Goal: Information Seeking & Learning: Learn about a topic

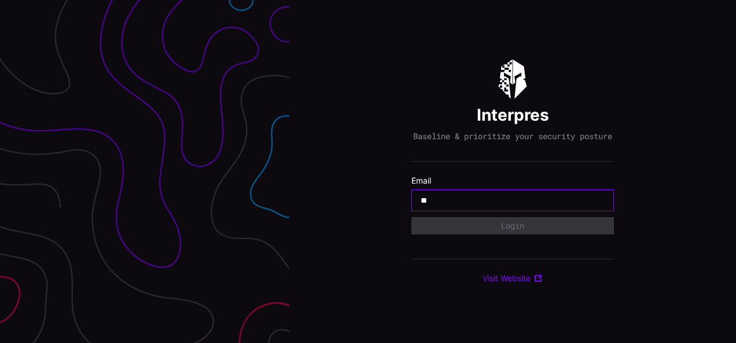
type input "**********"
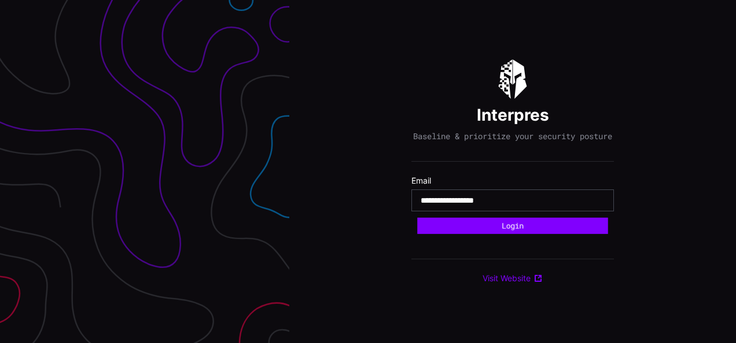
drag, startPoint x: 519, startPoint y: 228, endPoint x: 475, endPoint y: 320, distance: 102.4
click at [519, 228] on button "Login" at bounding box center [512, 226] width 191 height 16
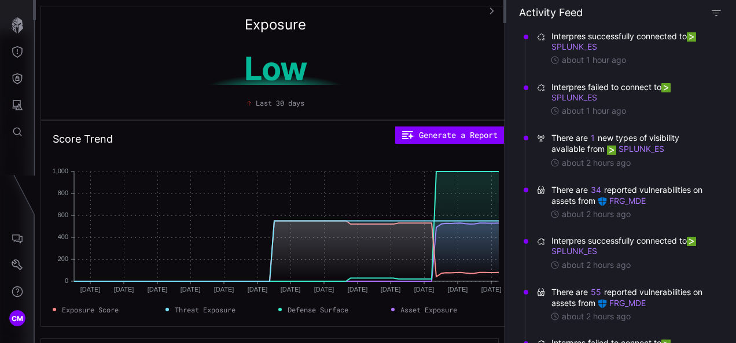
click at [718, 15] on icon "button" at bounding box center [716, 13] width 10 height 10
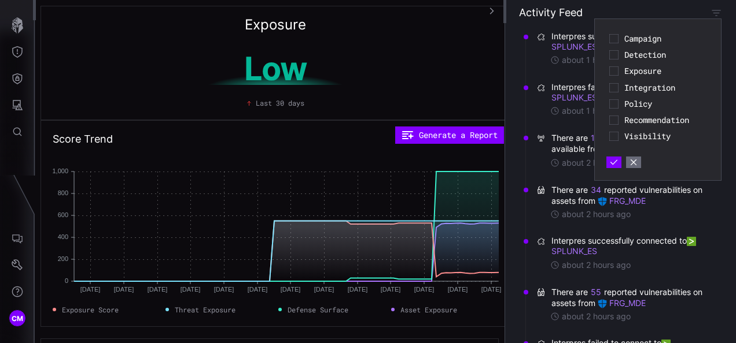
click at [640, 56] on span "Detection" at bounding box center [665, 55] width 82 height 10
click at [615, 164] on icon "button" at bounding box center [614, 162] width 8 height 8
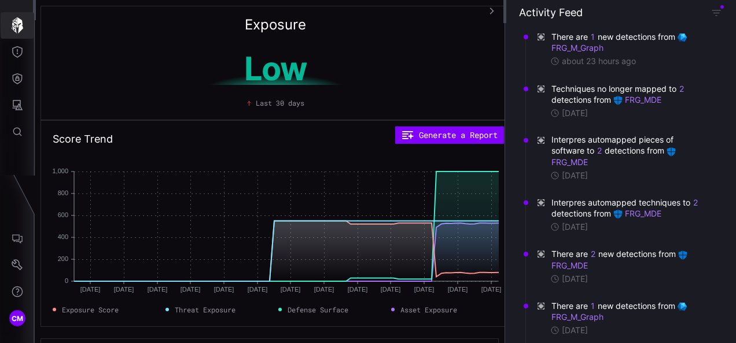
click at [21, 23] on icon "button" at bounding box center [18, 25] width 12 height 16
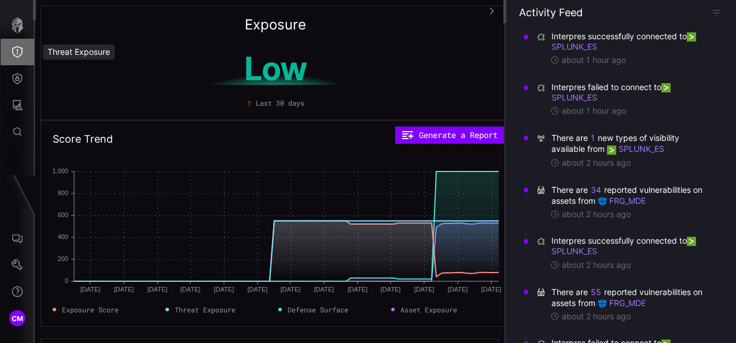
click at [21, 50] on icon "Threat Exposure" at bounding box center [18, 52] width 12 height 12
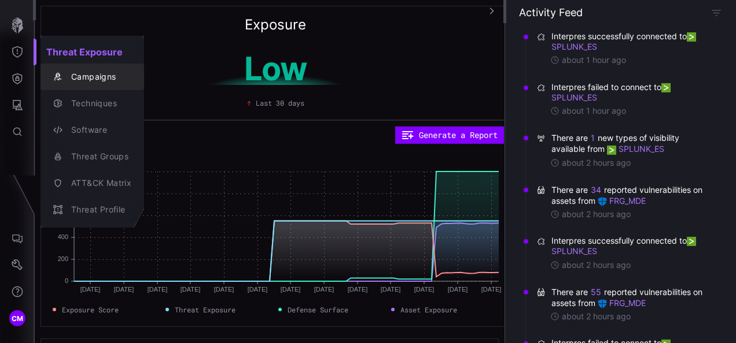
click at [108, 79] on div "Campaigns" at bounding box center [98, 77] width 66 height 14
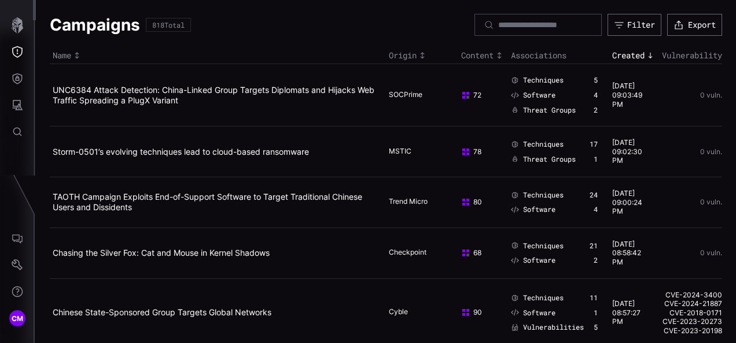
drag, startPoint x: 457, startPoint y: 310, endPoint x: 485, endPoint y: 309, distance: 27.8
click at [461, 310] on div "90" at bounding box center [478, 312] width 35 height 9
click at [256, 309] on link "Chinese State-Sponsored Group Targets Global Networks" at bounding box center [162, 313] width 219 height 10
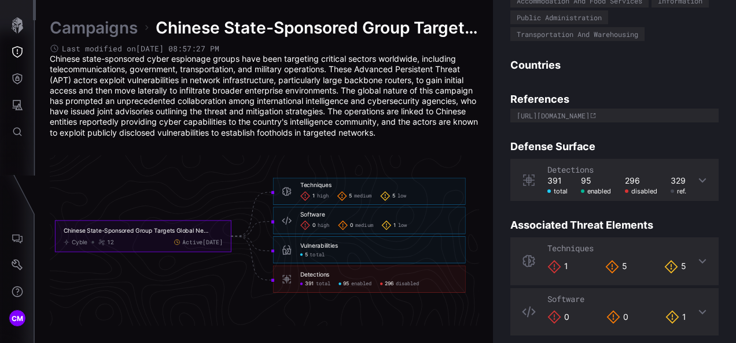
scroll to position [202, 0]
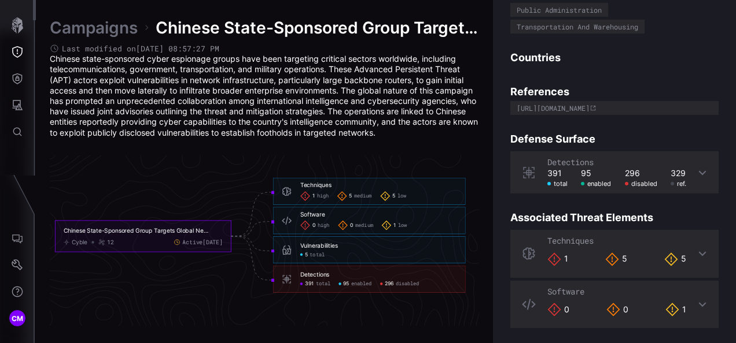
click at [697, 169] on icon at bounding box center [701, 172] width 9 height 9
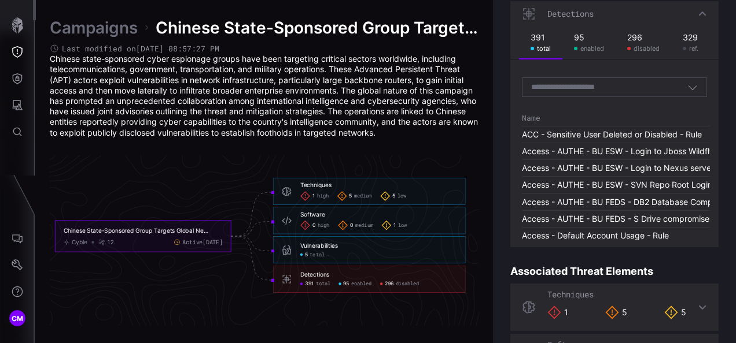
scroll to position [342, 0]
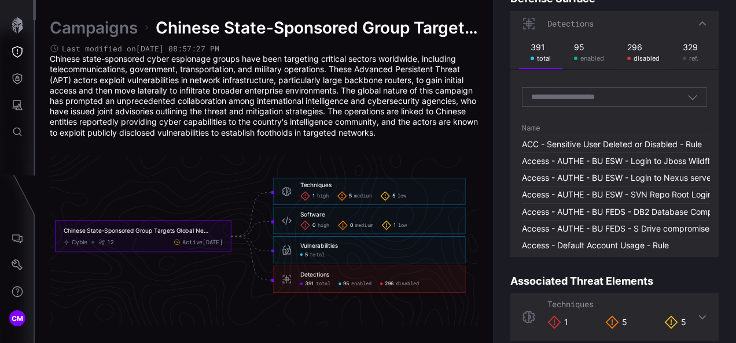
click at [636, 54] on div "disabled" at bounding box center [643, 58] width 32 height 8
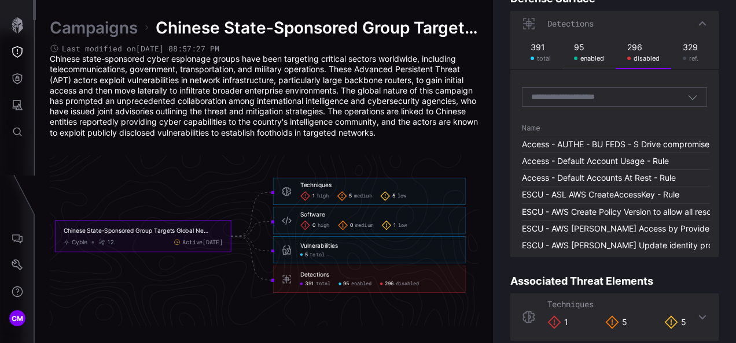
drag, startPoint x: 569, startPoint y: 53, endPoint x: 579, endPoint y: 56, distance: 10.2
click at [574, 54] on div "enabled" at bounding box center [589, 58] width 30 height 8
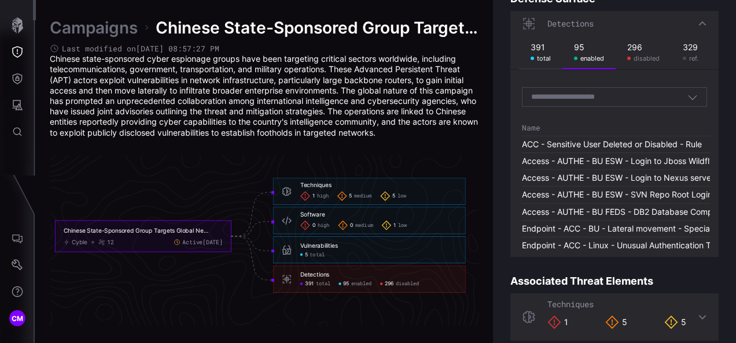
drag, startPoint x: 534, startPoint y: 50, endPoint x: 553, endPoint y: 59, distance: 20.4
click at [534, 50] on div "391" at bounding box center [540, 47] width 20 height 10
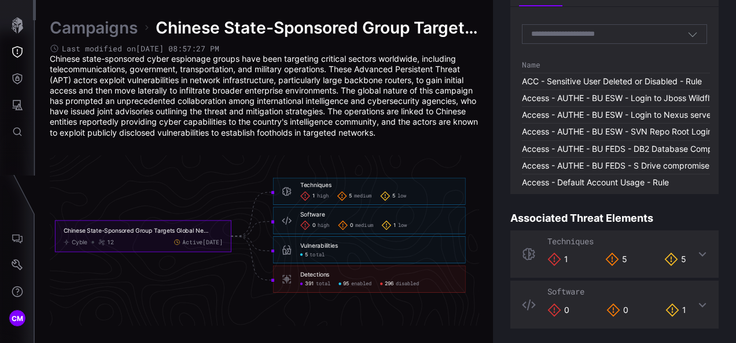
scroll to position [406, 0]
click at [441, 285] on div "391 total 95 enabled 296 disabled" at bounding box center [378, 284] width 157 height 6
click at [440, 274] on h6 "Detections" at bounding box center [378, 275] width 157 height 8
click at [286, 279] on icon at bounding box center [287, 279] width 8 height 8
click at [286, 278] on icon at bounding box center [287, 279] width 8 height 8
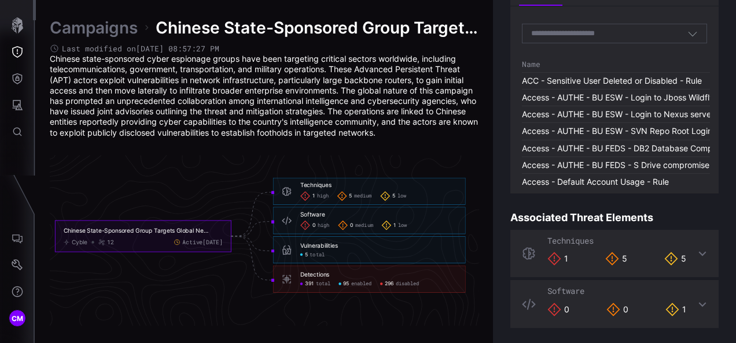
click at [313, 276] on div "Detections" at bounding box center [314, 275] width 29 height 8
click at [354, 266] on div "Detections 391 total 95 enabled 296 disabled" at bounding box center [369, 278] width 193 height 27
click at [363, 271] on h6 "Detections" at bounding box center [378, 275] width 157 height 8
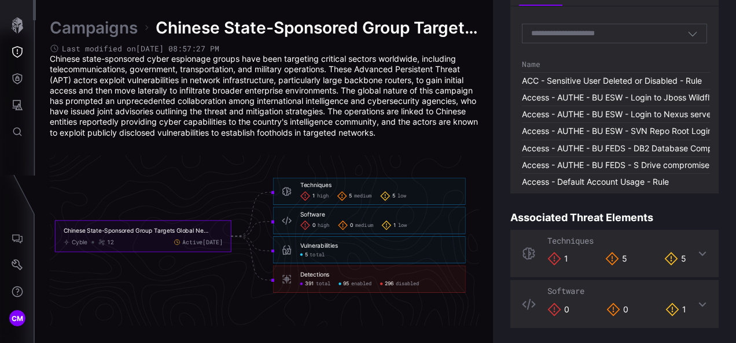
click at [363, 271] on h6 "Detections" at bounding box center [378, 275] width 157 height 8
click at [428, 275] on h6 "Detections" at bounding box center [378, 275] width 157 height 8
click at [427, 286] on div "391 total 95 enabled 296 disabled" at bounding box center [378, 284] width 157 height 6
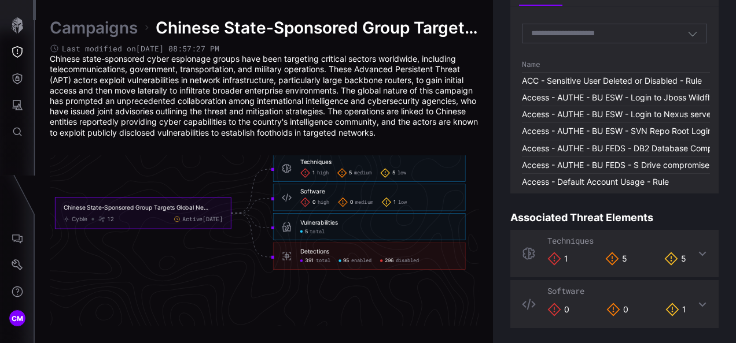
scroll to position [2568, 657]
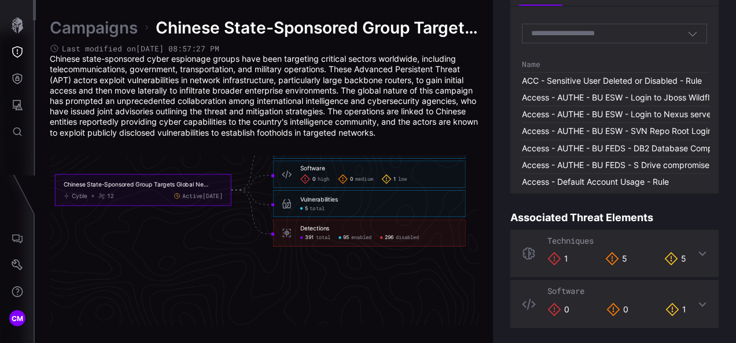
click at [444, 224] on div "Detections 391 total 95 enabled 296 disabled" at bounding box center [369, 232] width 193 height 27
click at [434, 196] on h6 "Vulnerabilities" at bounding box center [378, 199] width 157 height 8
click at [432, 202] on h6 "Vulnerabilities" at bounding box center [378, 199] width 157 height 8
click at [431, 182] on div "0 high 0 medium 1 low" at bounding box center [378, 179] width 157 height 10
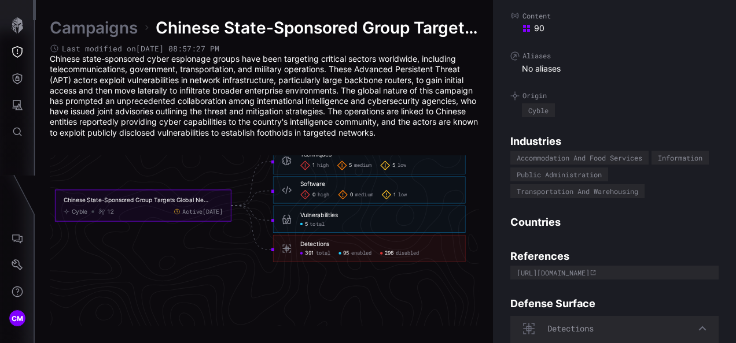
scroll to position [0, 0]
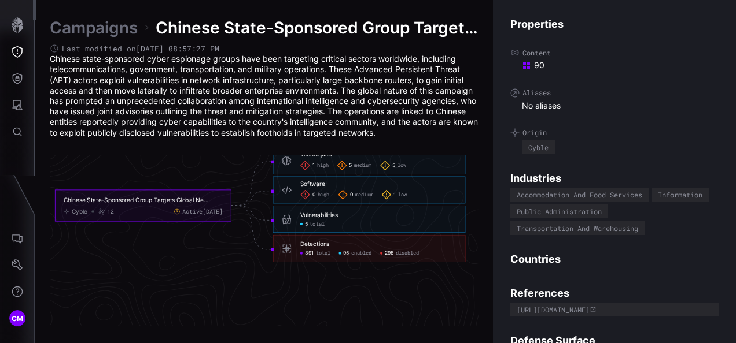
click at [416, 221] on div "5 total" at bounding box center [378, 224] width 157 height 6
click at [419, 247] on h6 "Detections" at bounding box center [378, 245] width 157 height 8
click at [408, 219] on div "Vulnerabilities 5 total" at bounding box center [378, 219] width 157 height 16
drag, startPoint x: 409, startPoint y: 193, endPoint x: 406, endPoint y: 204, distance: 11.5
click at [409, 193] on div "0 high 0 medium 1 low" at bounding box center [378, 195] width 157 height 10
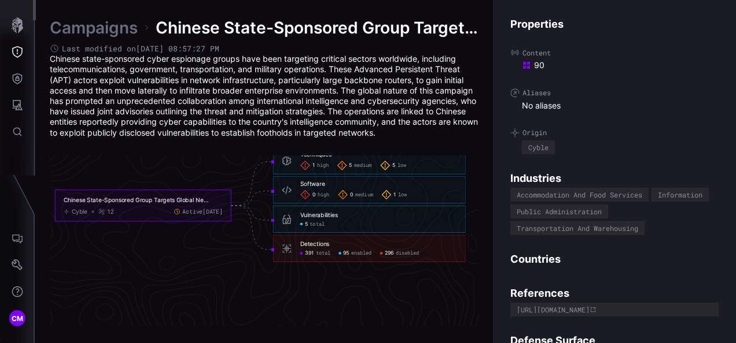
click at [328, 214] on div "Vulnerabilities" at bounding box center [319, 215] width 38 height 8
click at [298, 215] on div "Vulnerabilities 5 total" at bounding box center [369, 219] width 193 height 27
click at [308, 216] on div "Vulnerabilities" at bounding box center [319, 215] width 38 height 8
click at [627, 60] on div "90" at bounding box center [620, 65] width 197 height 10
drag, startPoint x: 627, startPoint y: 60, endPoint x: 668, endPoint y: 39, distance: 46.0
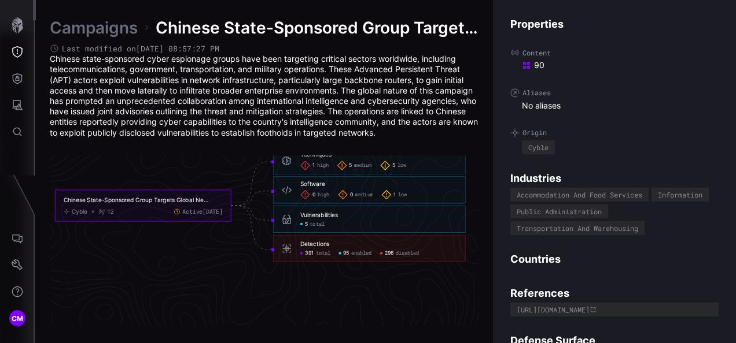
click at [668, 39] on div "Properties Content 90 Aliases No aliases Origin Cyble Industries Accommodation …" at bounding box center [614, 171] width 243 height 343
click at [494, 152] on div "Properties Content 90 Aliases No aliases Origin Cyble Industries Accommodation …" at bounding box center [614, 171] width 243 height 343
click at [438, 164] on div "1 high 5 medium 5 low" at bounding box center [378, 166] width 157 height 10
click at [132, 216] on foreignobject "Chinese State-Sponsored Group Targets Global Networks Cyble 12 Active [DATE]" at bounding box center [143, 205] width 176 height 31
click at [214, 194] on foreignobject "Chinese State-Sponsored Group Targets Global Networks Cyble 12 Active [DATE]" at bounding box center [143, 205] width 176 height 31
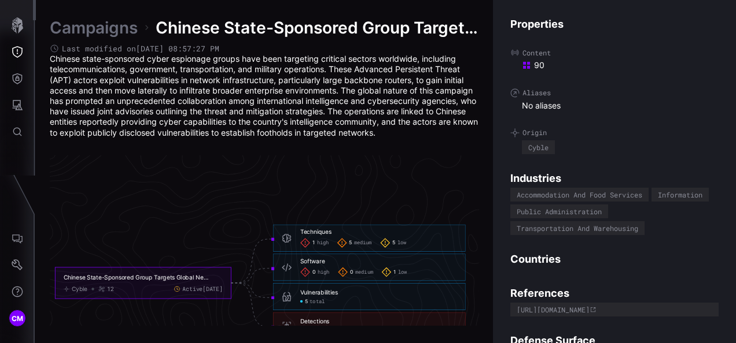
scroll to position [2521, 657]
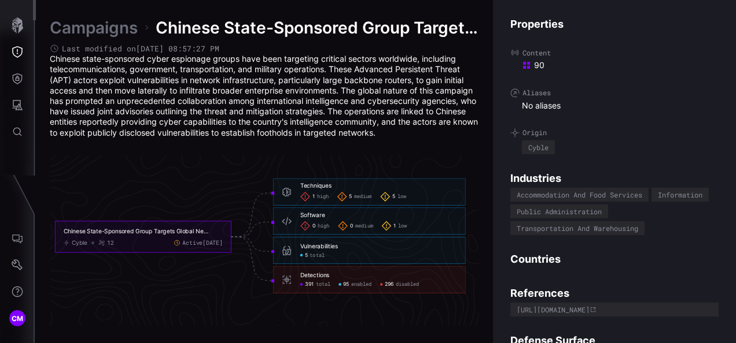
click at [402, 283] on span "disabled" at bounding box center [408, 285] width 24 height 6
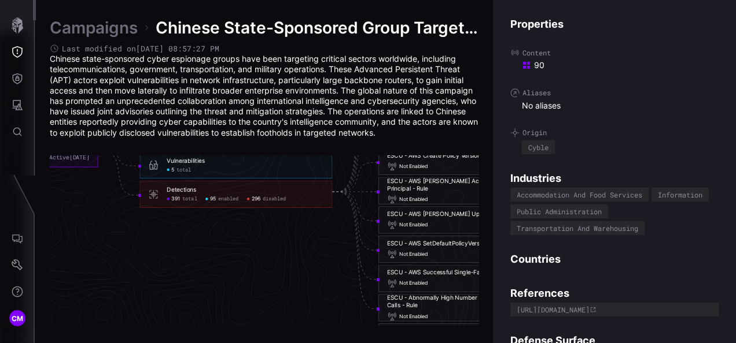
scroll to position [2473, 671]
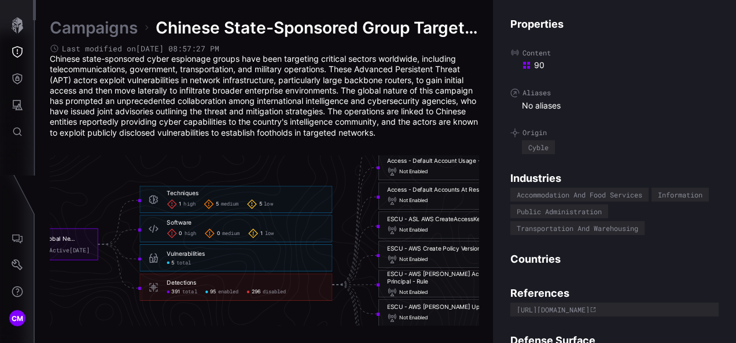
click at [309, 200] on div "1 high 5 medium 5 low" at bounding box center [245, 205] width 157 height 10
drag, startPoint x: 240, startPoint y: 256, endPoint x: 231, endPoint y: 260, distance: 9.8
click at [240, 256] on h6 "Vulnerabilities" at bounding box center [245, 254] width 157 height 8
click at [173, 261] on span "5" at bounding box center [172, 263] width 3 height 6
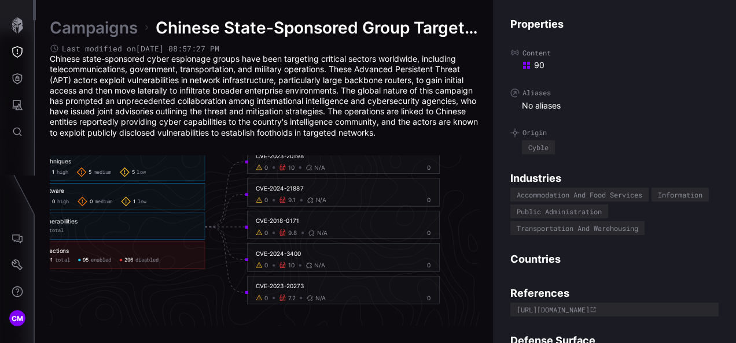
scroll to position [2519, 808]
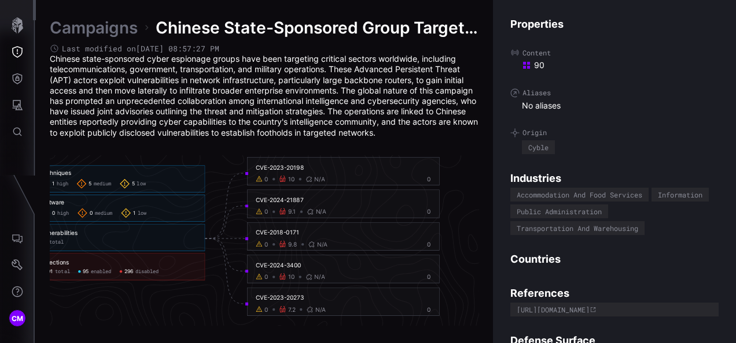
click at [289, 167] on div "CVE-2023-20198" at bounding box center [343, 168] width 175 height 8
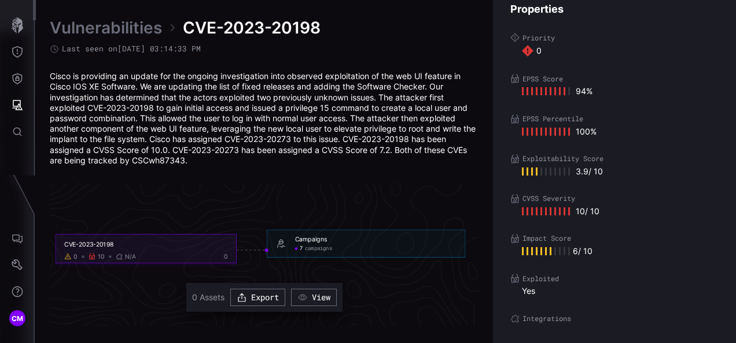
scroll to position [2558, 657]
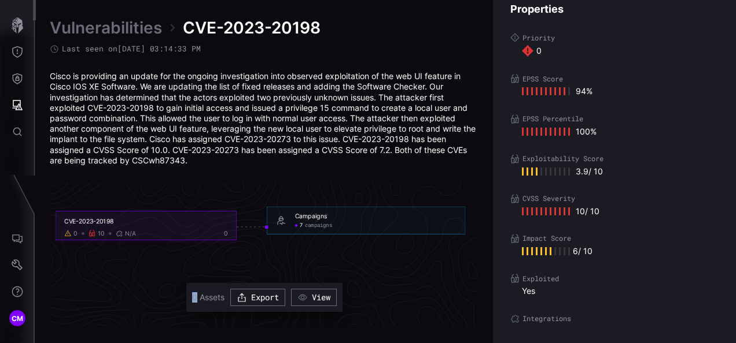
drag, startPoint x: 197, startPoint y: 298, endPoint x: 184, endPoint y: 298, distance: 12.7
click at [184, 298] on div "CVE-2023-20198 0 10 N/A 0 Campaigns 7 campaigns Campaigns - 7 campaigns 0 Asset…" at bounding box center [264, 254] width 429 height 143
drag, startPoint x: 184, startPoint y: 298, endPoint x: 313, endPoint y: 252, distance: 137.4
click at [313, 252] on icon "CVE-2023-20198 0 10 N/A 0 Campaigns 7 campaigns Campaigns - 7 campaigns" at bounding box center [260, 227] width 1735 height 5205
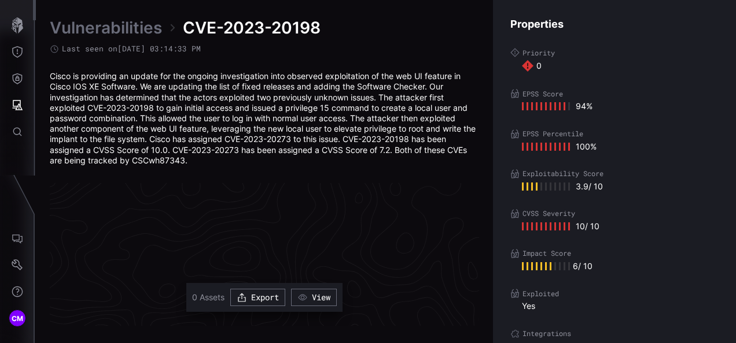
scroll to position [2554, 657]
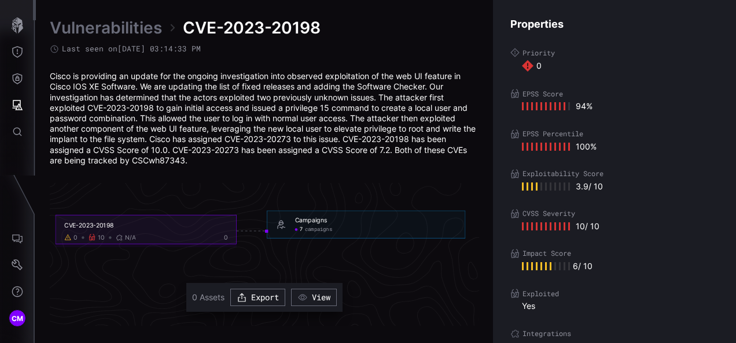
click at [94, 239] on icon at bounding box center [92, 237] width 6 height 7
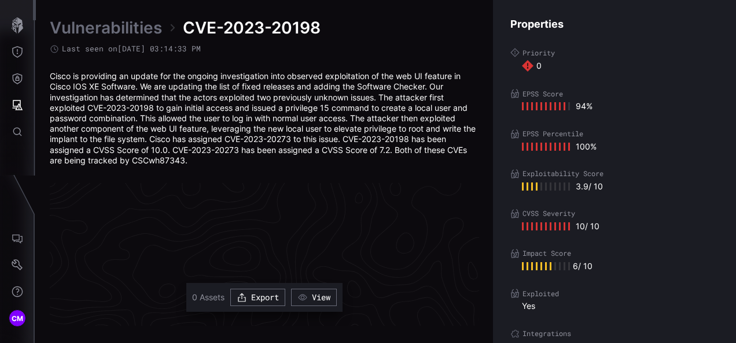
scroll to position [2554, 53]
click at [18, 109] on icon "Attack Surface" at bounding box center [18, 105] width 12 height 12
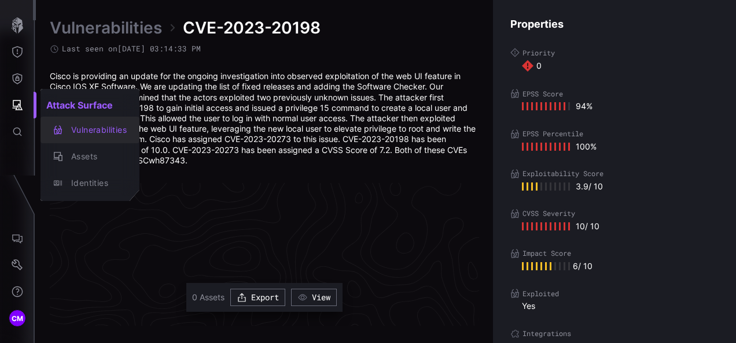
click at [106, 127] on div "Vulnerabilities" at bounding box center [95, 130] width 61 height 14
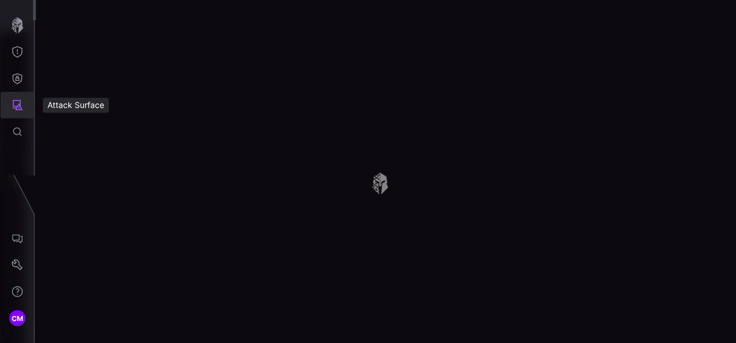
click at [17, 110] on icon "Attack Surface" at bounding box center [18, 105] width 12 height 12
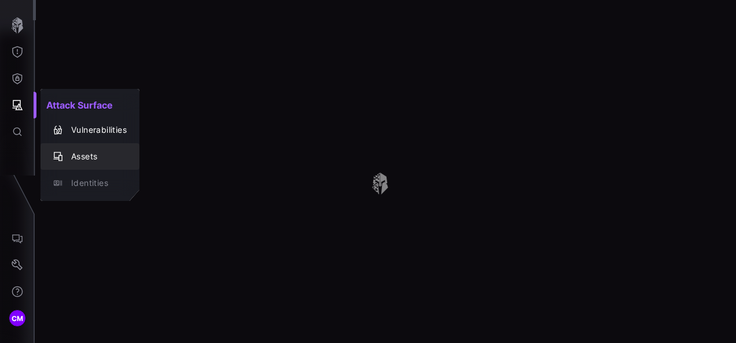
click at [93, 161] on div "Assets" at bounding box center [95, 157] width 61 height 14
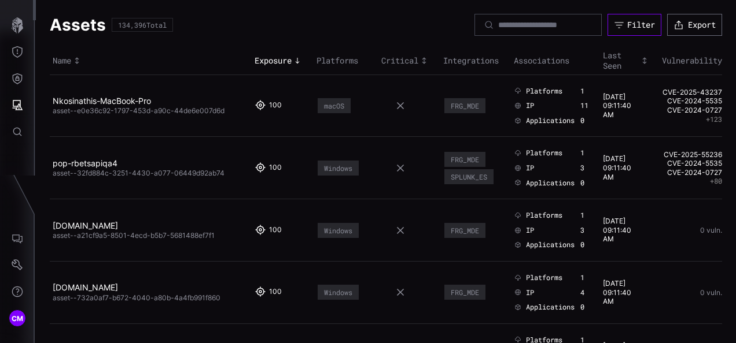
click at [640, 27] on div "Filter" at bounding box center [641, 25] width 28 height 10
click at [371, 21] on div "Assets 134,396 Total Filter Export" at bounding box center [386, 25] width 672 height 22
click at [14, 54] on icon "Threat Exposure" at bounding box center [17, 52] width 10 height 12
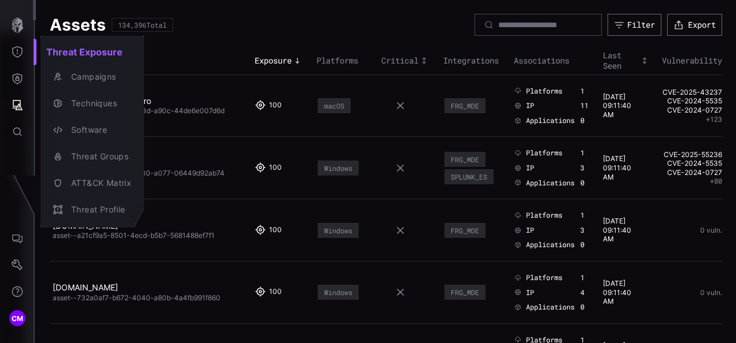
click at [239, 15] on div at bounding box center [368, 171] width 736 height 343
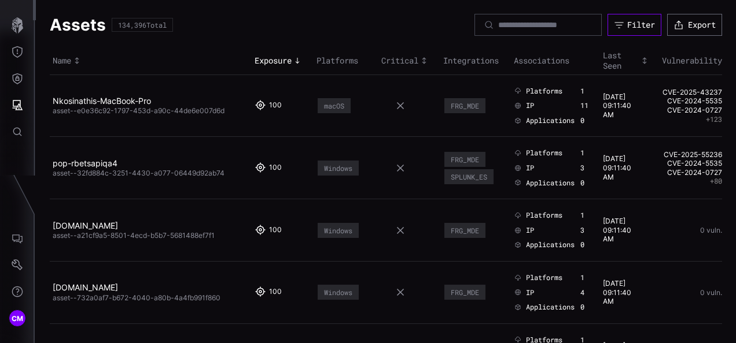
click at [627, 27] on div "Filter" at bounding box center [641, 25] width 28 height 10
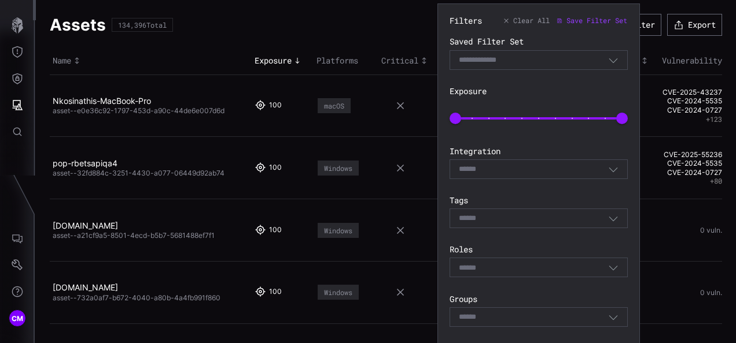
click at [614, 62] on icon "button" at bounding box center [613, 60] width 10 height 10
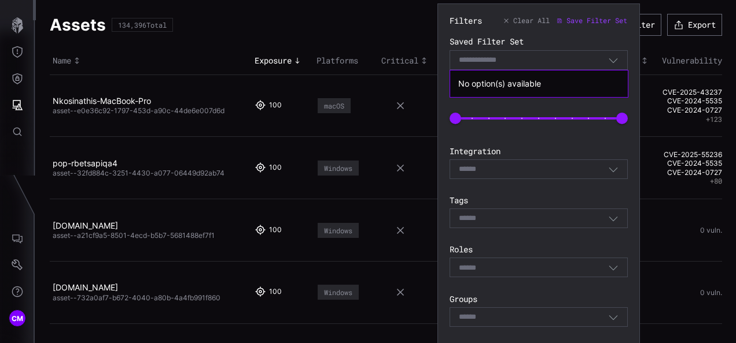
click at [614, 62] on icon "button" at bounding box center [613, 60] width 10 height 10
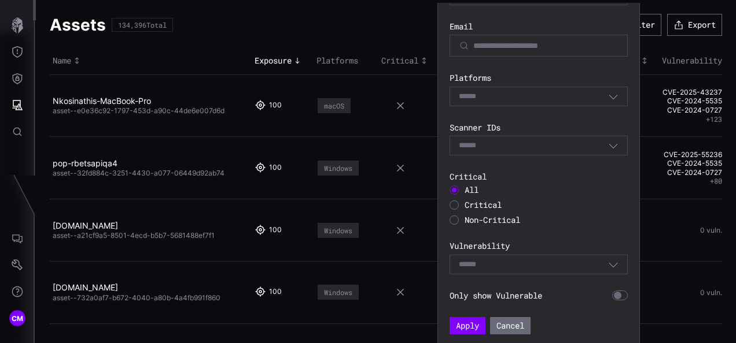
scroll to position [409, 0]
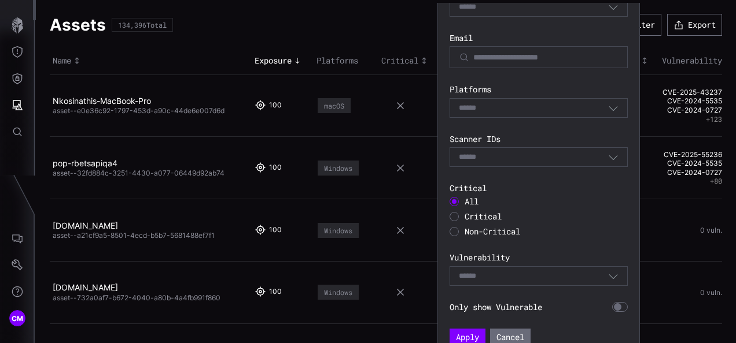
click at [468, 213] on span "Critical" at bounding box center [482, 216] width 37 height 11
click at [615, 279] on icon "button" at bounding box center [613, 276] width 10 height 10
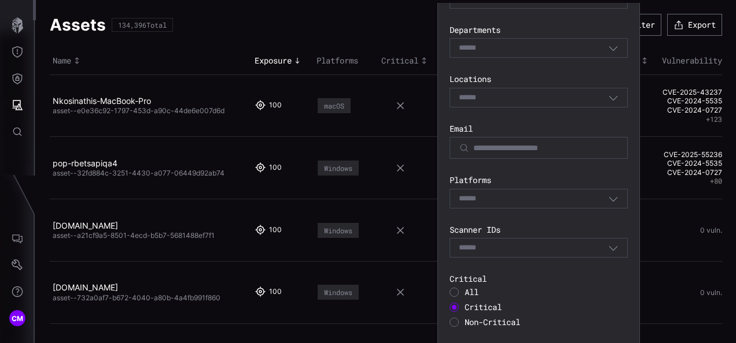
scroll to position [315, 0]
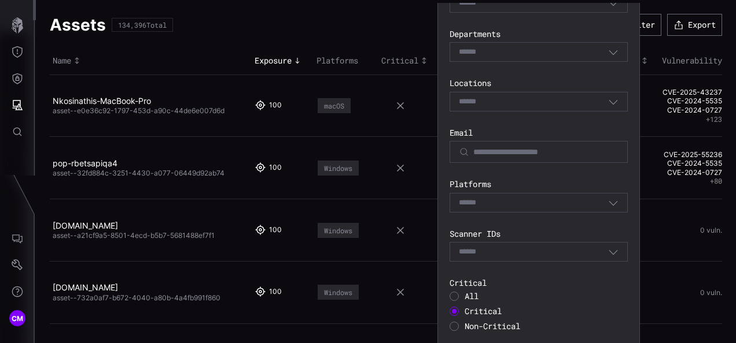
click at [606, 201] on div "Select" at bounding box center [533, 203] width 149 height 10
click at [633, 228] on section "Filters Clear All Save Filter Set Saved Filter Set Select Filter Exposure 0 100…" at bounding box center [538, 71] width 202 height 764
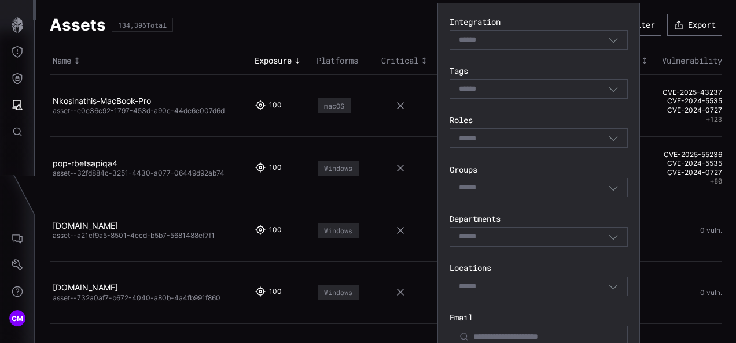
scroll to position [114, 0]
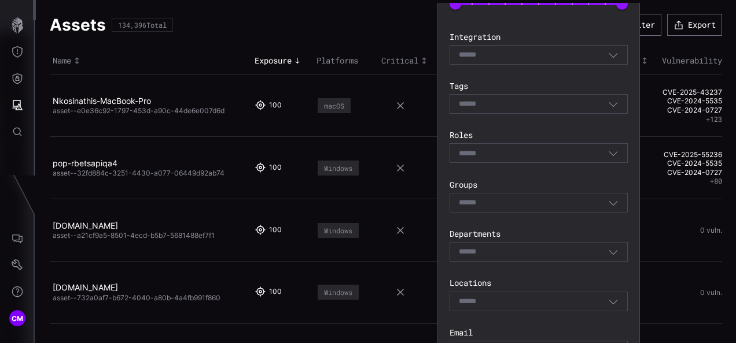
click at [604, 205] on div "Select" at bounding box center [533, 203] width 149 height 10
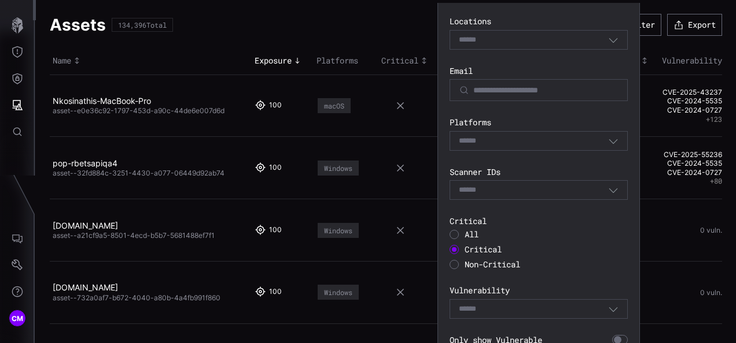
scroll to position [421, 0]
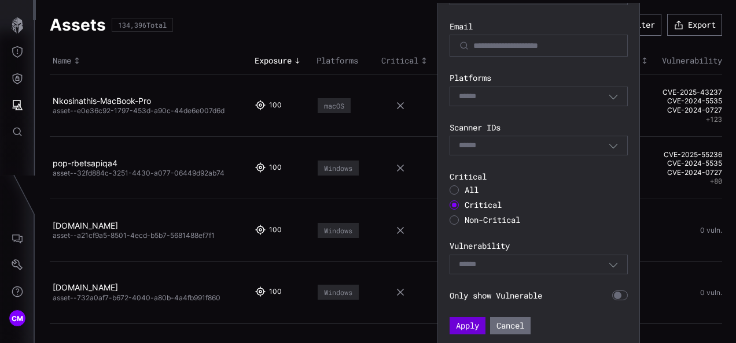
click at [473, 328] on button "Apply" at bounding box center [467, 325] width 36 height 17
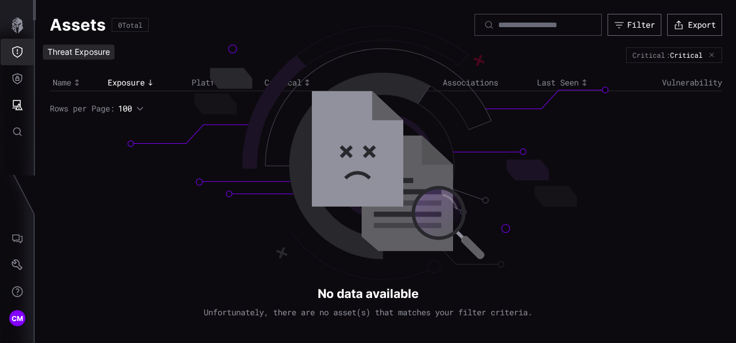
click at [27, 49] on button "Threat Exposure" at bounding box center [18, 52] width 34 height 27
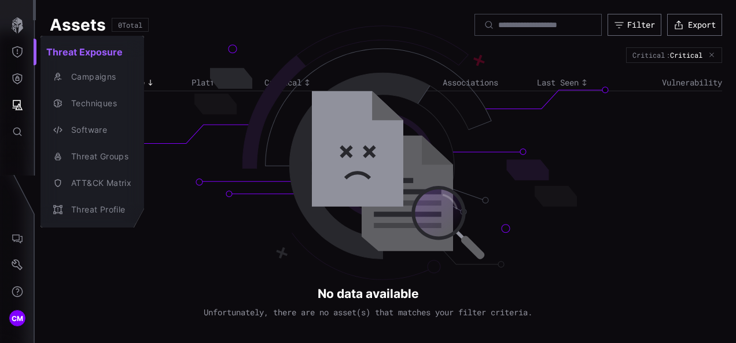
click at [232, 17] on div at bounding box center [368, 171] width 736 height 343
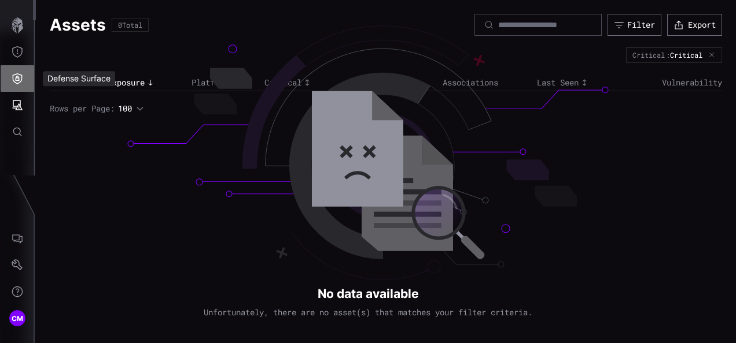
click at [20, 80] on icon "Defense Surface" at bounding box center [18, 79] width 12 height 12
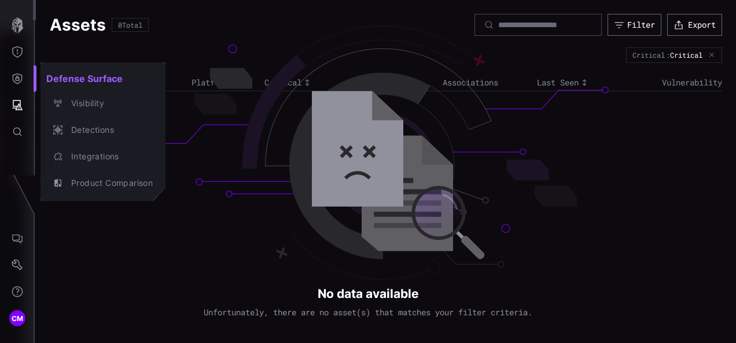
click at [201, 17] on div at bounding box center [368, 171] width 736 height 343
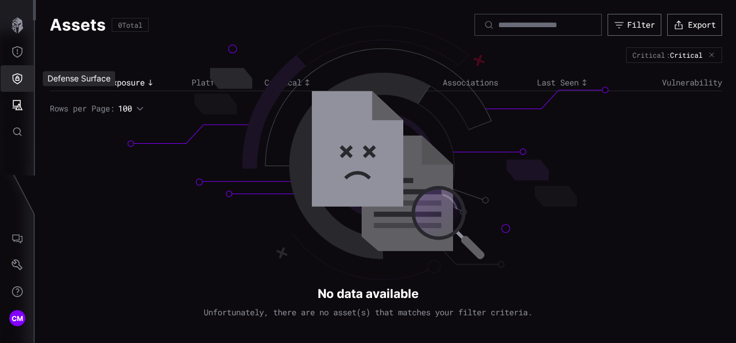
click at [24, 77] on button "Defense Surface" at bounding box center [18, 78] width 34 height 27
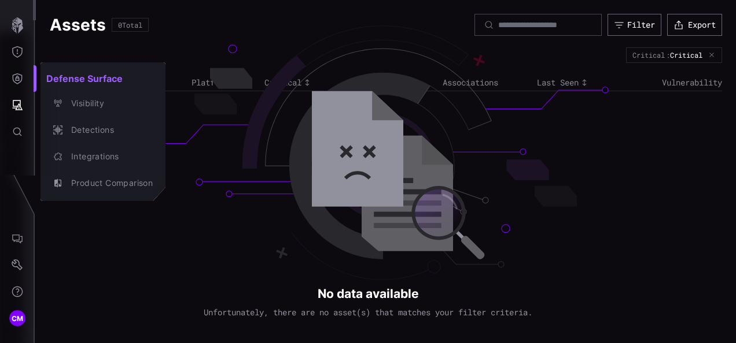
click at [16, 51] on div at bounding box center [368, 171] width 736 height 343
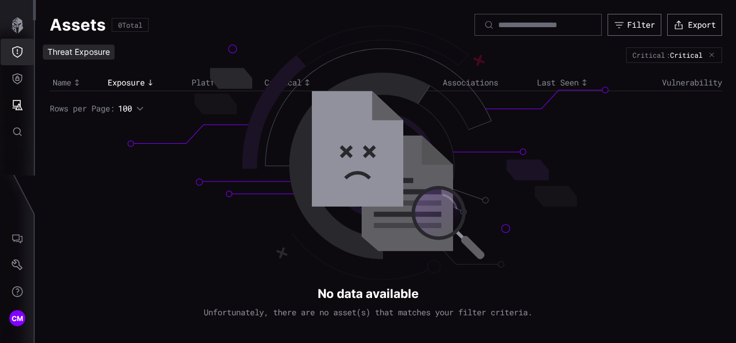
click at [16, 51] on icon "Threat Exposure" at bounding box center [18, 52] width 12 height 12
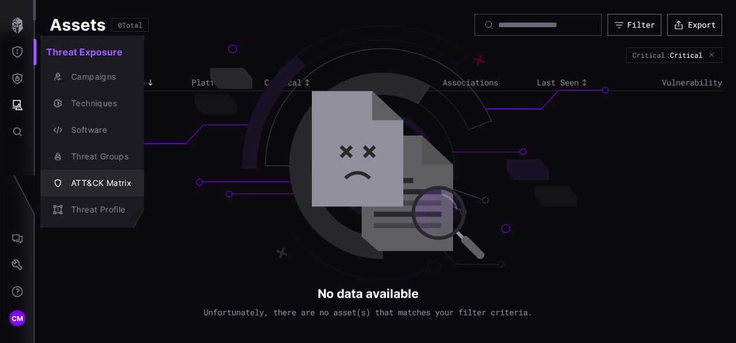
click at [105, 181] on div "ATT&CK Matrix" at bounding box center [98, 183] width 66 height 14
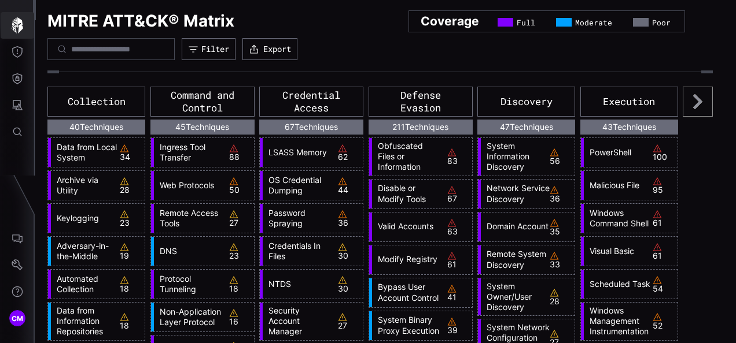
click at [19, 29] on icon "button" at bounding box center [18, 25] width 12 height 16
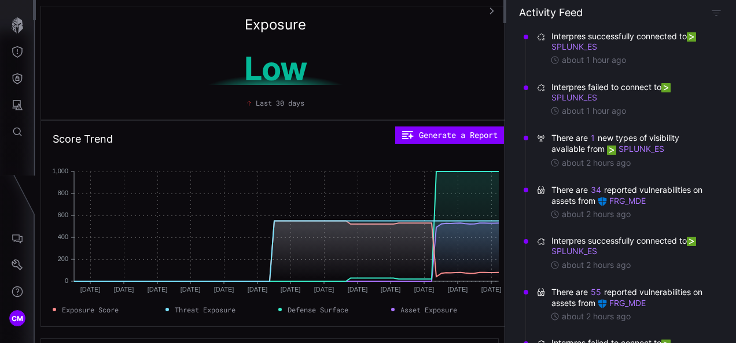
click at [320, 310] on span "Defense Surface" at bounding box center [317, 310] width 61 height 10
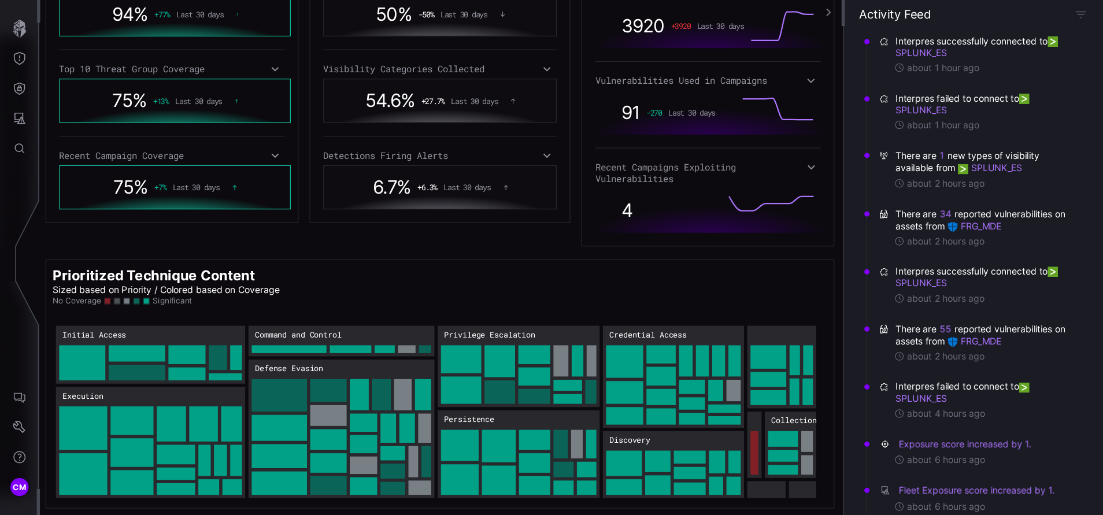
scroll to position [207, 0]
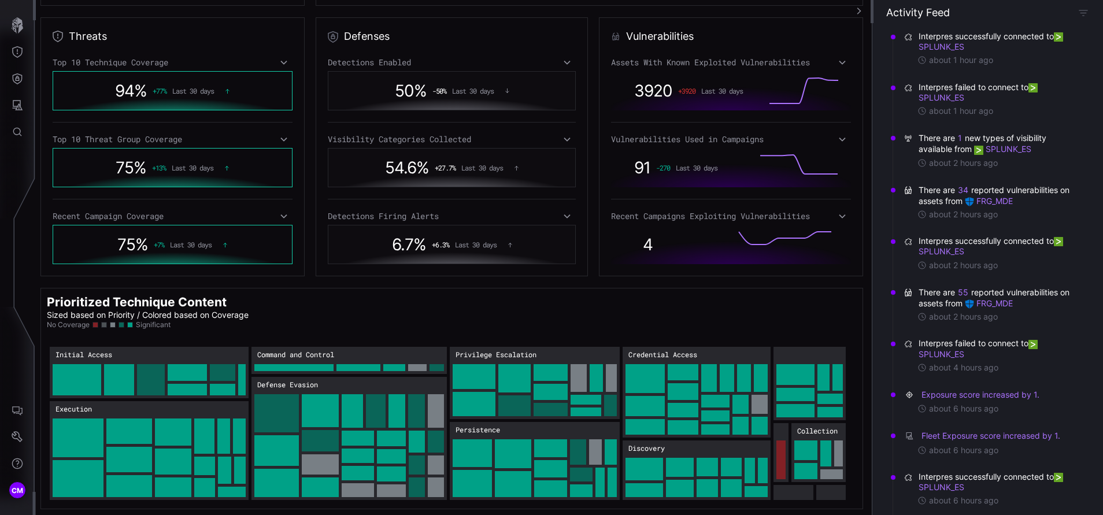
drag, startPoint x: 727, startPoint y: 1, endPoint x: 673, endPoint y: 282, distance: 285.8
click at [673, 282] on div "Exposure Low Last 30 days Score Trend Generate a Report [DATE] Jun [DATE] Jun […" at bounding box center [453, 257] width 837 height 515
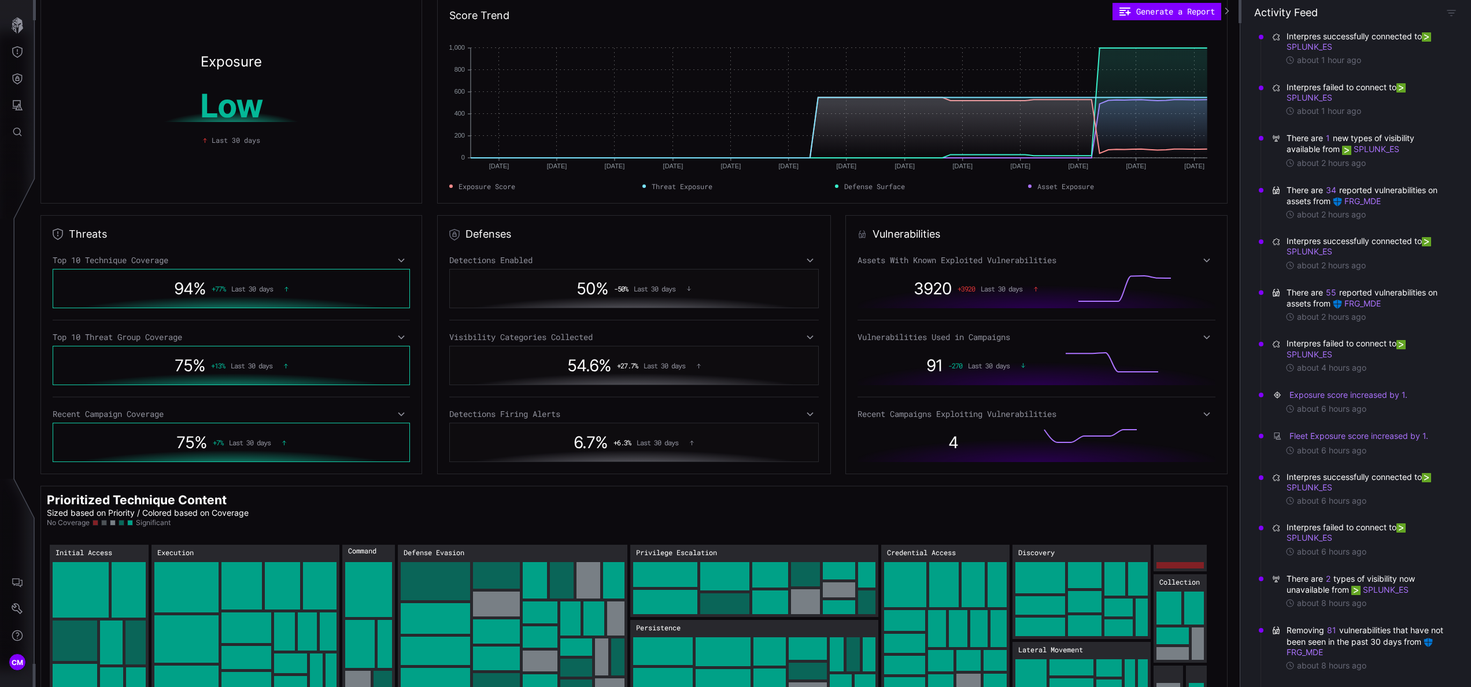
scroll to position [36, 0]
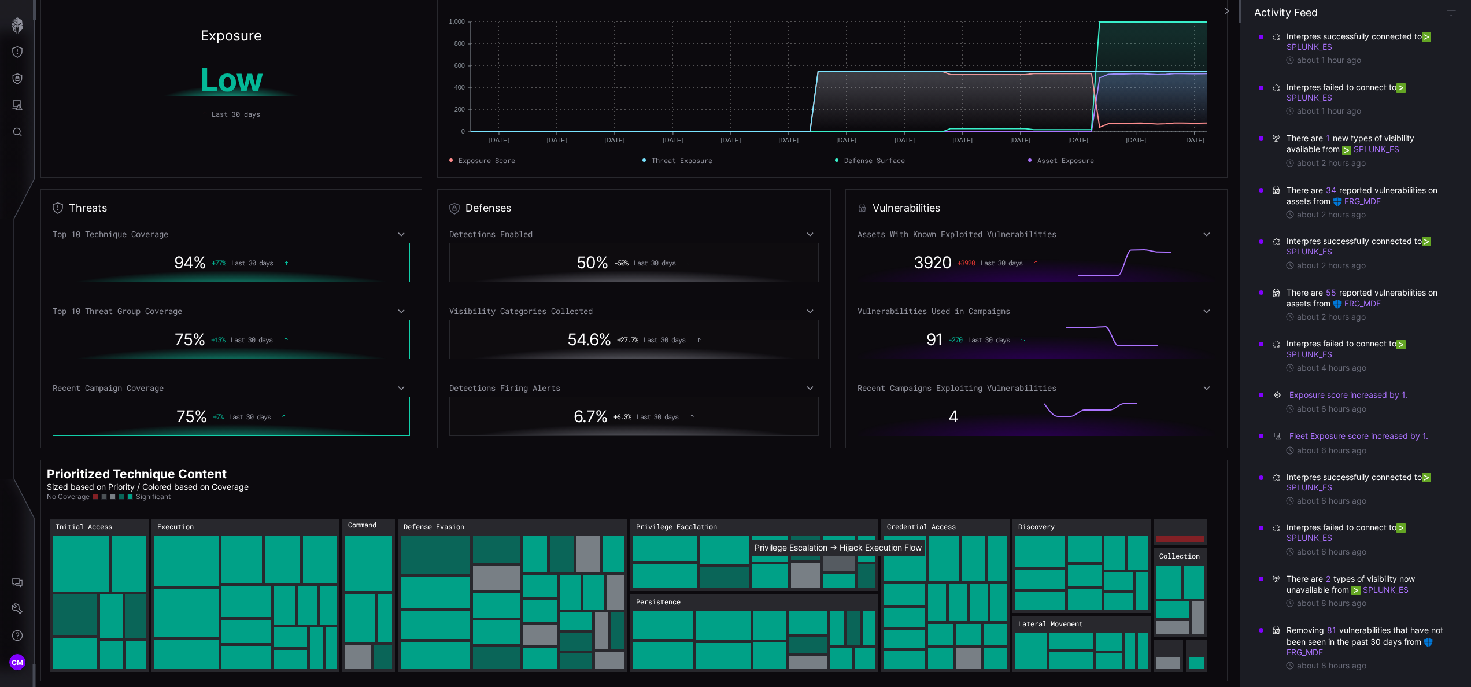
click at [735, 343] on rect "Privilege Escalation → Privilege Escalation:Hijack Execution Flow: 21" at bounding box center [839, 563] width 32 height 15
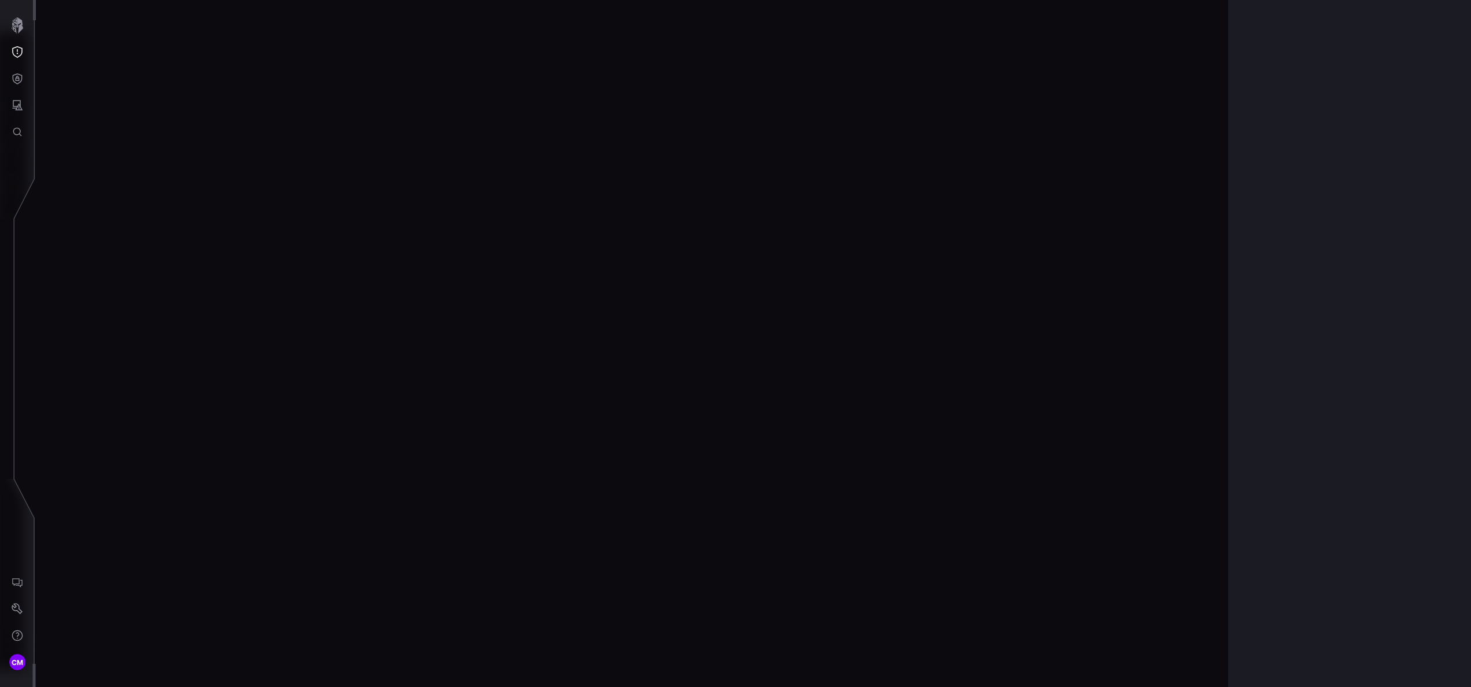
scroll to position [2344, 294]
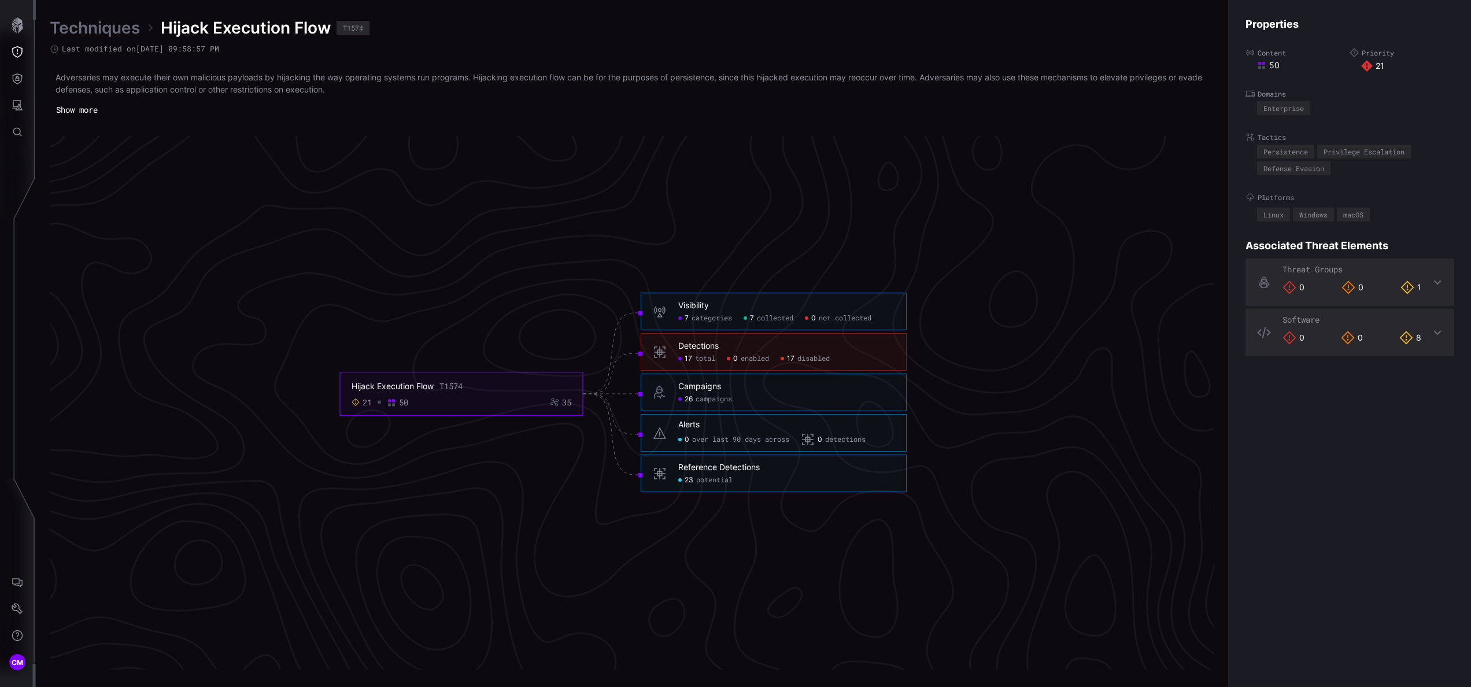
click at [735, 343] on span "disabled" at bounding box center [813, 358] width 32 height 9
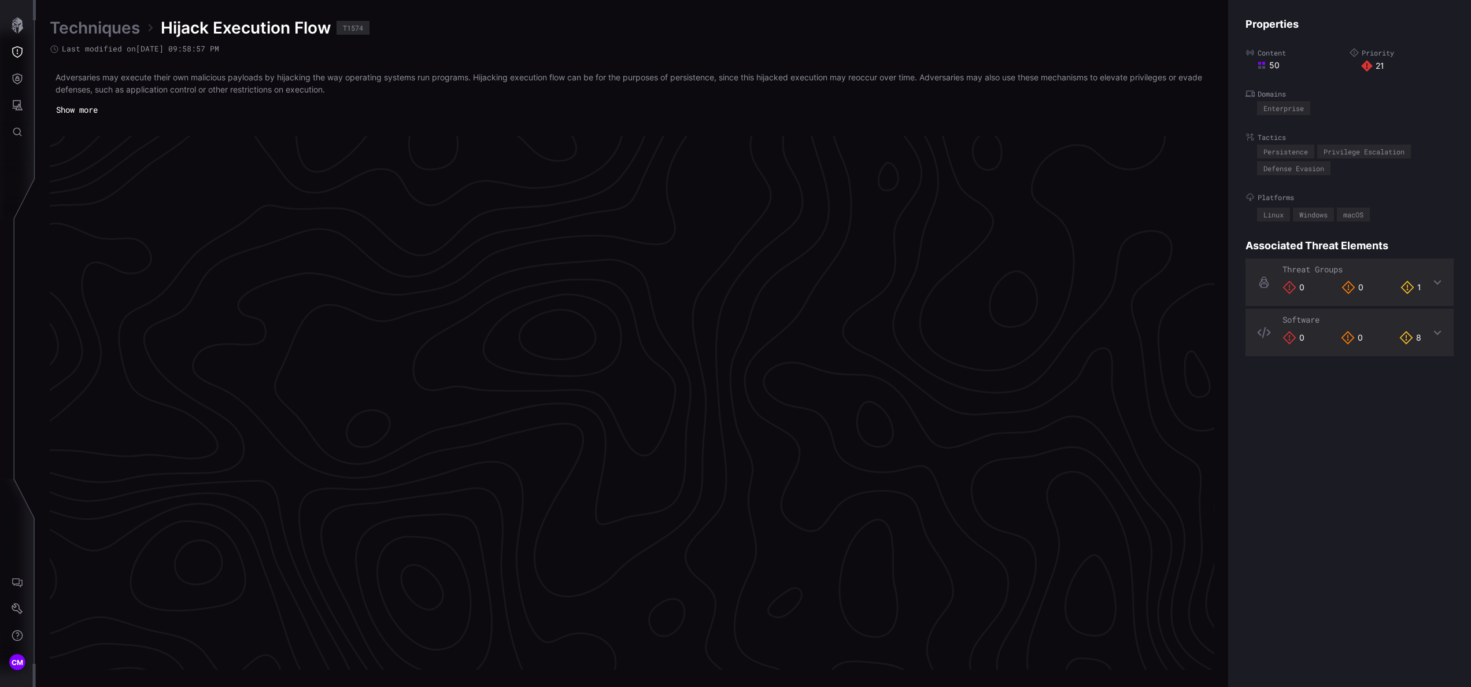
scroll to position [0, 294]
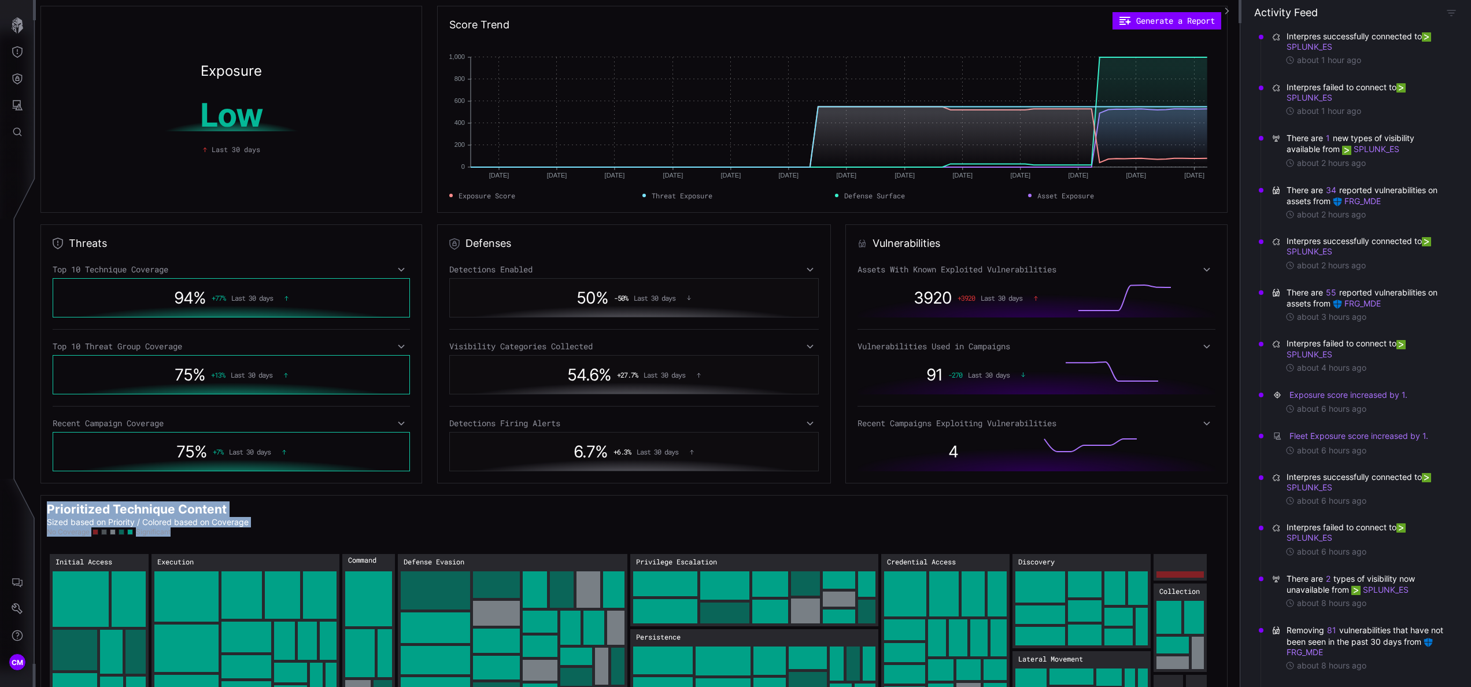
drag, startPoint x: 1227, startPoint y: 454, endPoint x: 1232, endPoint y: 537, distance: 82.8
click at [735, 343] on div "Exposure Low Last 30 days Score Trend Generate a Report [DATE] Jun [DATE] Jun […" at bounding box center [637, 343] width 1205 height 687
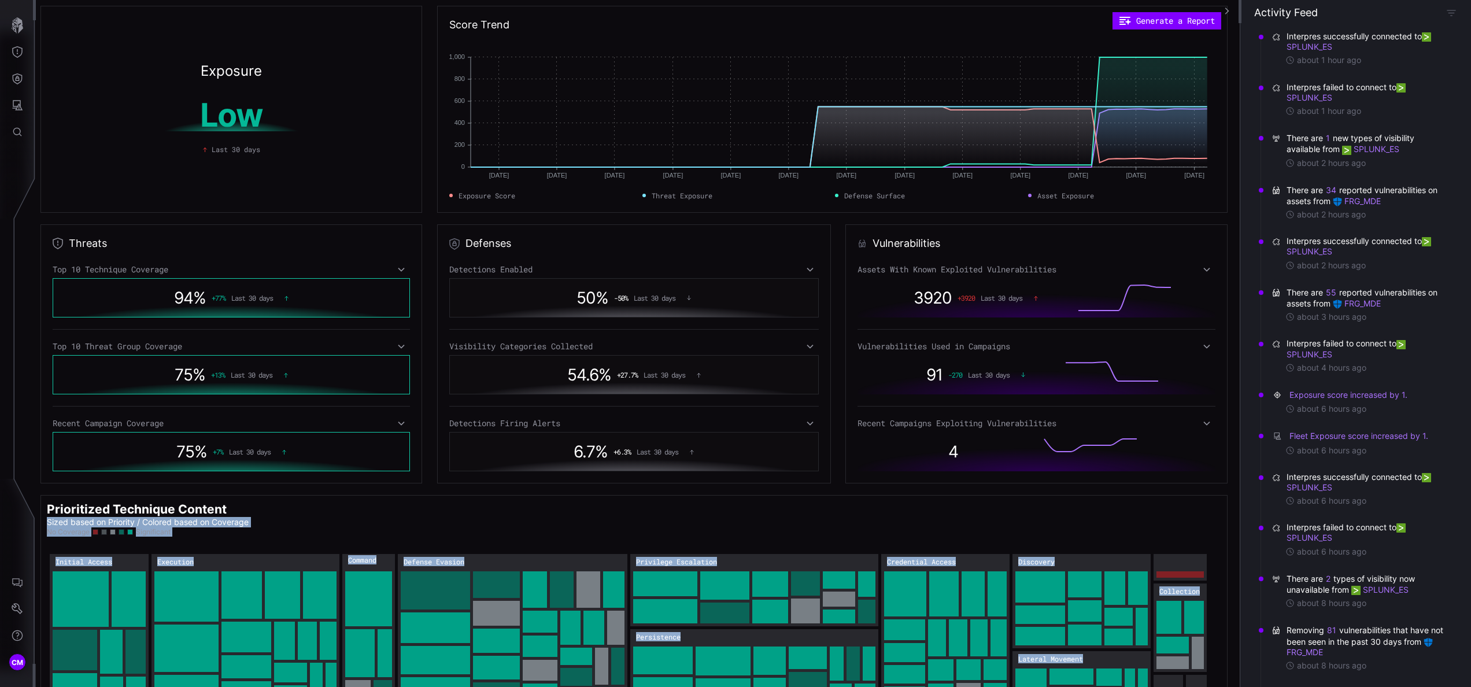
drag, startPoint x: 1232, startPoint y: 537, endPoint x: 1229, endPoint y: 494, distance: 42.9
click at [735, 0] on div "Exposure Low Last 30 days Score Trend Generate a Report [DATE] Jun [DATE] Jun […" at bounding box center [753, 0] width 1435 height 0
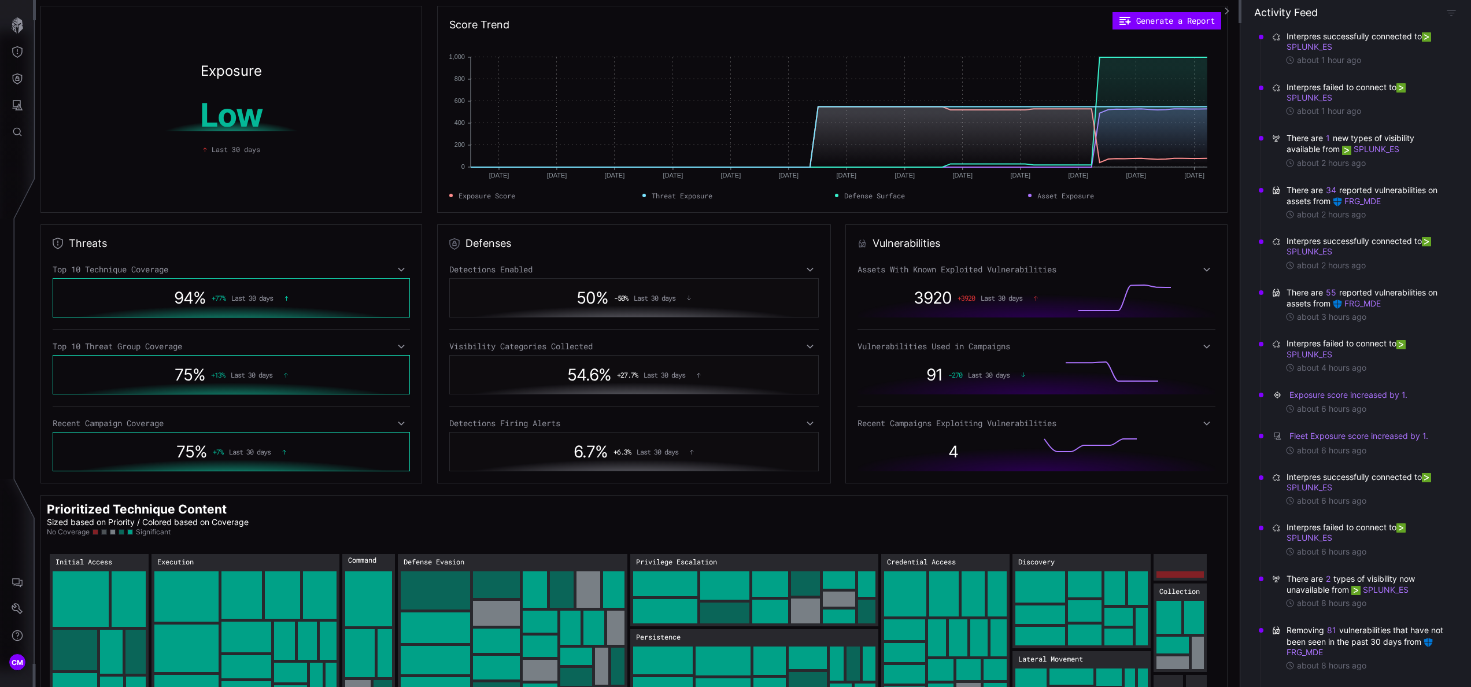
click at [735, 343] on icon at bounding box center [1207, 423] width 8 height 9
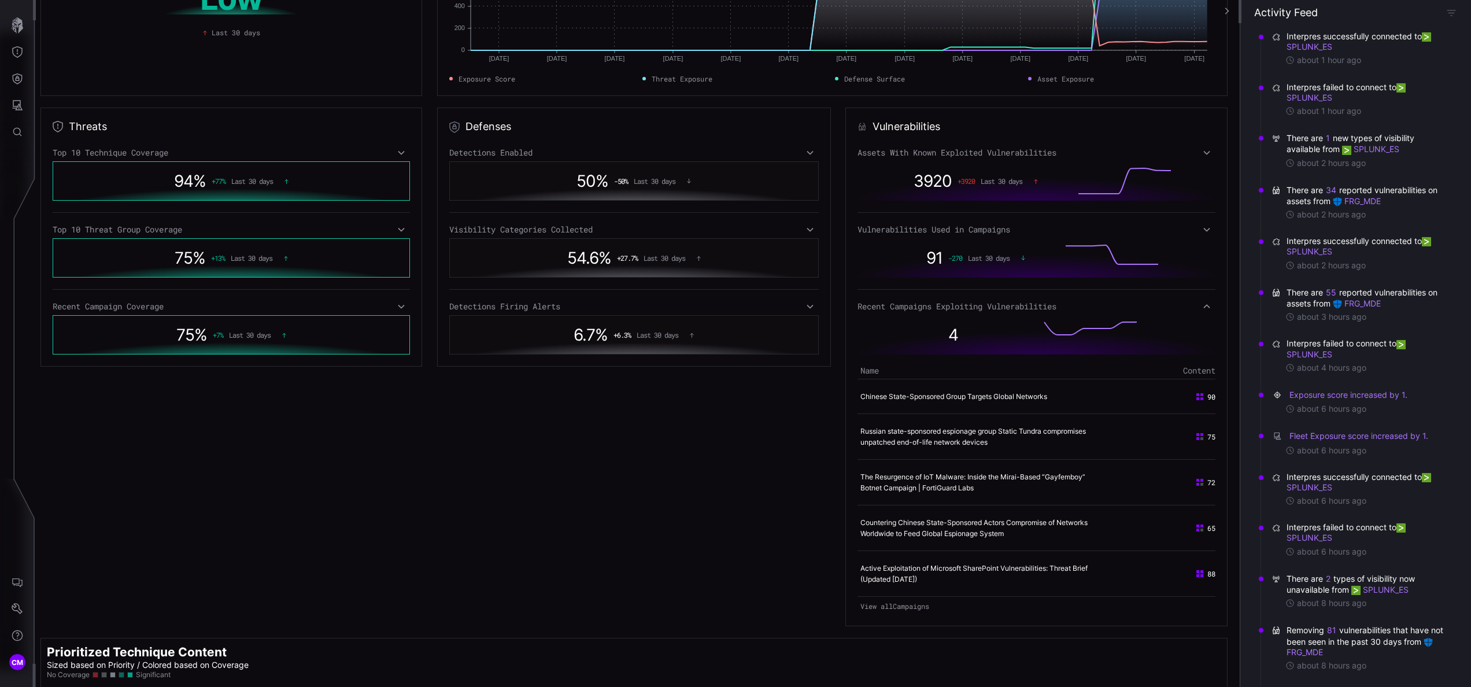
scroll to position [118, 0]
click at [735, 309] on icon at bounding box center [1207, 305] width 8 height 9
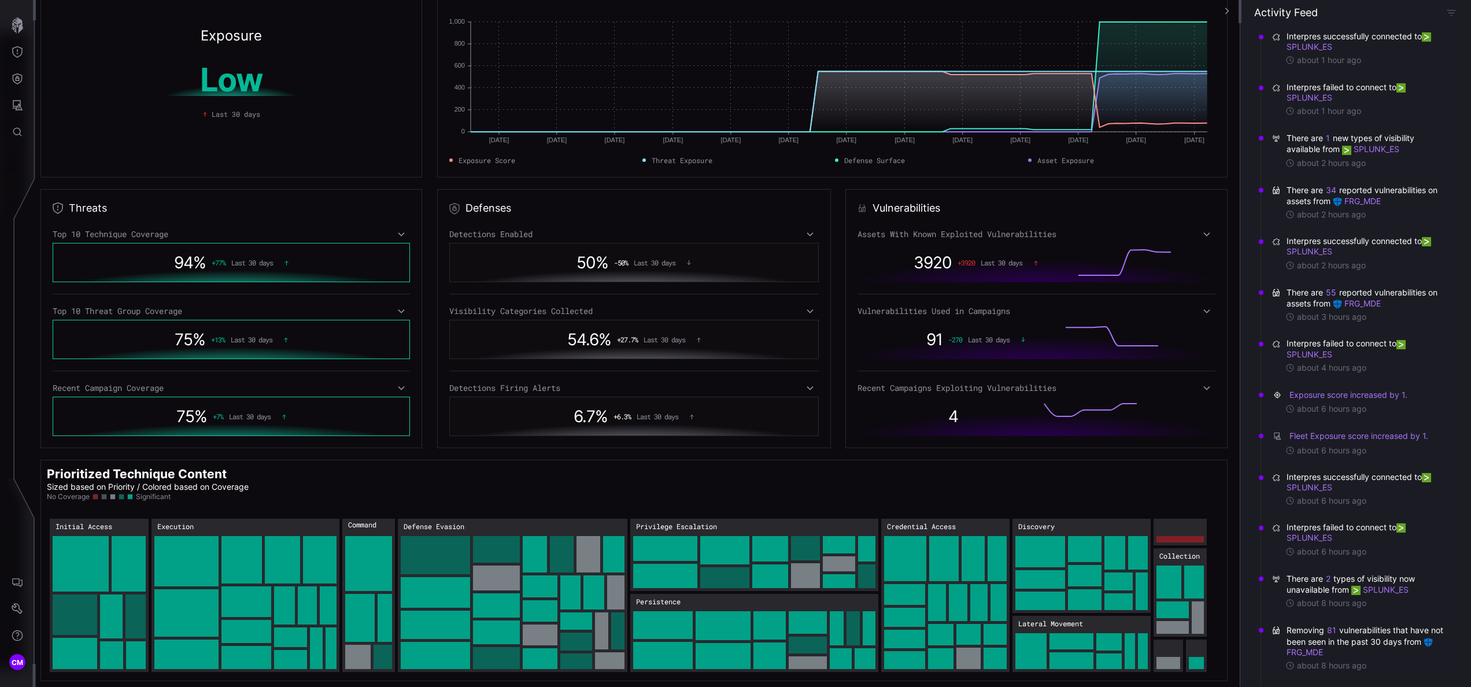
scroll to position [0, 0]
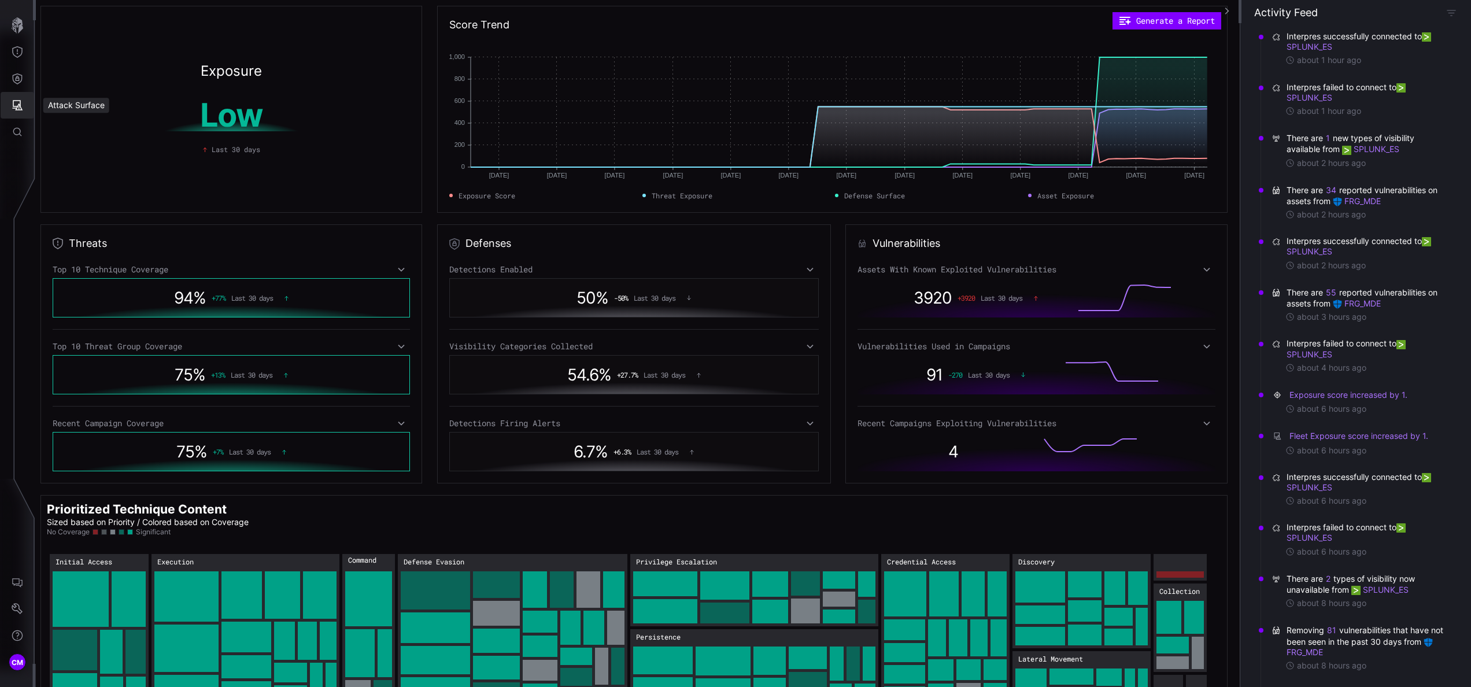
click at [19, 98] on button "Attack Surface" at bounding box center [18, 105] width 34 height 27
click at [98, 157] on div "Assets" at bounding box center [95, 157] width 61 height 14
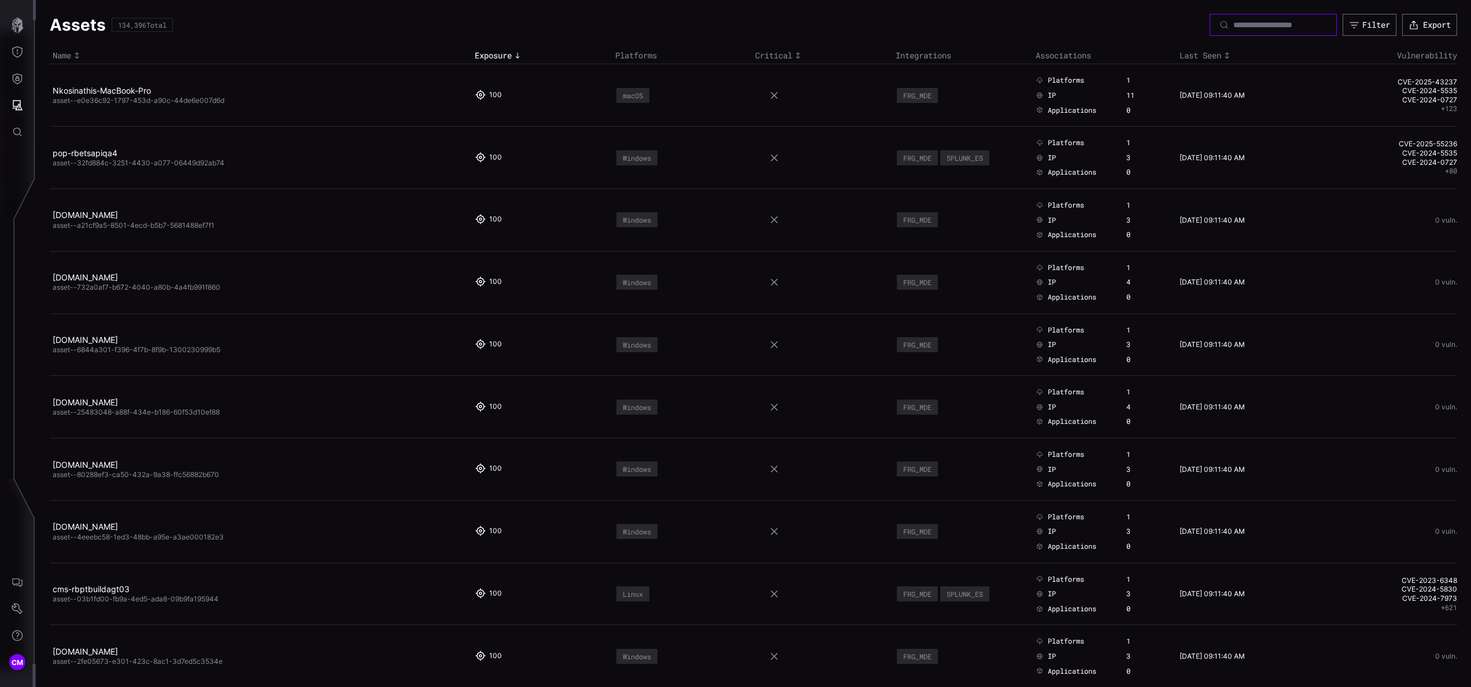
click at [735, 21] on input at bounding box center [1273, 25] width 81 height 10
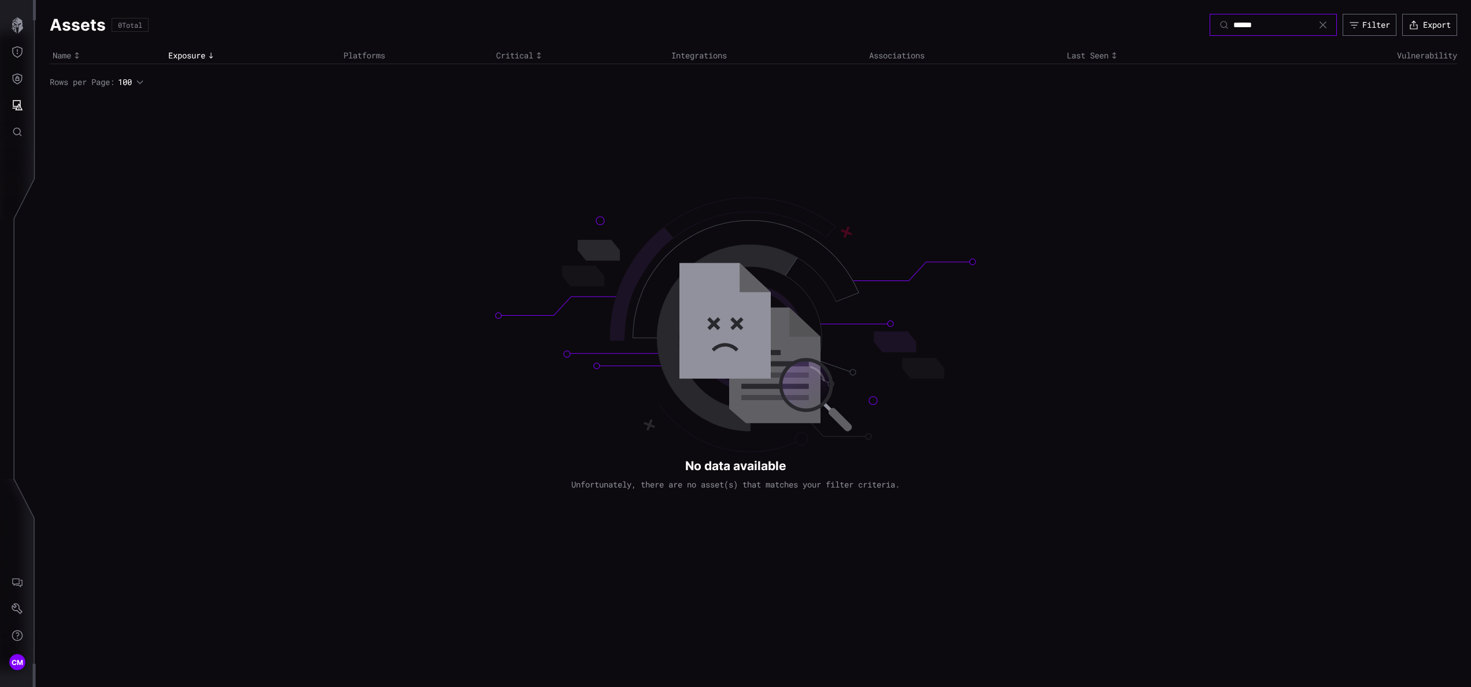
click at [735, 21] on input "******" at bounding box center [1273, 25] width 81 height 10
type input "*"
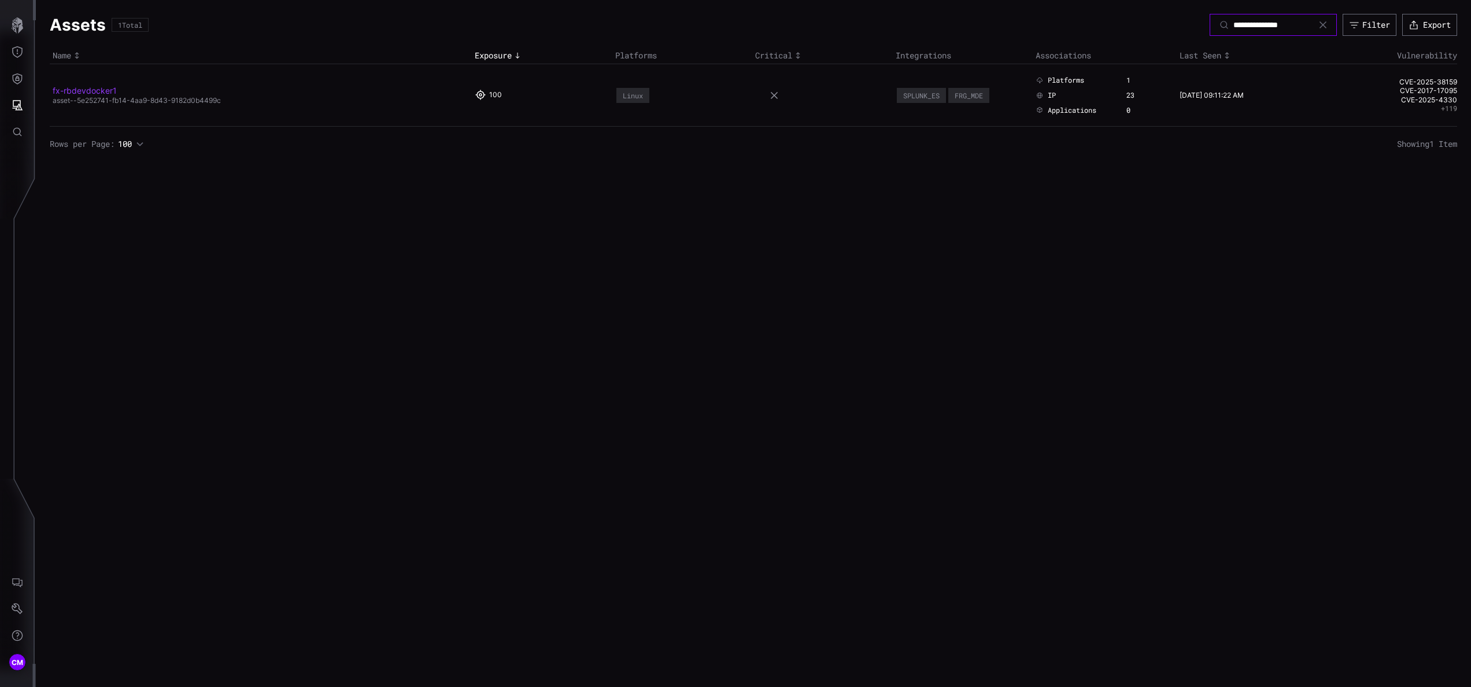
type input "**********"
click at [81, 89] on link "fx-rbdevdocker1" at bounding box center [85, 91] width 64 height 10
click at [94, 87] on link "fx-rbdevdocker1" at bounding box center [85, 91] width 64 height 10
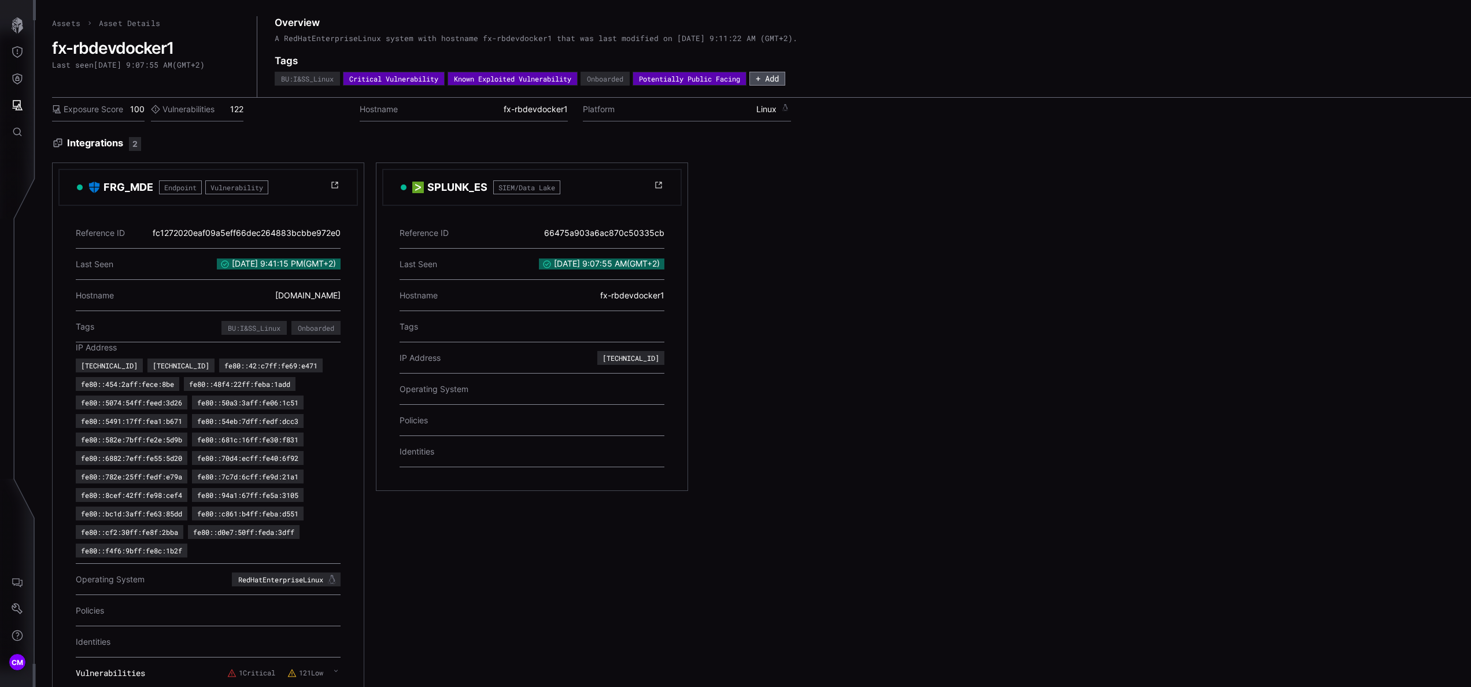
click at [735, 82] on button "+ Add" at bounding box center [767, 79] width 36 height 14
click at [735, 162] on div "Integrations 2 FRG_MDE Endpoint Vulnerability Reference ID fc1272020eaf09a5eff6…" at bounding box center [761, 424] width 1419 height 575
click at [735, 79] on button "+ Add" at bounding box center [767, 78] width 34 height 13
click at [735, 74] on div "BU:I&SS_Linux Critical Vulnerability Known Exploited Vulnerability Onboarded Po…" at bounding box center [866, 79] width 1182 height 14
click at [23, 109] on button "Attack Surface" at bounding box center [18, 105] width 34 height 27
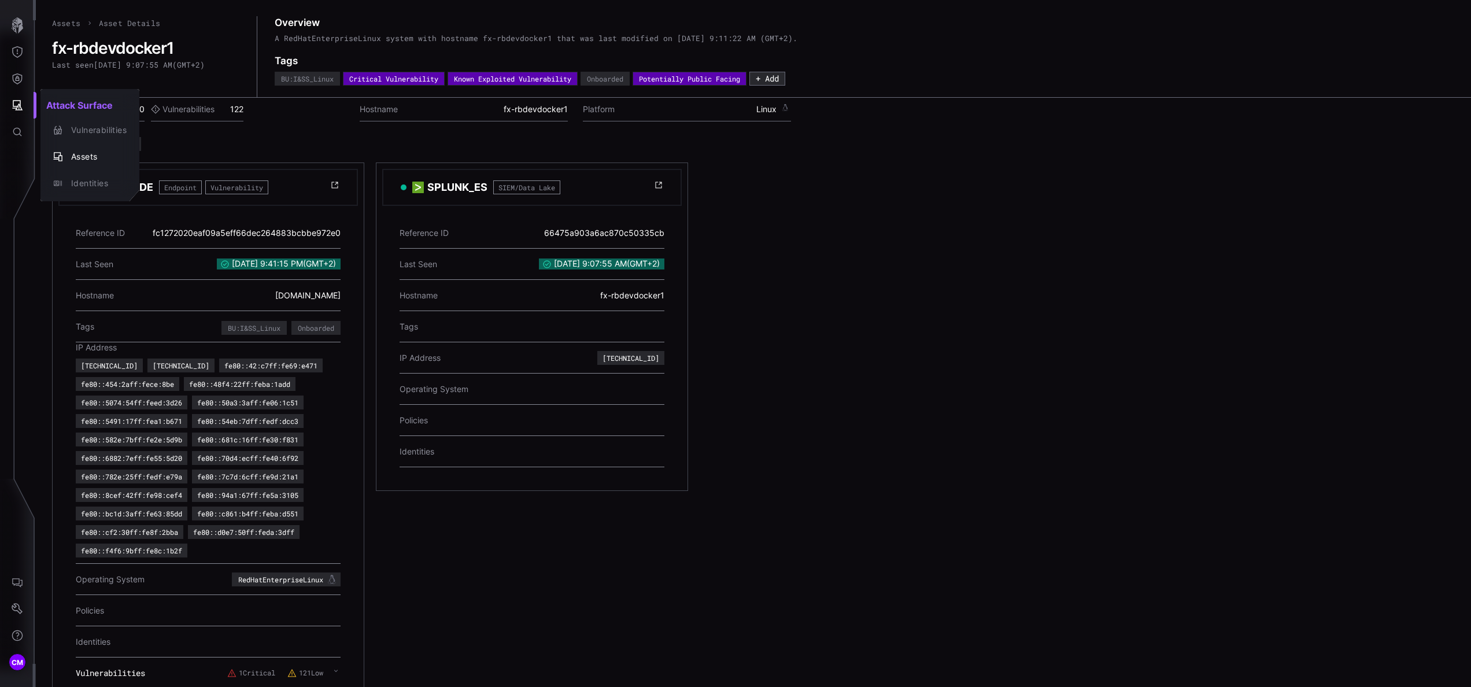
click at [23, 109] on div at bounding box center [735, 343] width 1471 height 687
click at [27, 102] on button "Attack Surface" at bounding box center [18, 105] width 34 height 27
click at [87, 179] on div "Identities" at bounding box center [95, 183] width 61 height 14
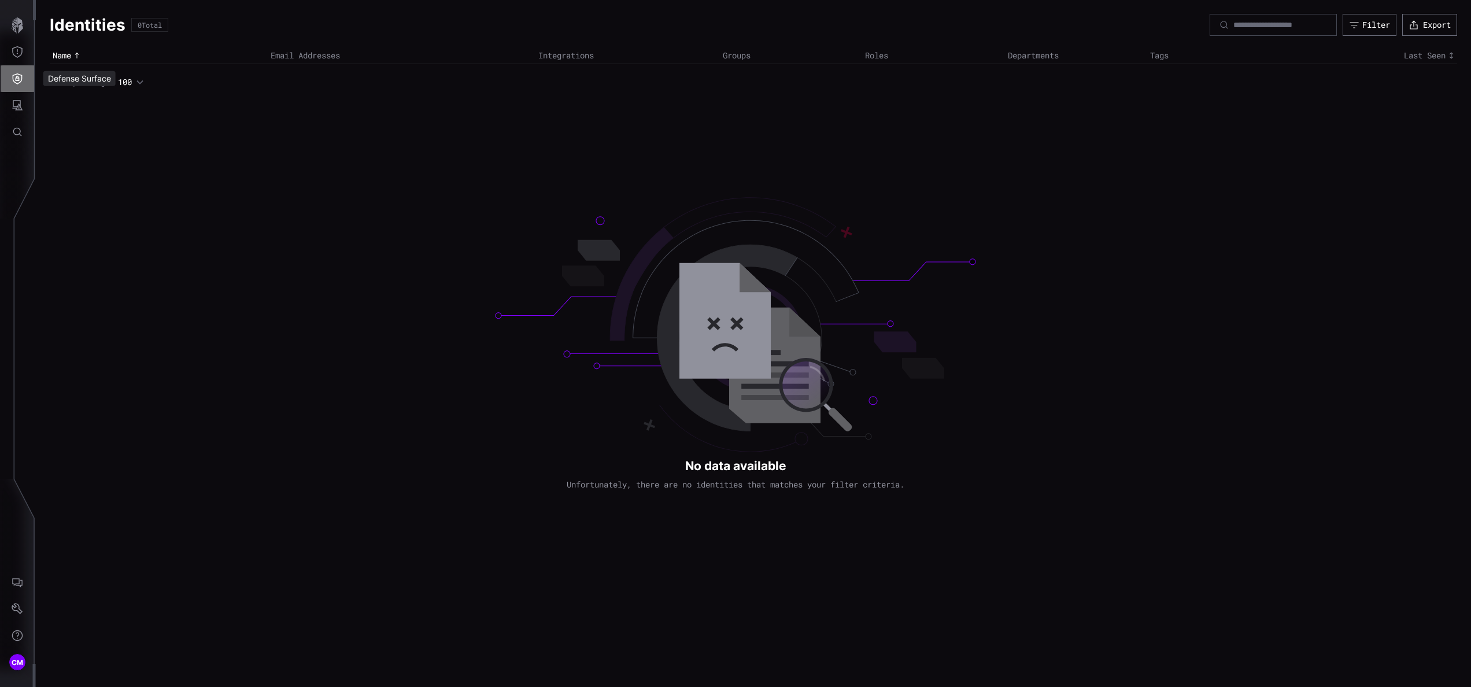
click at [21, 80] on icon "Defense Surface" at bounding box center [18, 79] width 12 height 12
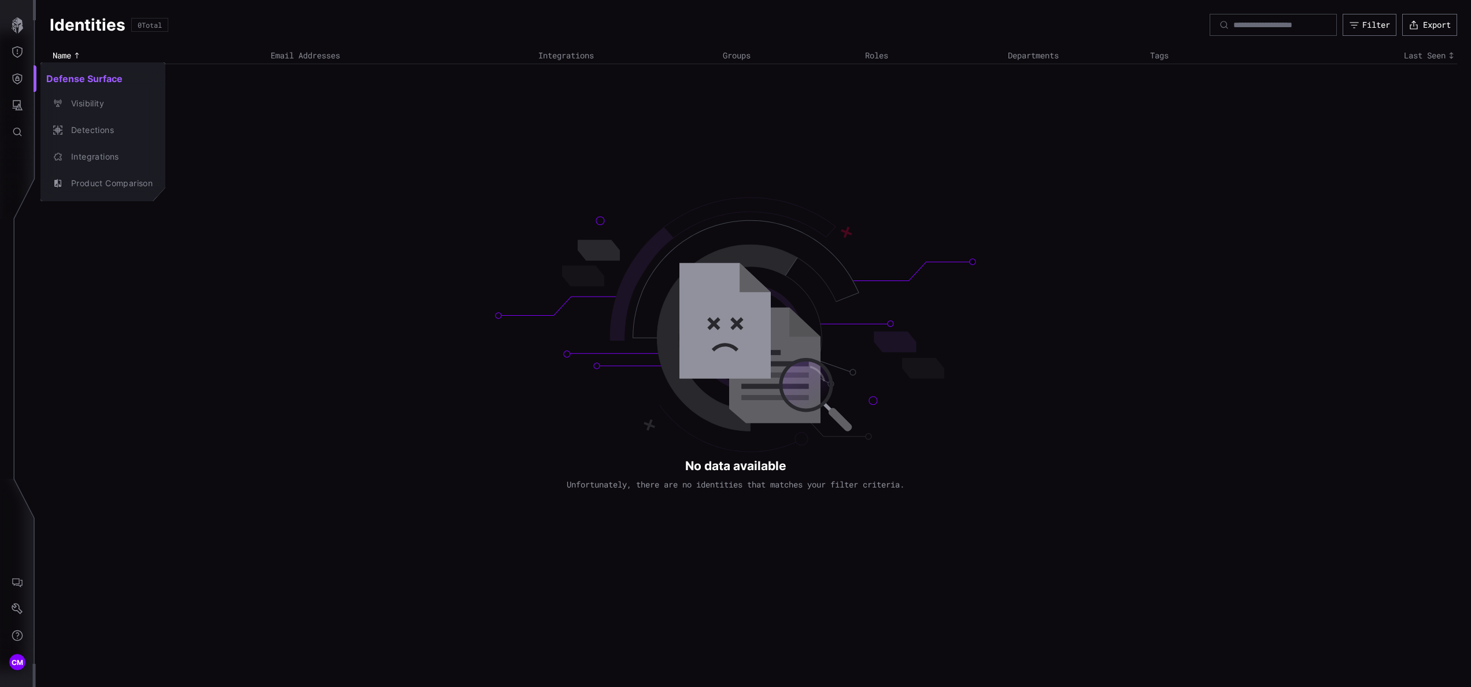
click at [21, 107] on div at bounding box center [735, 343] width 1471 height 687
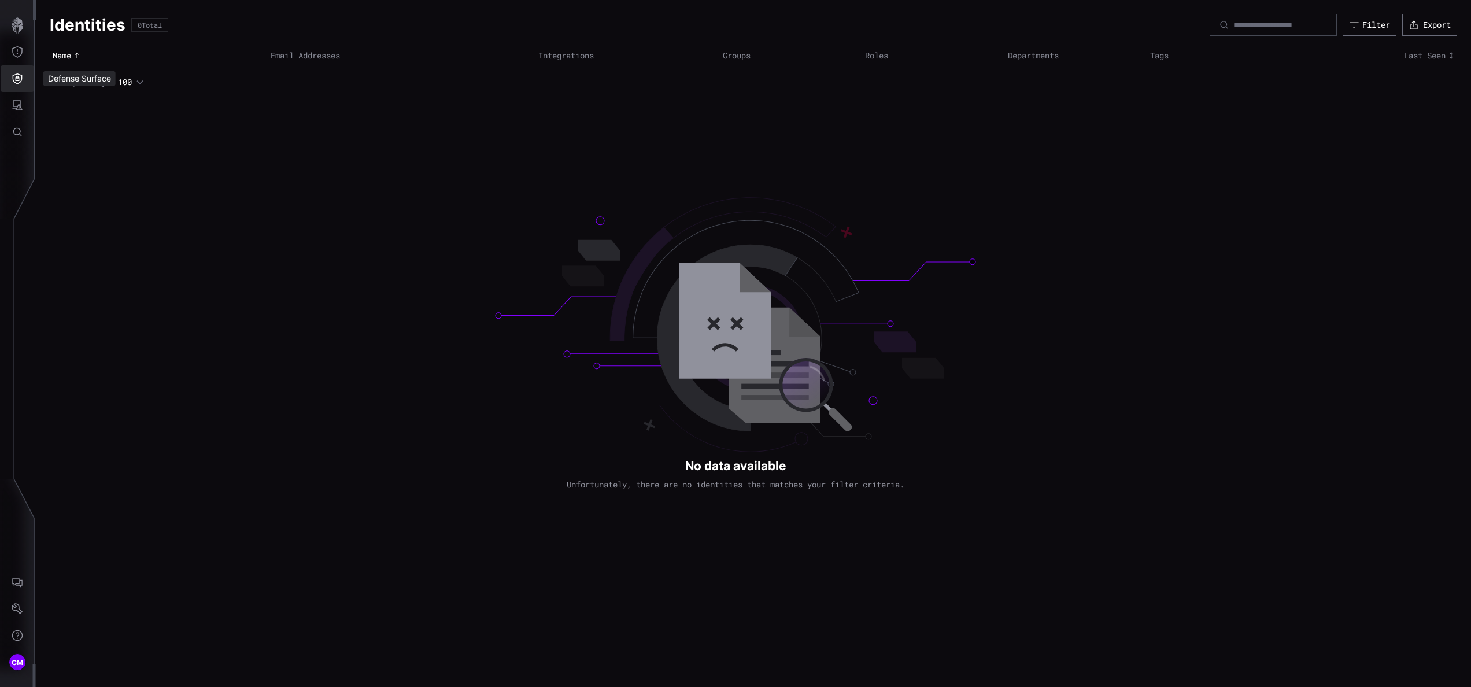
click at [13, 82] on icon "Defense Surface" at bounding box center [18, 79] width 12 height 12
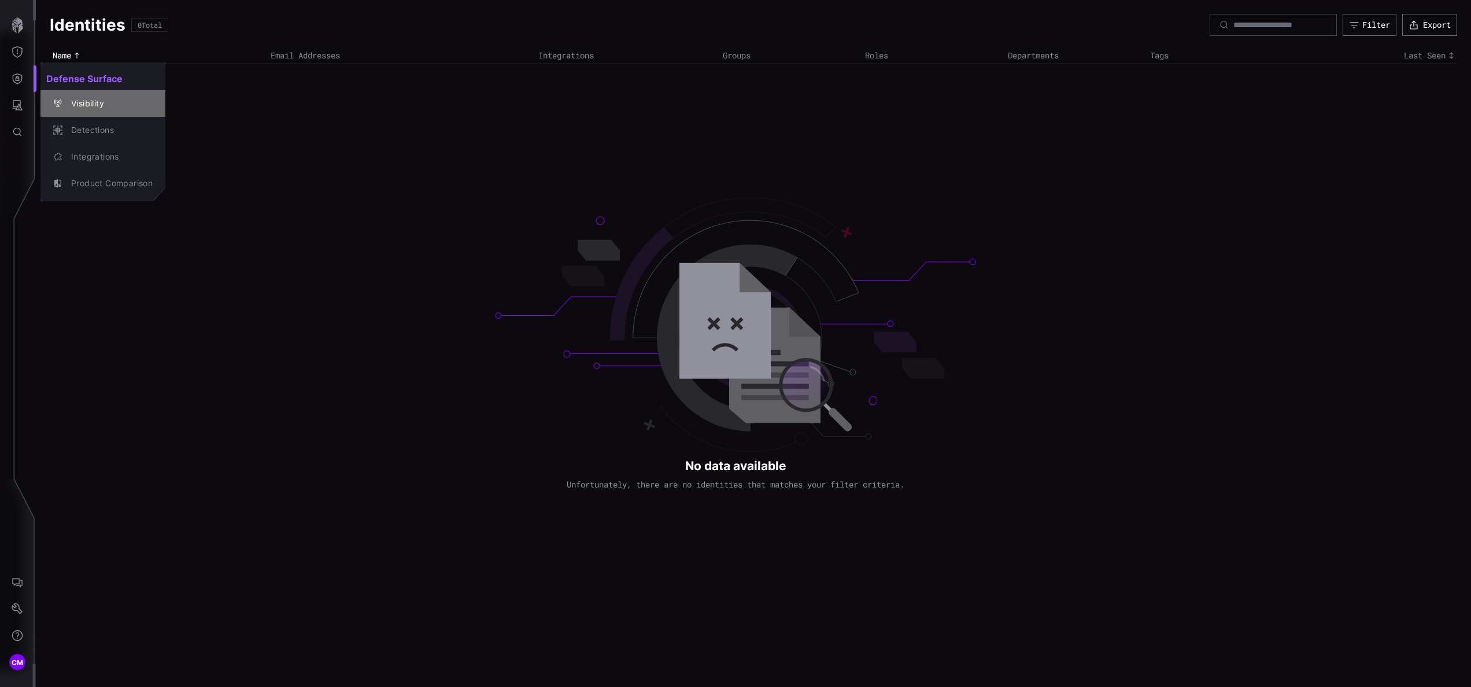
click at [91, 102] on div "Visibility" at bounding box center [108, 104] width 87 height 14
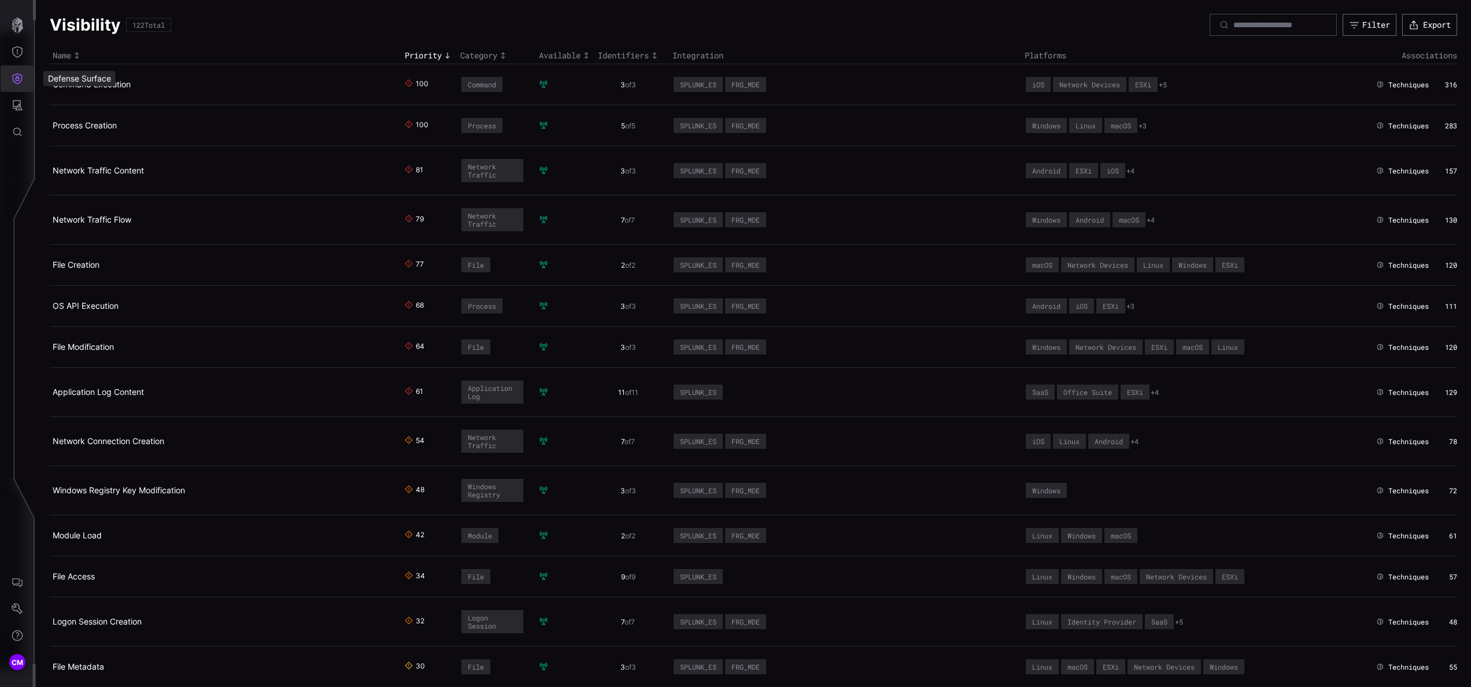
click at [19, 82] on icon "Defense Surface" at bounding box center [18, 78] width 10 height 11
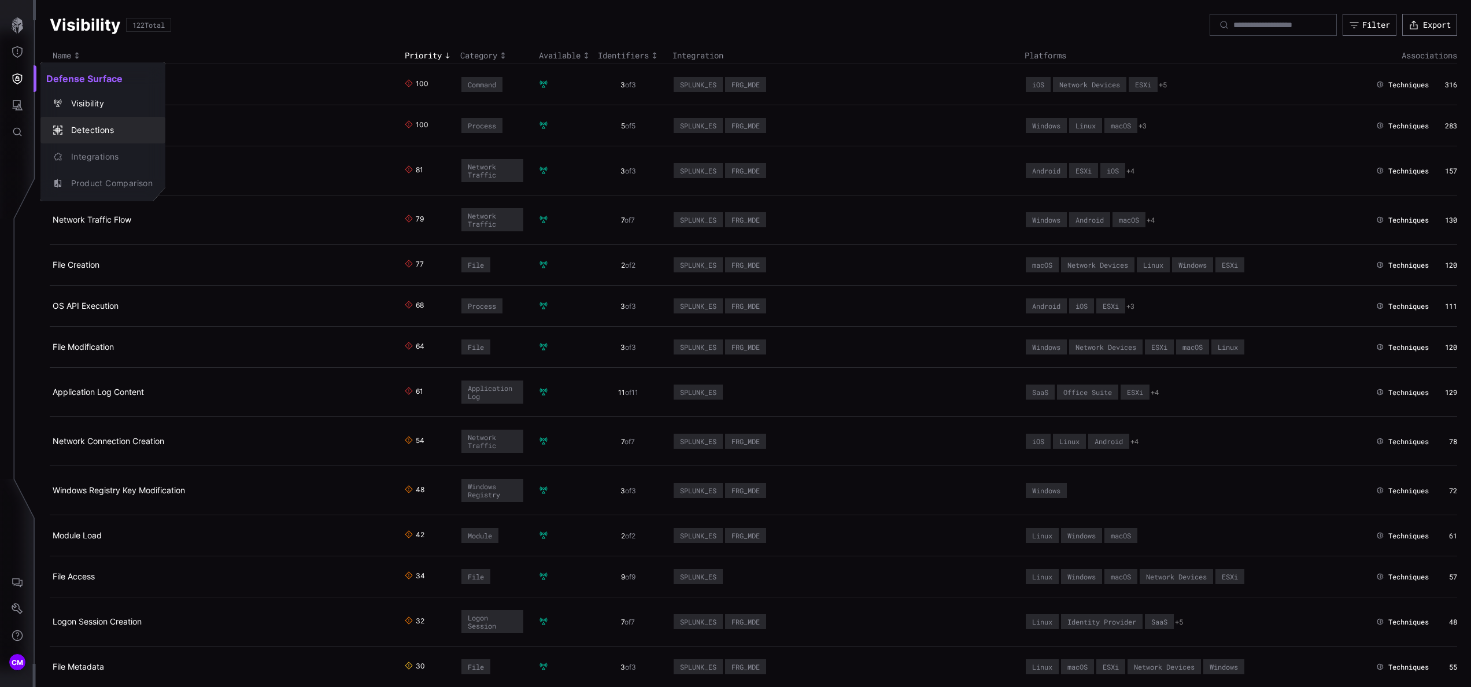
click at [112, 130] on div "Detections" at bounding box center [108, 130] width 87 height 14
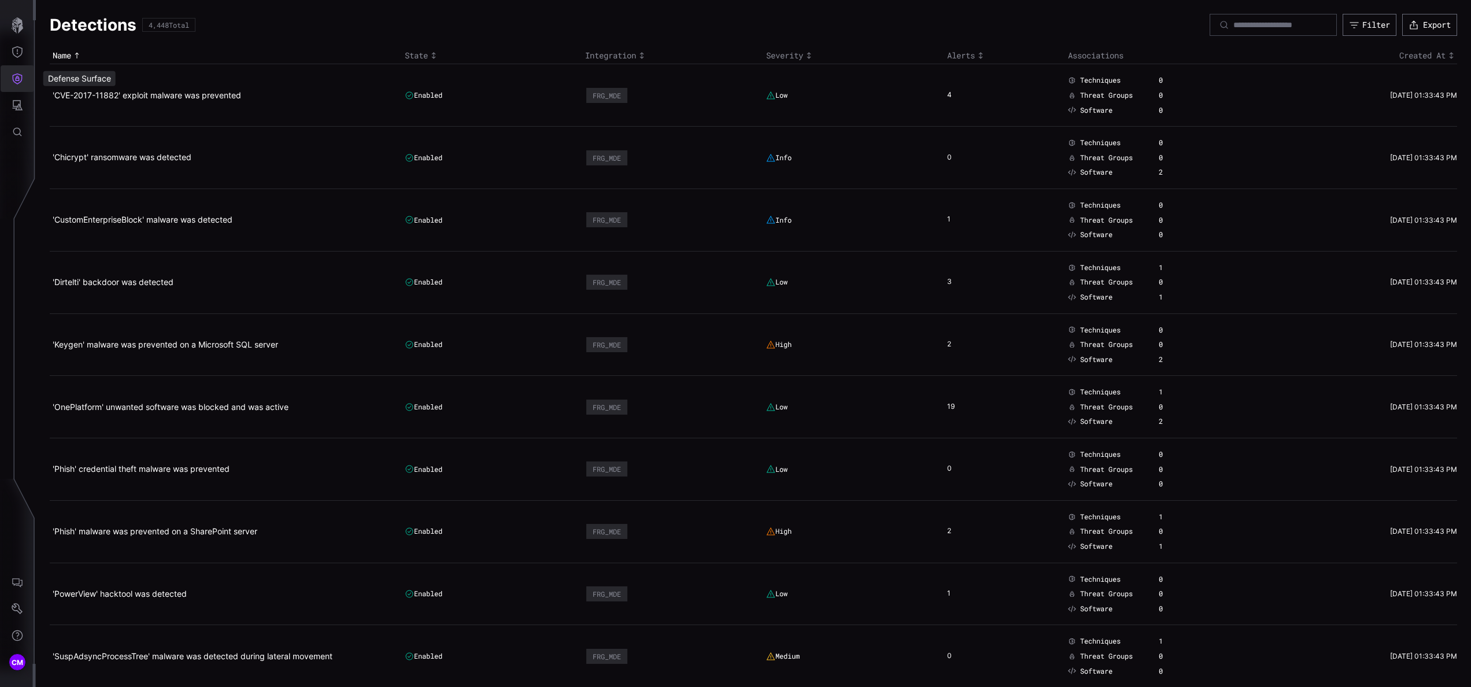
click at [12, 82] on icon "Defense Surface" at bounding box center [18, 79] width 12 height 12
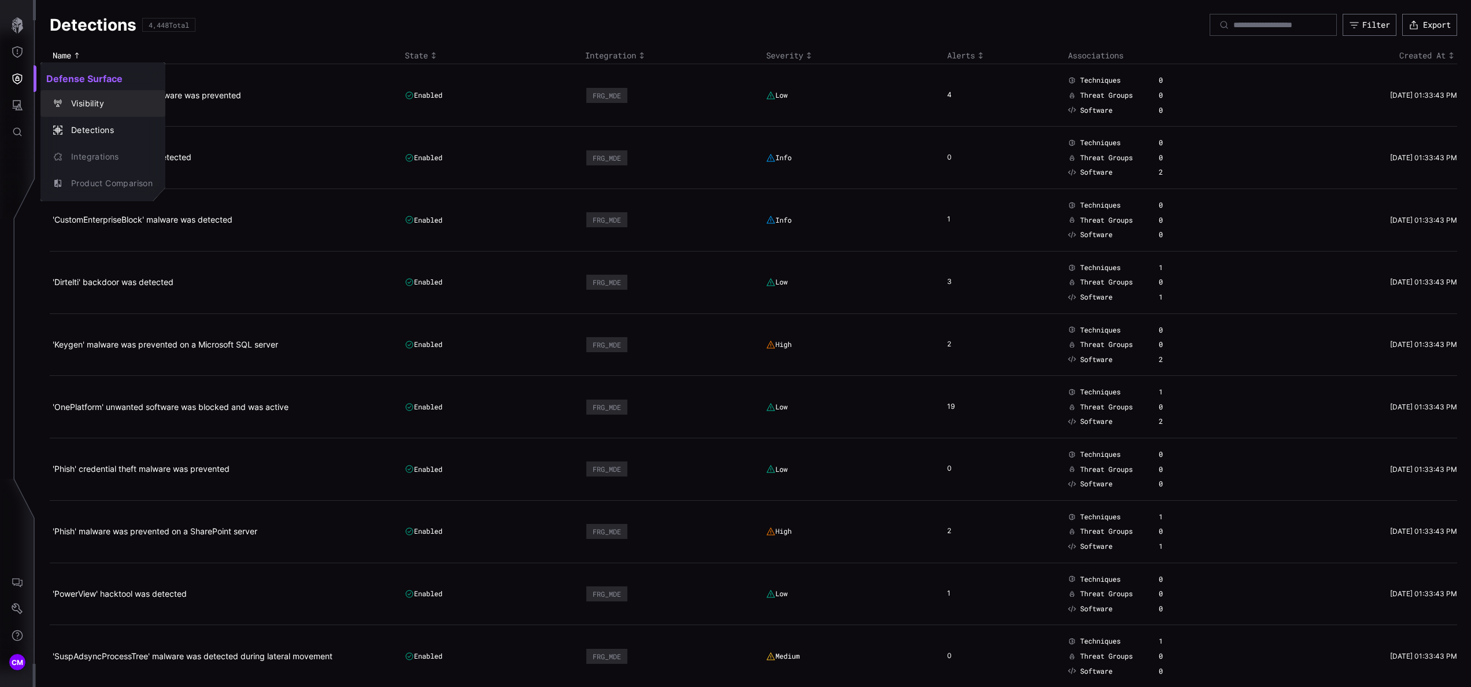
click at [119, 102] on div "Visibility" at bounding box center [108, 104] width 87 height 14
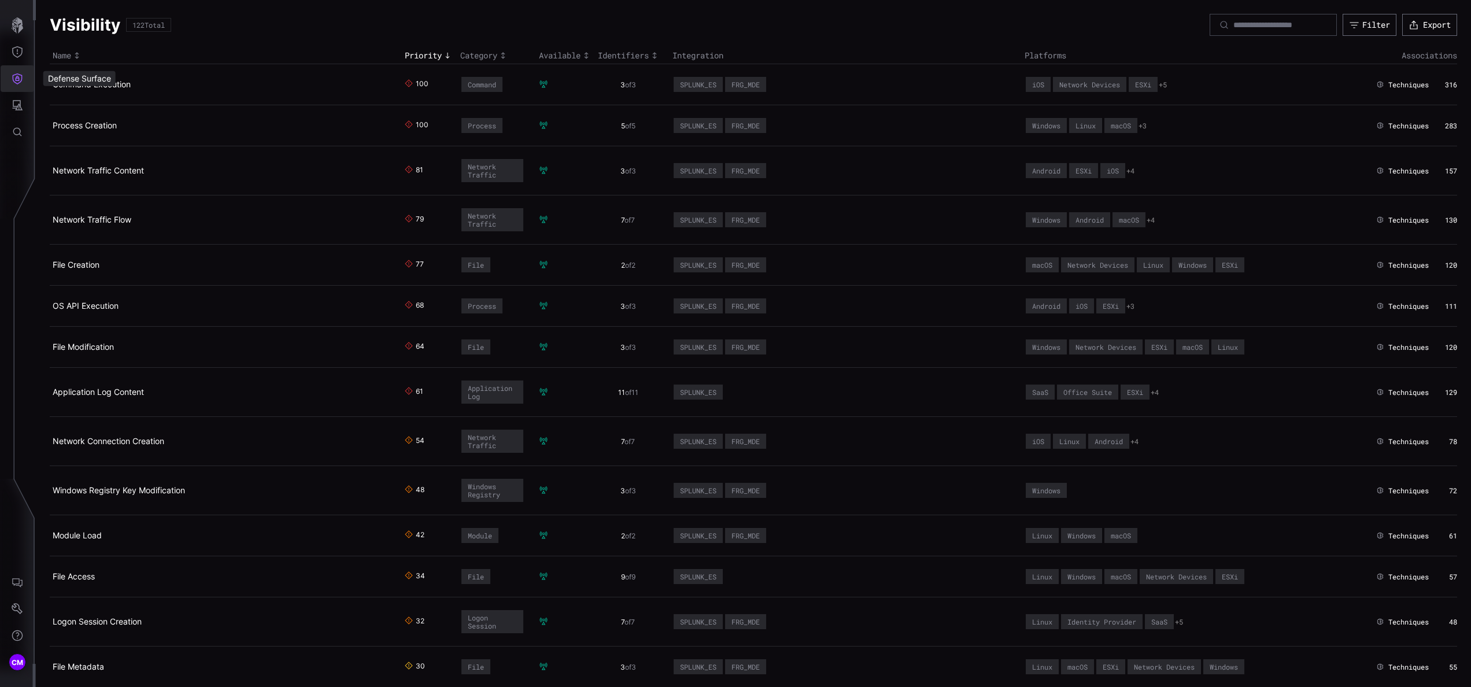
click at [21, 75] on icon "Defense Surface" at bounding box center [18, 78] width 10 height 11
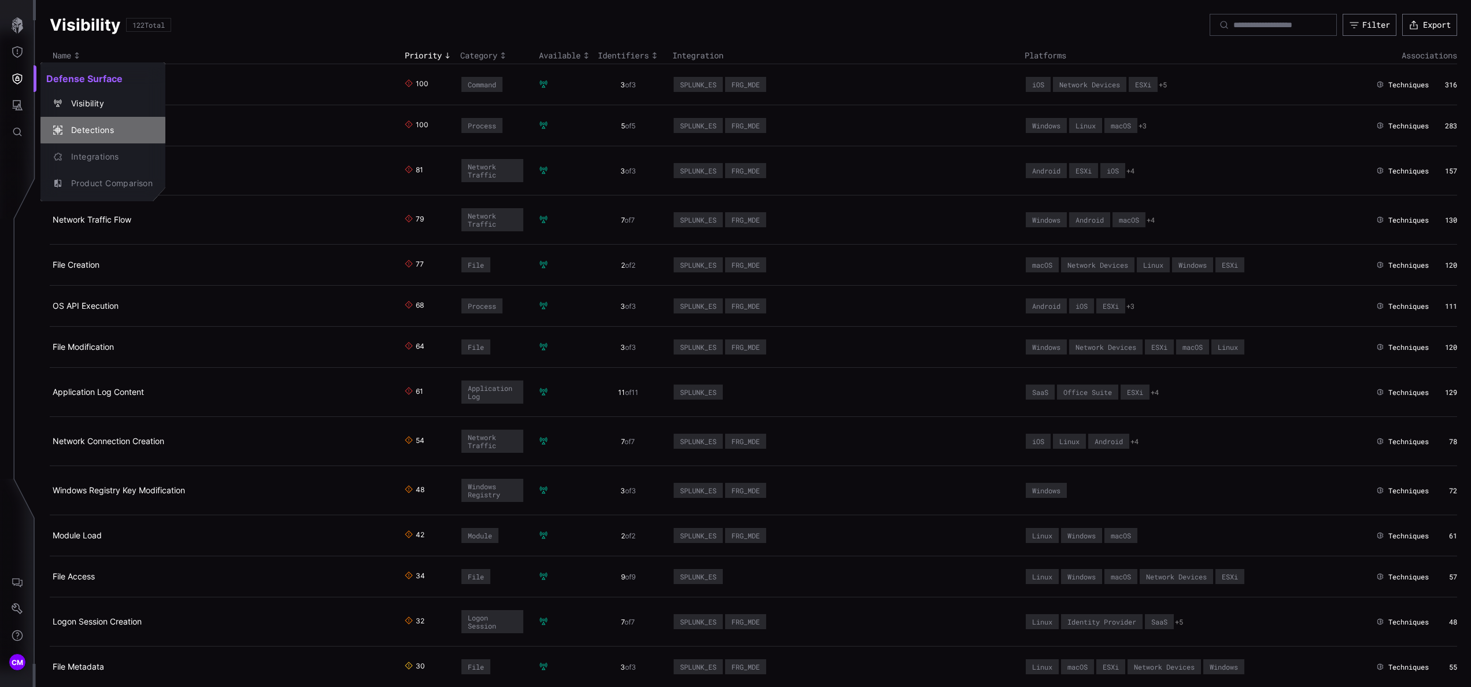
click at [109, 122] on div "Detections" at bounding box center [103, 130] width 116 height 16
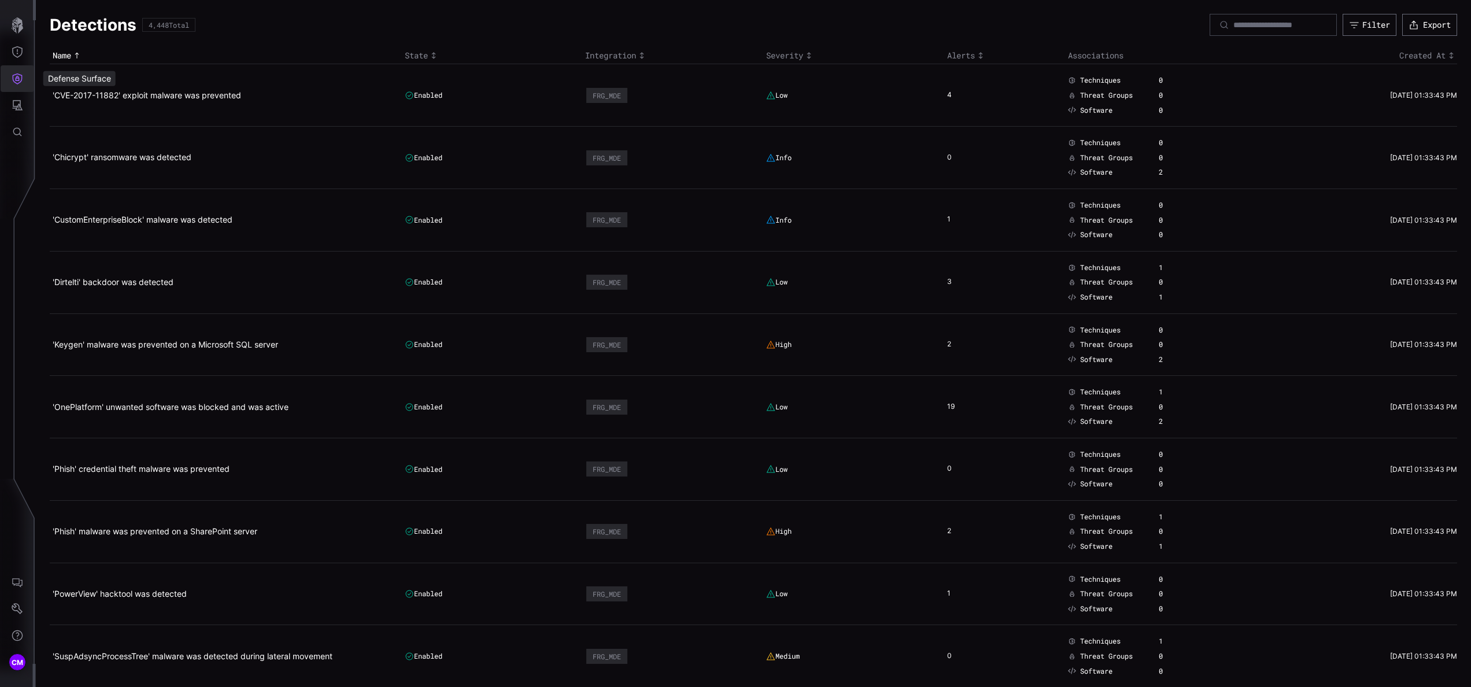
click at [19, 82] on icon "Defense Surface" at bounding box center [18, 79] width 12 height 12
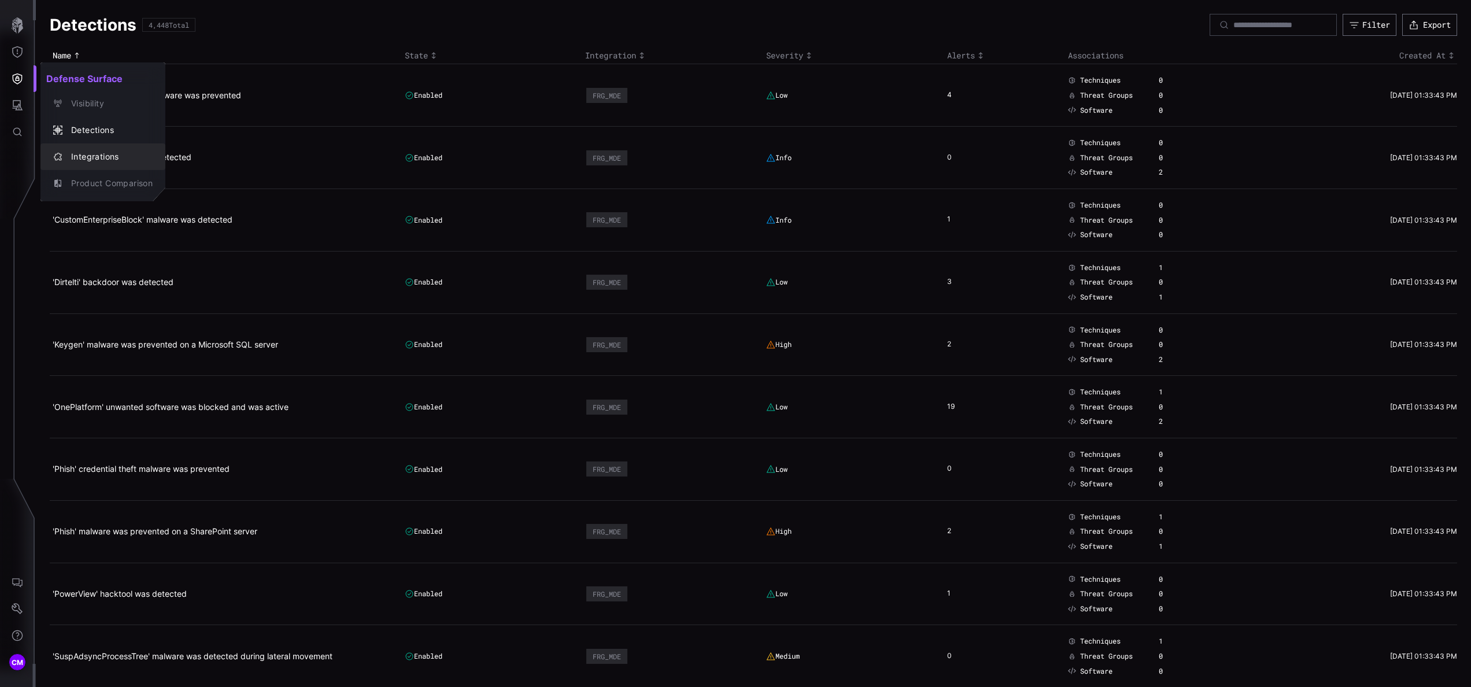
click at [121, 150] on div "Integrations" at bounding box center [108, 157] width 87 height 14
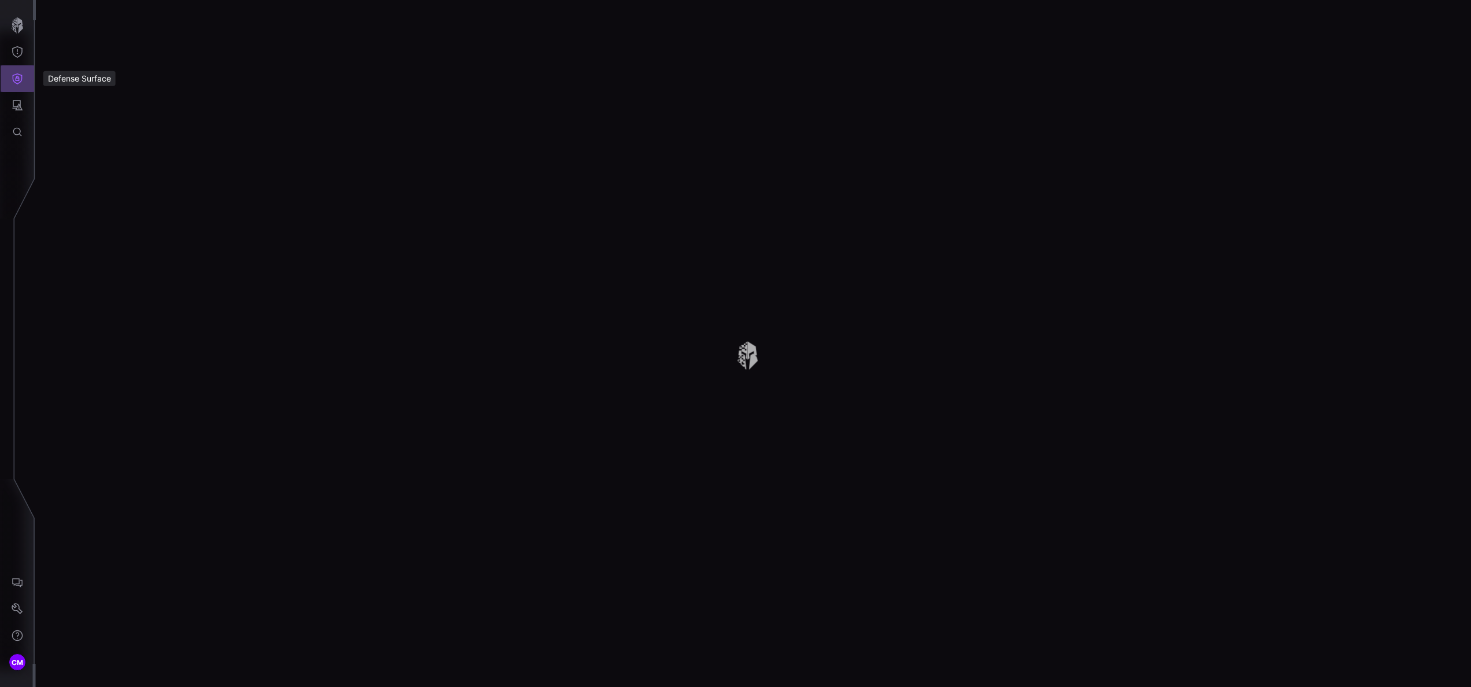
click at [20, 77] on icon "Defense Surface" at bounding box center [18, 79] width 12 height 12
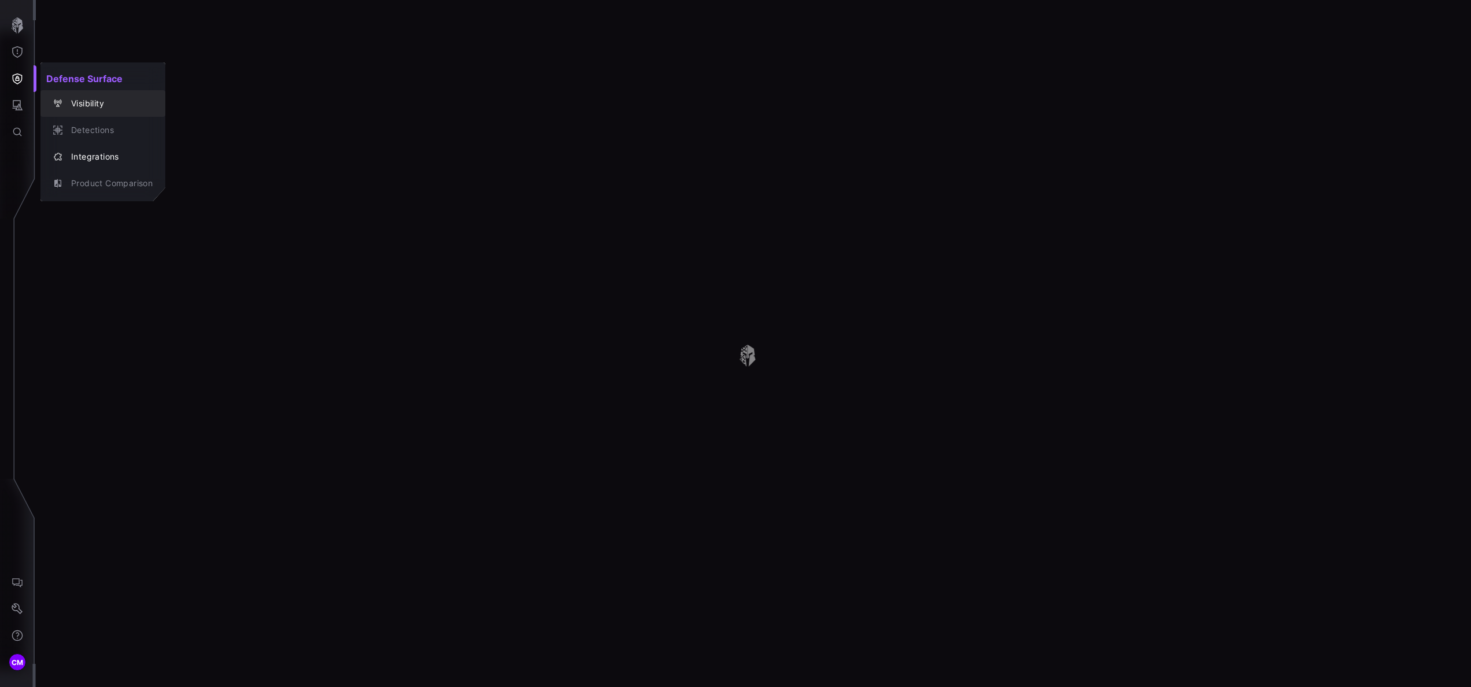
click at [96, 101] on div "Visibility" at bounding box center [108, 104] width 87 height 14
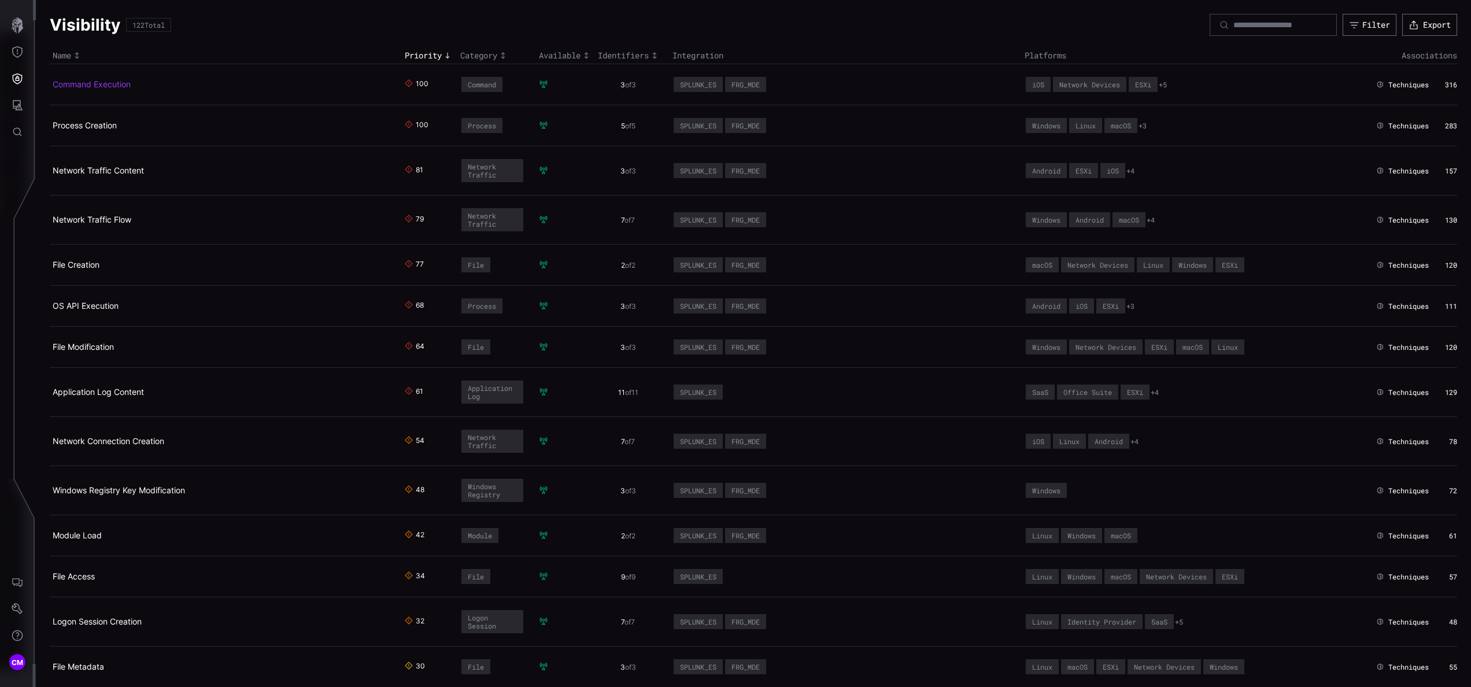
click at [101, 87] on link "Command Execution" at bounding box center [92, 84] width 78 height 10
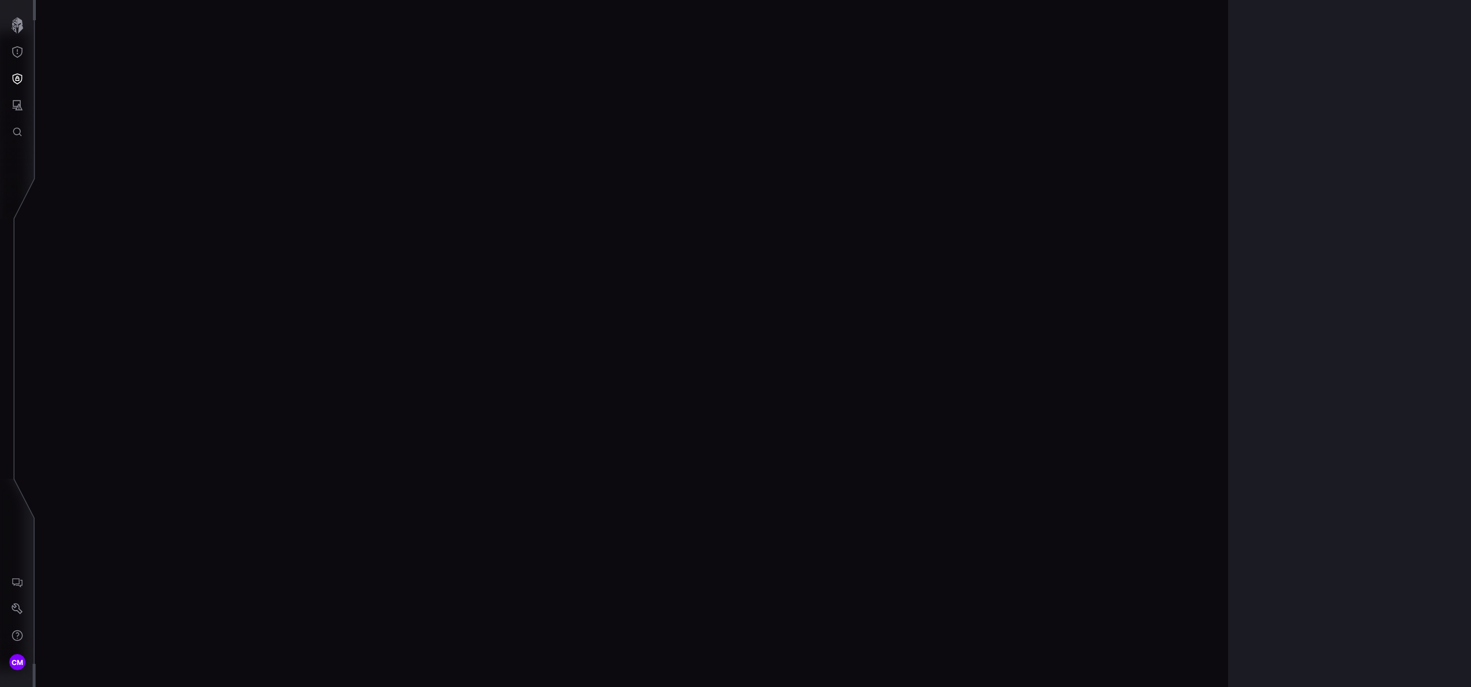
scroll to position [2513, 294]
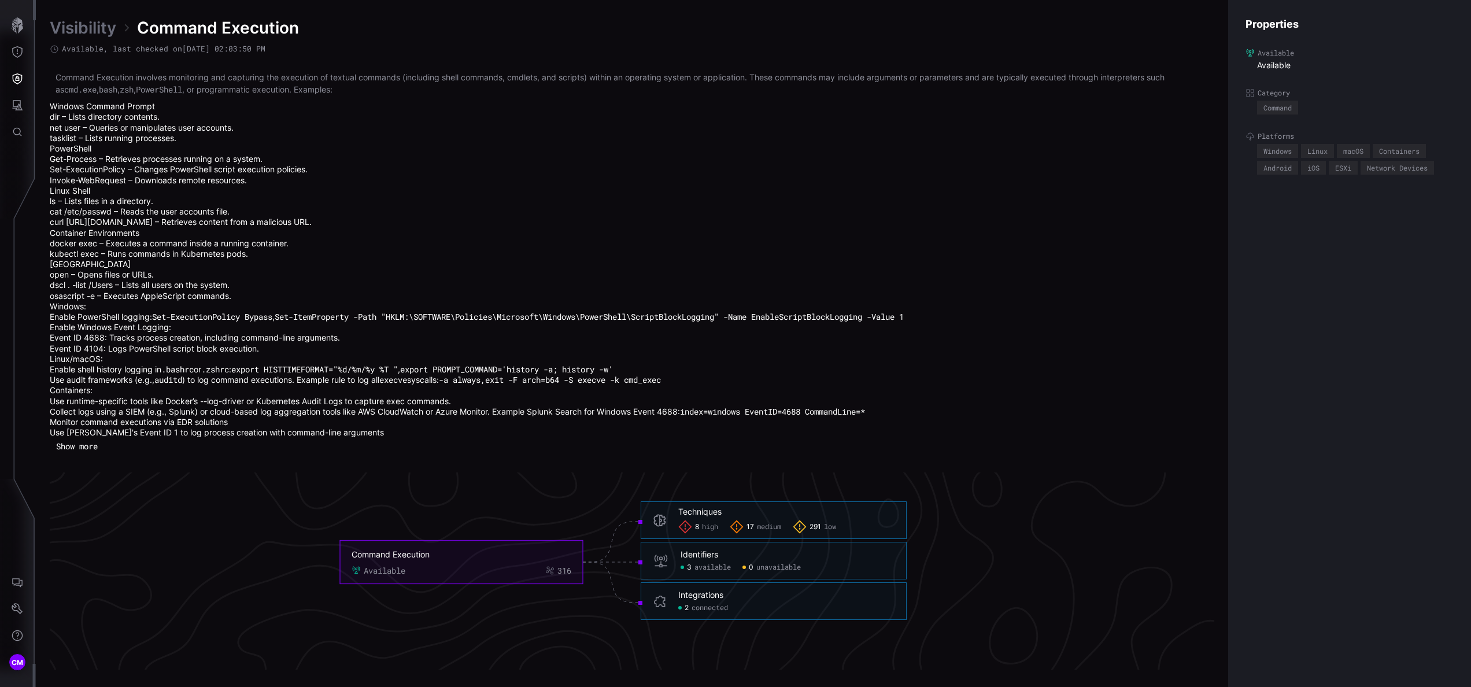
click at [701, 343] on span "available" at bounding box center [713, 567] width 36 height 9
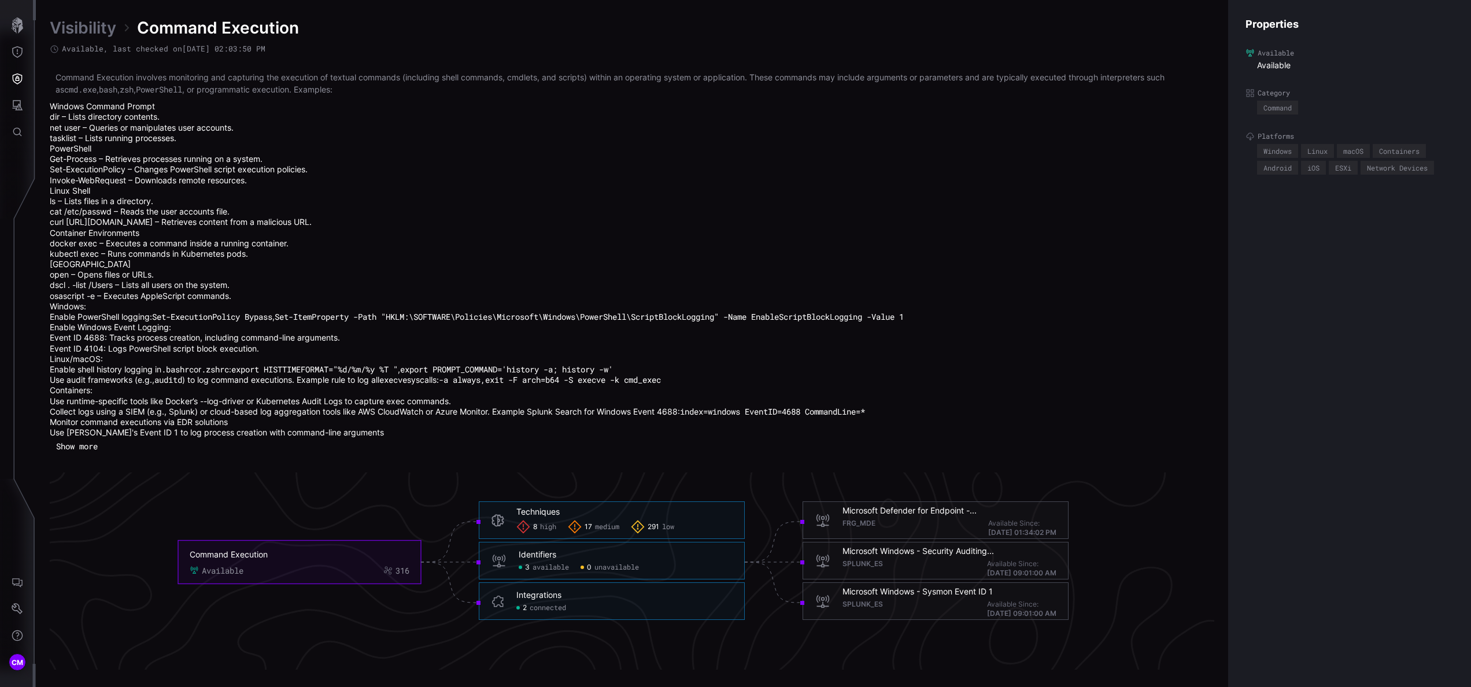
click at [551, 343] on span "high" at bounding box center [548, 527] width 16 height 9
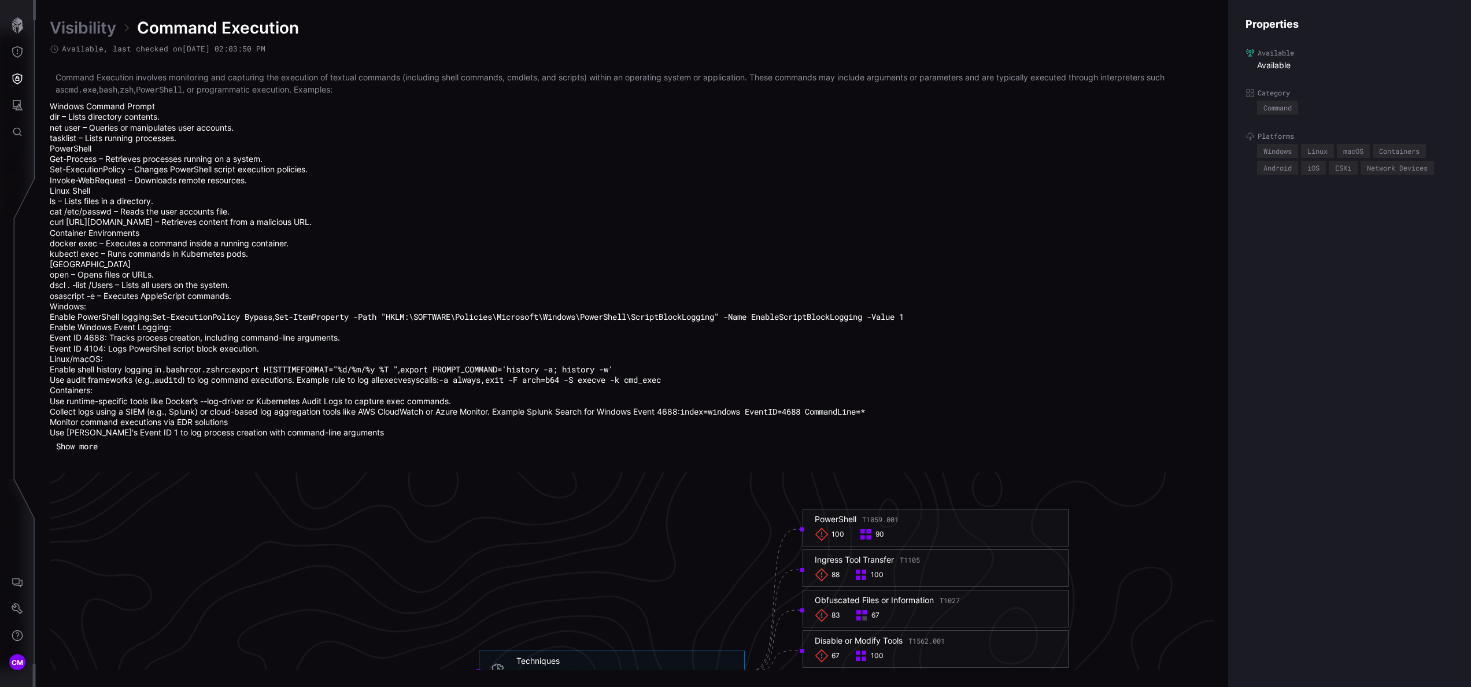
scroll to position [2514, 294]
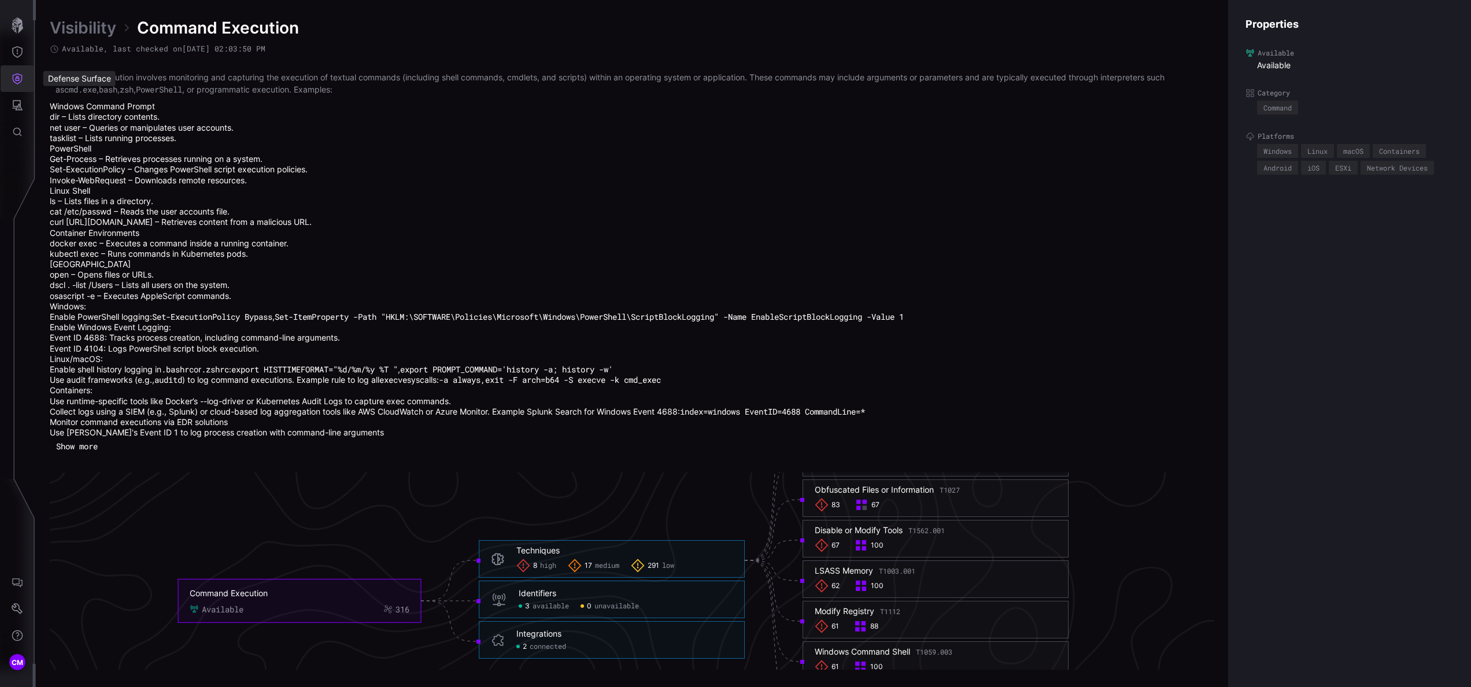
click at [16, 84] on icon "Defense Surface" at bounding box center [18, 79] width 12 height 12
click at [107, 133] on div "Detections" at bounding box center [108, 130] width 87 height 14
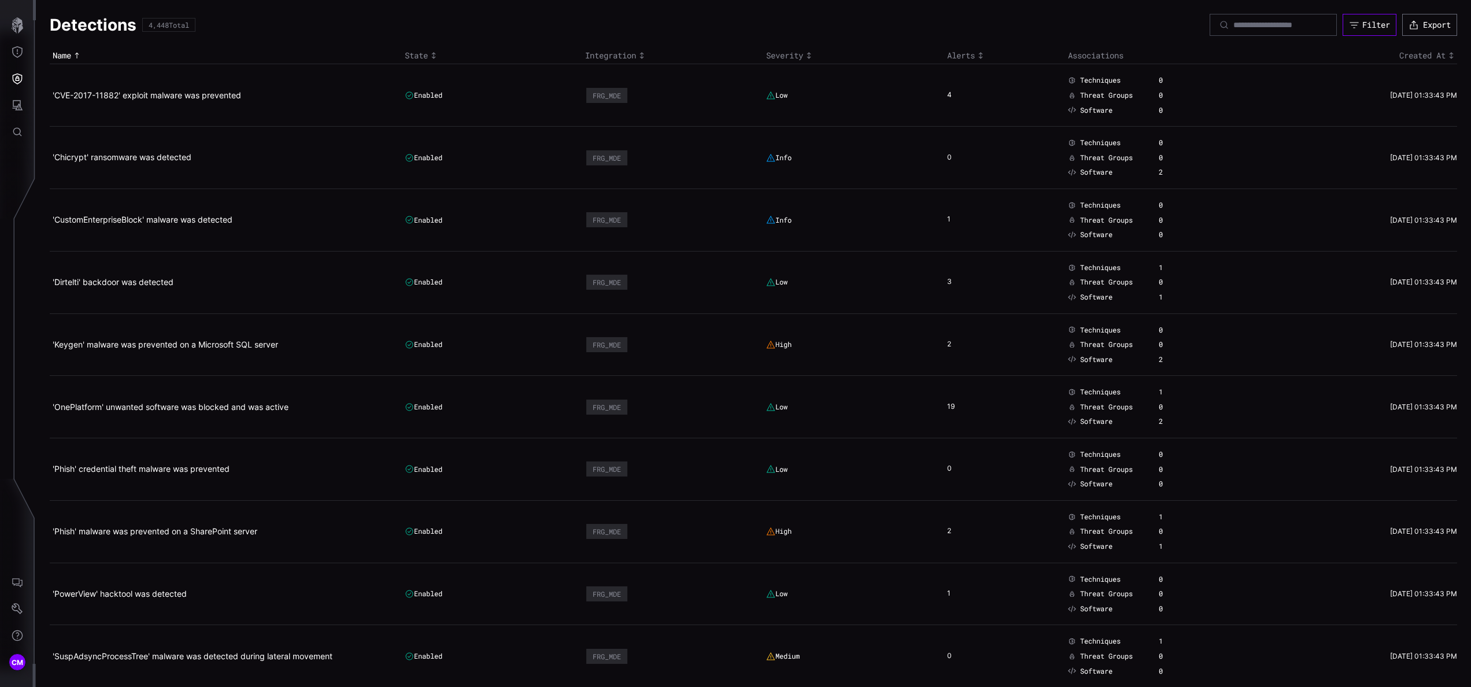
click at [735, 28] on div "Filter" at bounding box center [1376, 25] width 28 height 10
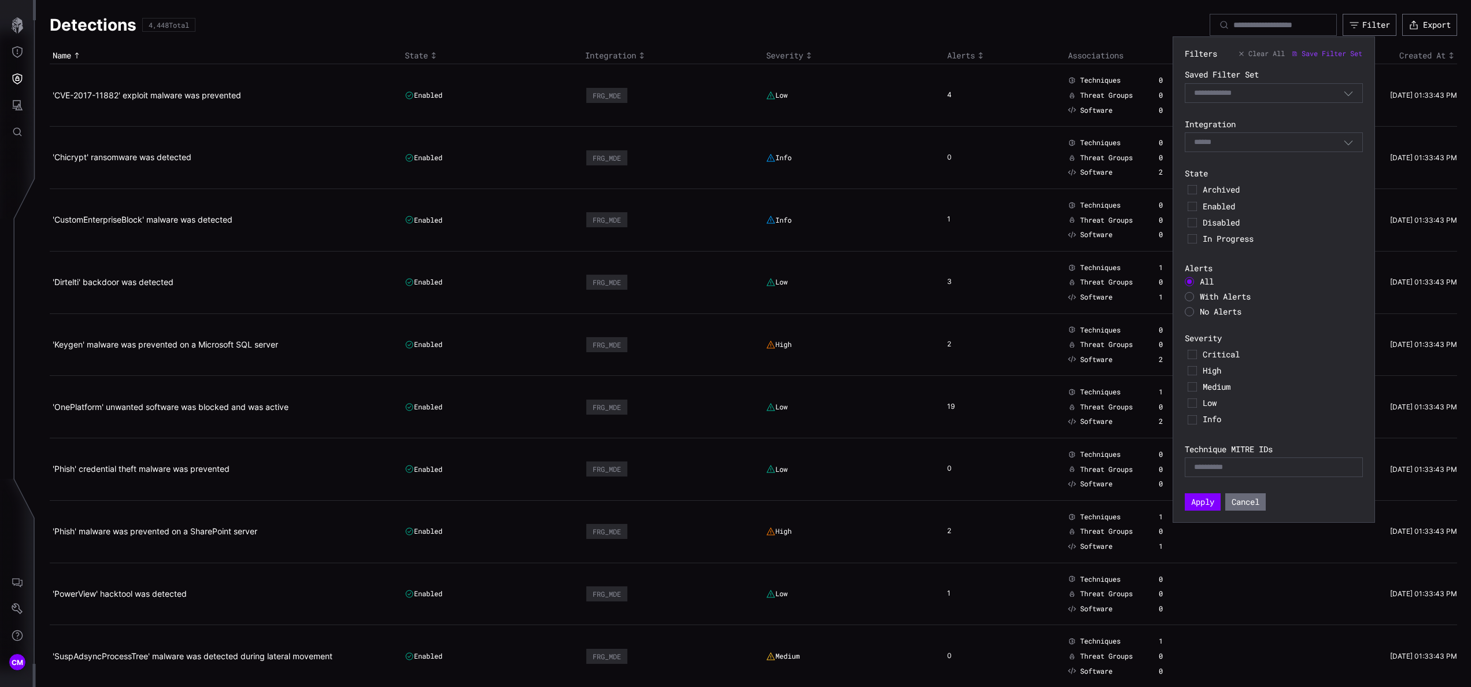
click at [735, 343] on span "Critical" at bounding box center [1281, 354] width 157 height 10
click at [735, 343] on button "Apply" at bounding box center [1203, 501] width 36 height 17
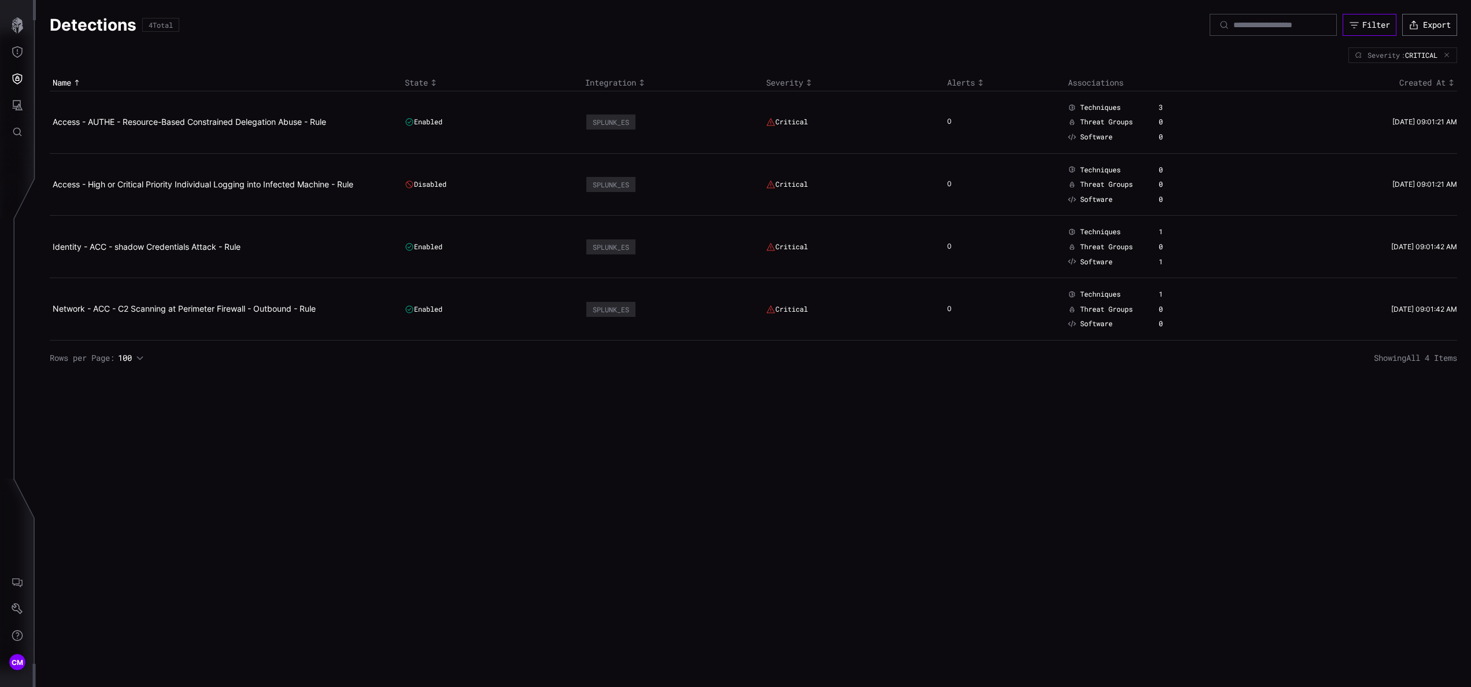
click at [735, 24] on div "Filter" at bounding box center [1376, 25] width 28 height 10
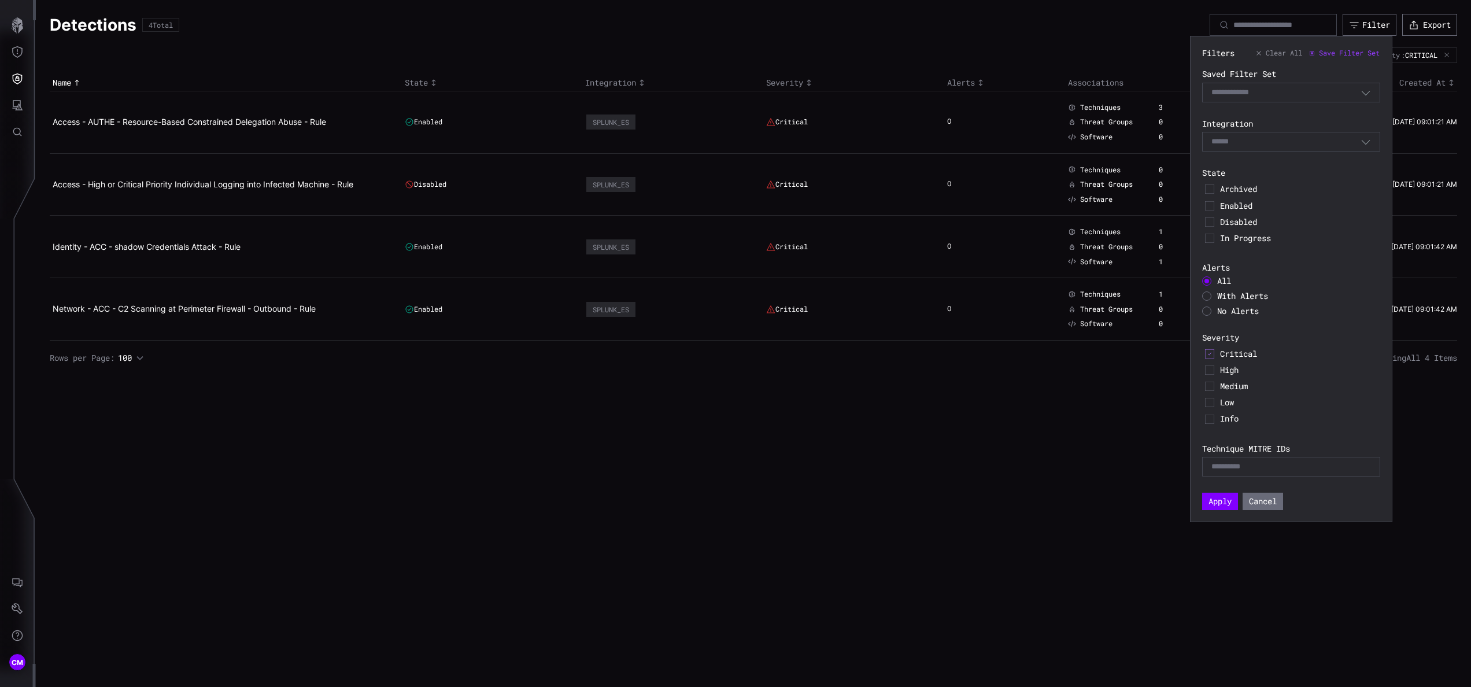
drag, startPoint x: 1236, startPoint y: 350, endPoint x: 1231, endPoint y: 362, distance: 13.5
click at [735, 343] on span "Critical" at bounding box center [1298, 354] width 157 height 10
drag, startPoint x: 1228, startPoint y: 365, endPoint x: 1225, endPoint y: 385, distance: 20.0
click at [735, 343] on span "High" at bounding box center [1298, 370] width 157 height 10
click at [735, 343] on button "Apply" at bounding box center [1220, 501] width 36 height 17
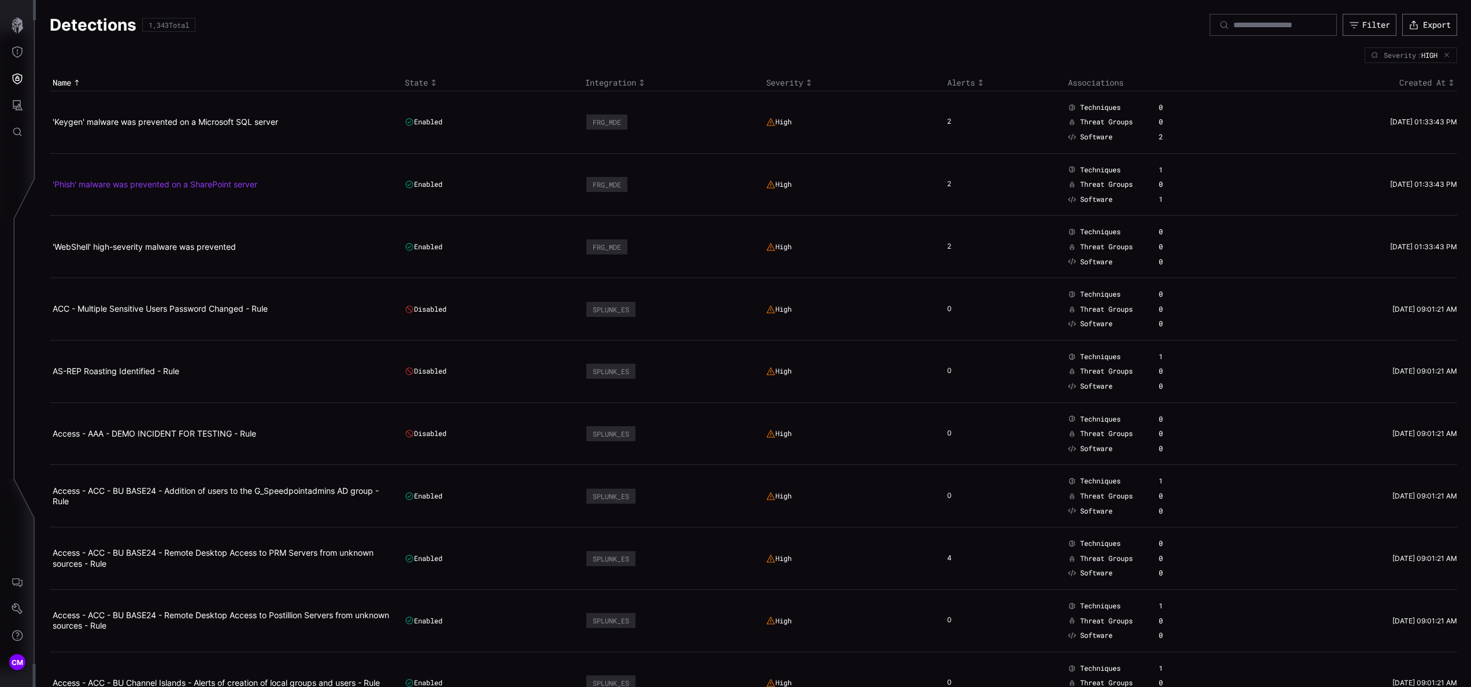
click at [190, 181] on link "'Phish' malware was prevented on a SharePoint server" at bounding box center [155, 184] width 205 height 10
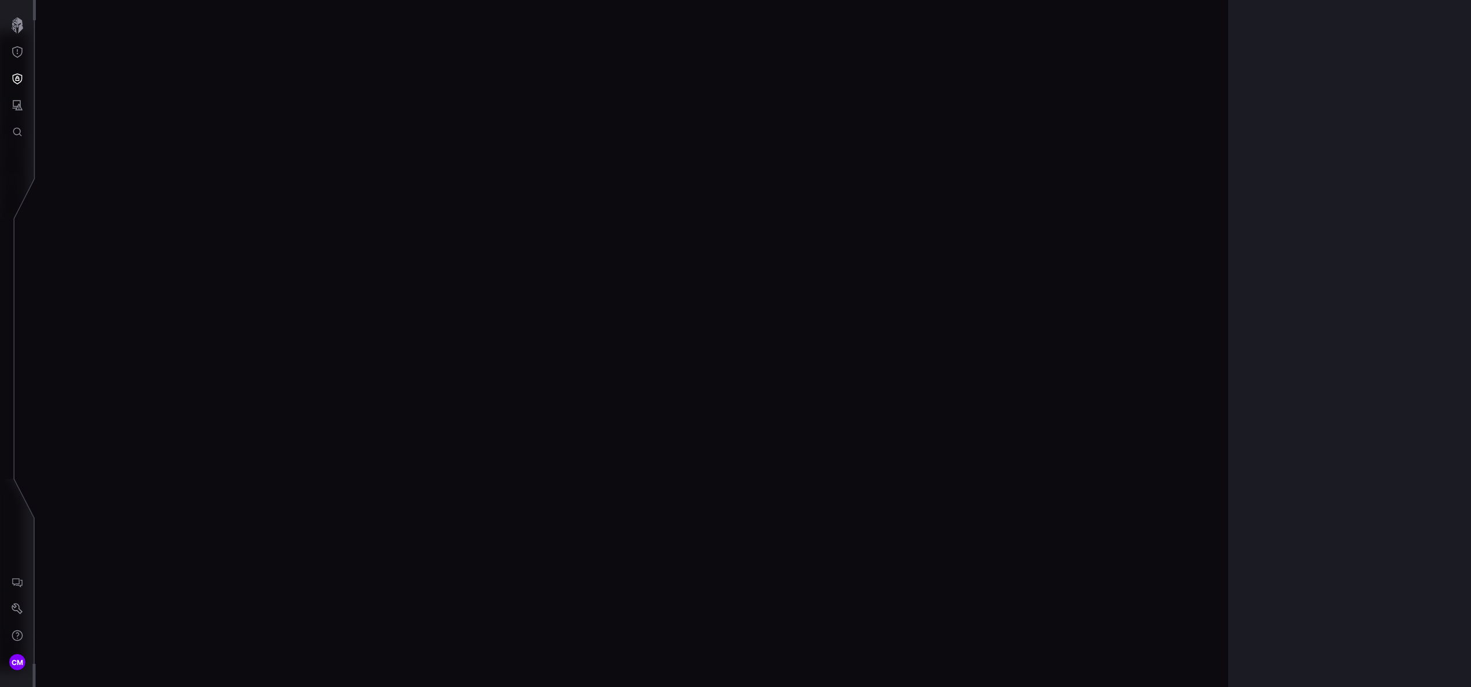
scroll to position [2365, 294]
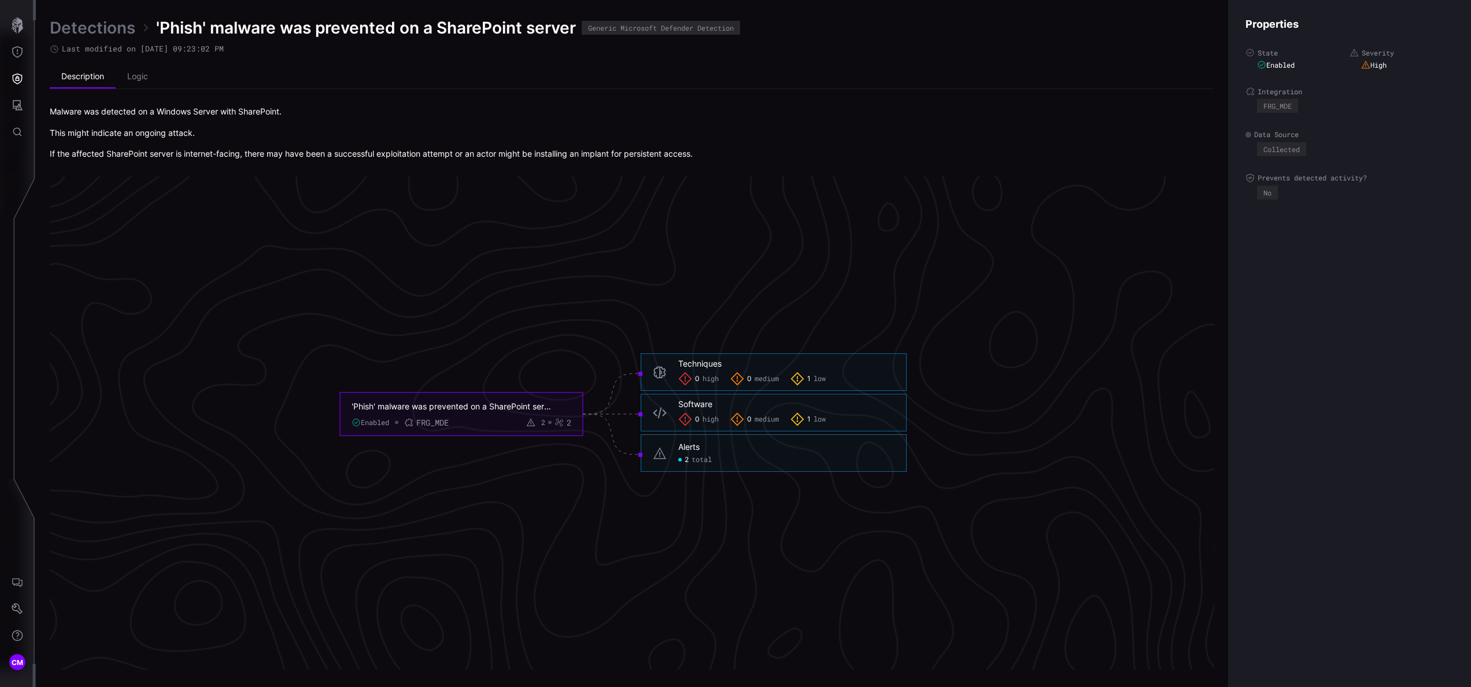
click at [693, 343] on span "total" at bounding box center [702, 460] width 20 height 9
click at [681, 343] on div at bounding box center [679, 460] width 3 height 3
click span "total"
click at [685, 343] on div "Alerts" at bounding box center [688, 447] width 21 height 10
click at [689, 343] on div "2 total" at bounding box center [695, 460] width 34 height 9
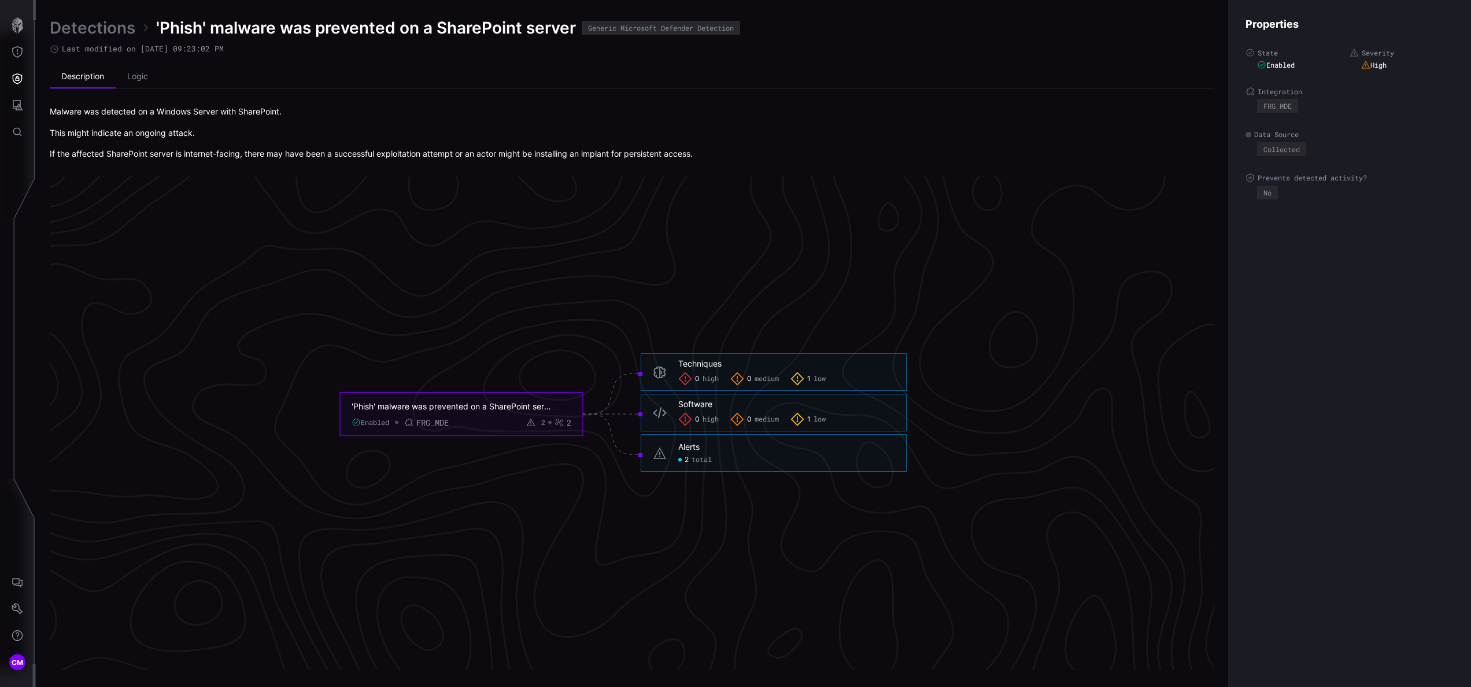
click at [689, 343] on div "2 total" at bounding box center [695, 460] width 34 height 9
click at [735, 343] on icon "'Phish' malware was prevented on a SharePoint server Enabled FRG_MDE 2 2 Techni…" at bounding box center [623, 414] width 1735 height 5205
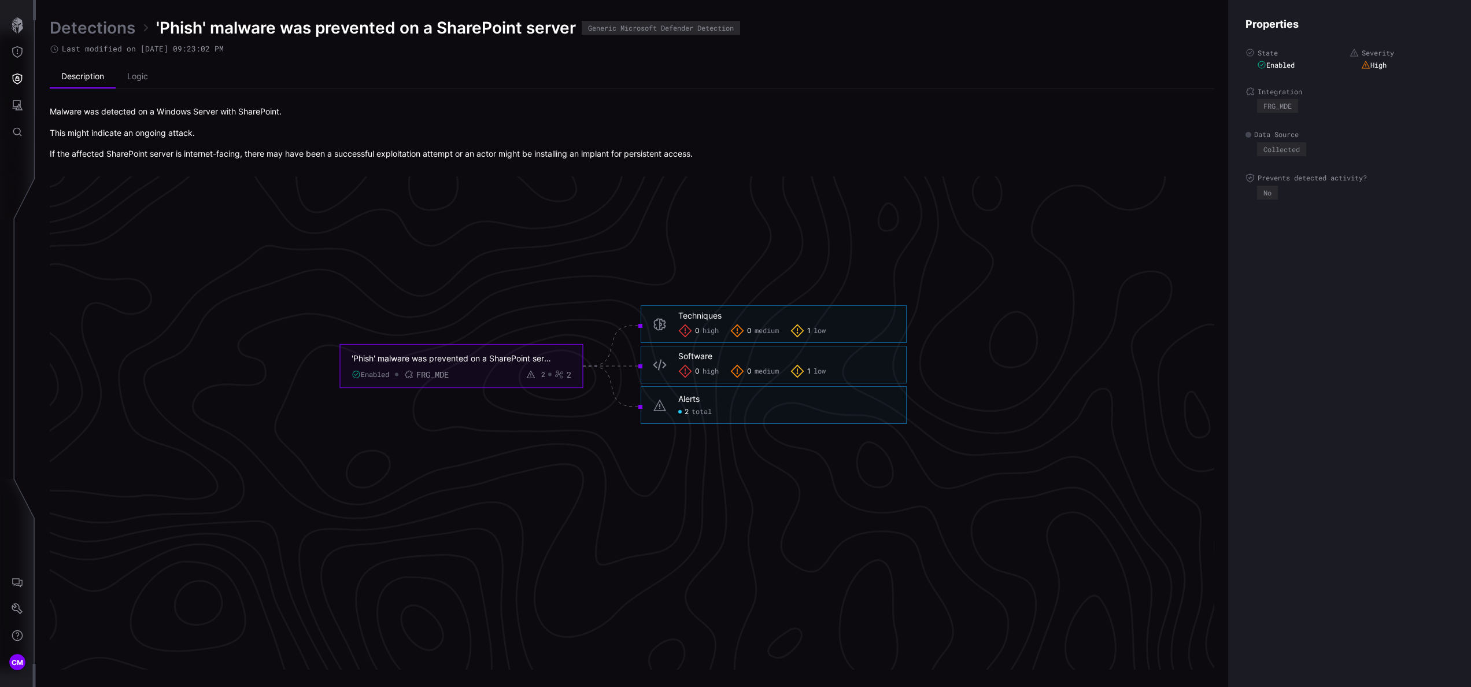
scroll to position [2317, 294]
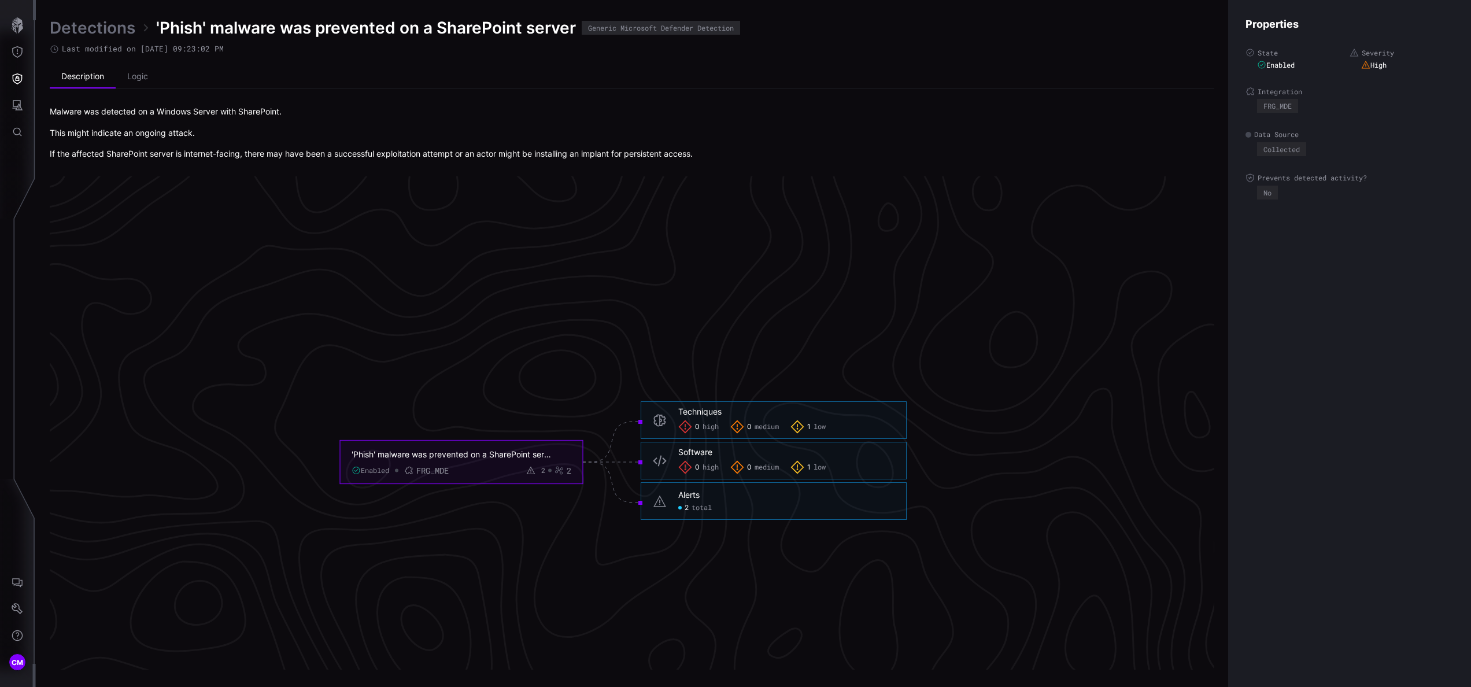
drag, startPoint x: 662, startPoint y: 503, endPoint x: 668, endPoint y: 498, distance: 8.3
click at [662, 343] on icon at bounding box center [660, 501] width 14 height 14
click at [694, 343] on div "Alerts" at bounding box center [688, 495] width 21 height 10
click span "total"
click at [679, 343] on div at bounding box center [679, 508] width 3 height 3
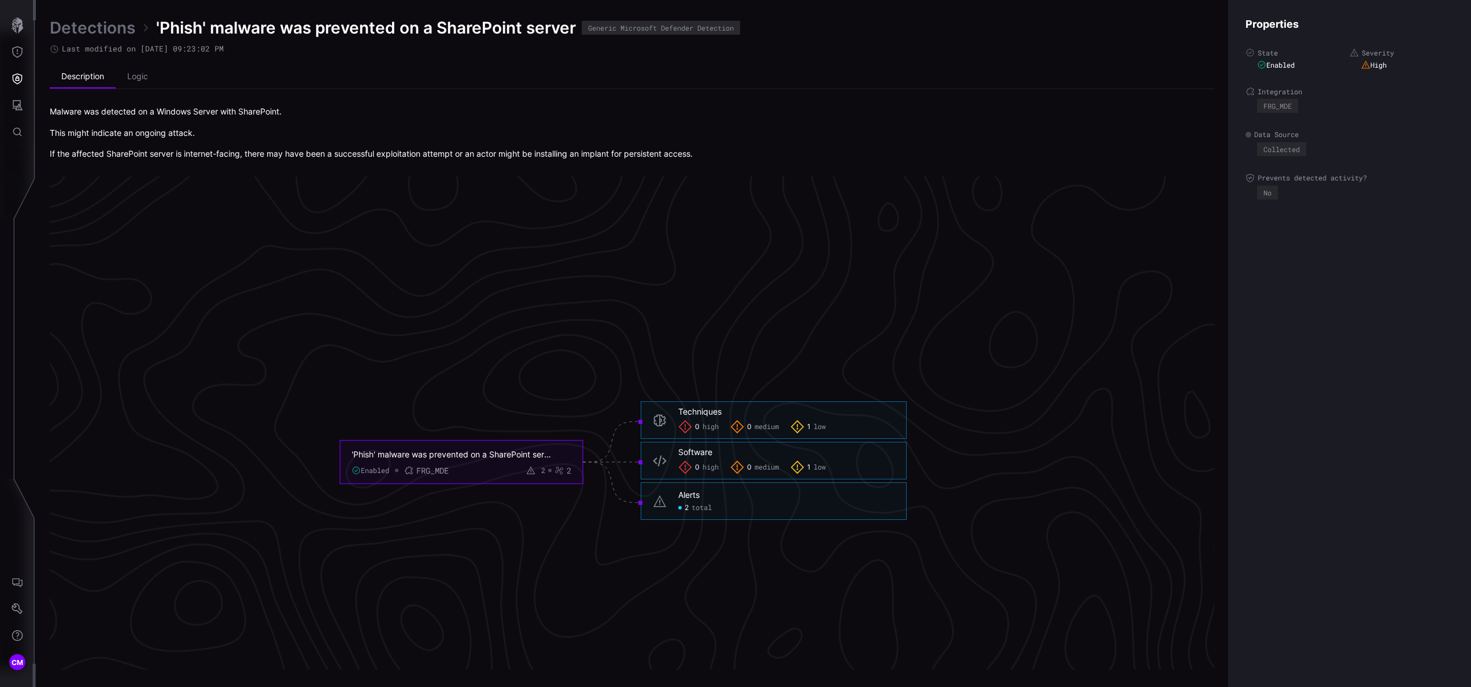
click at [680, 343] on div at bounding box center [679, 508] width 3 height 3
click span "total"
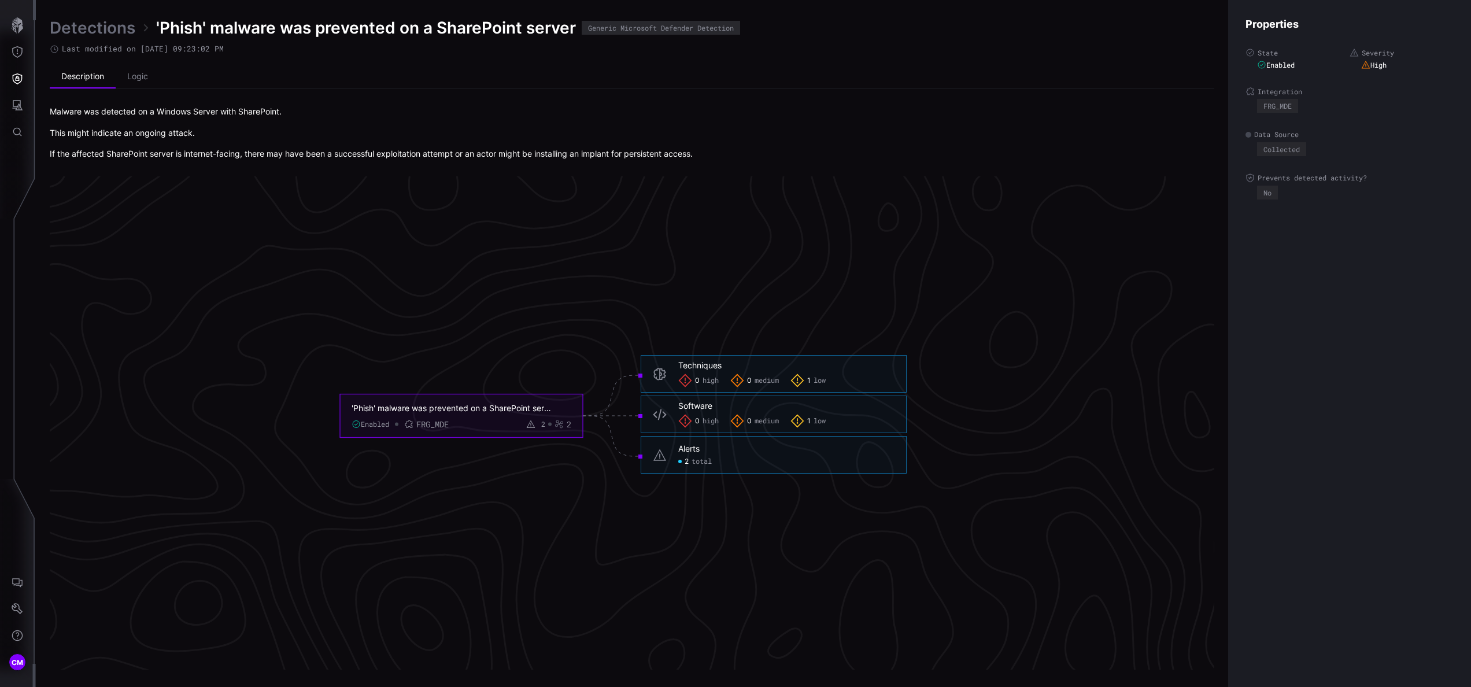
click span "total"
click at [682, 343] on div "2 total" at bounding box center [695, 461] width 34 height 9
click span "total"
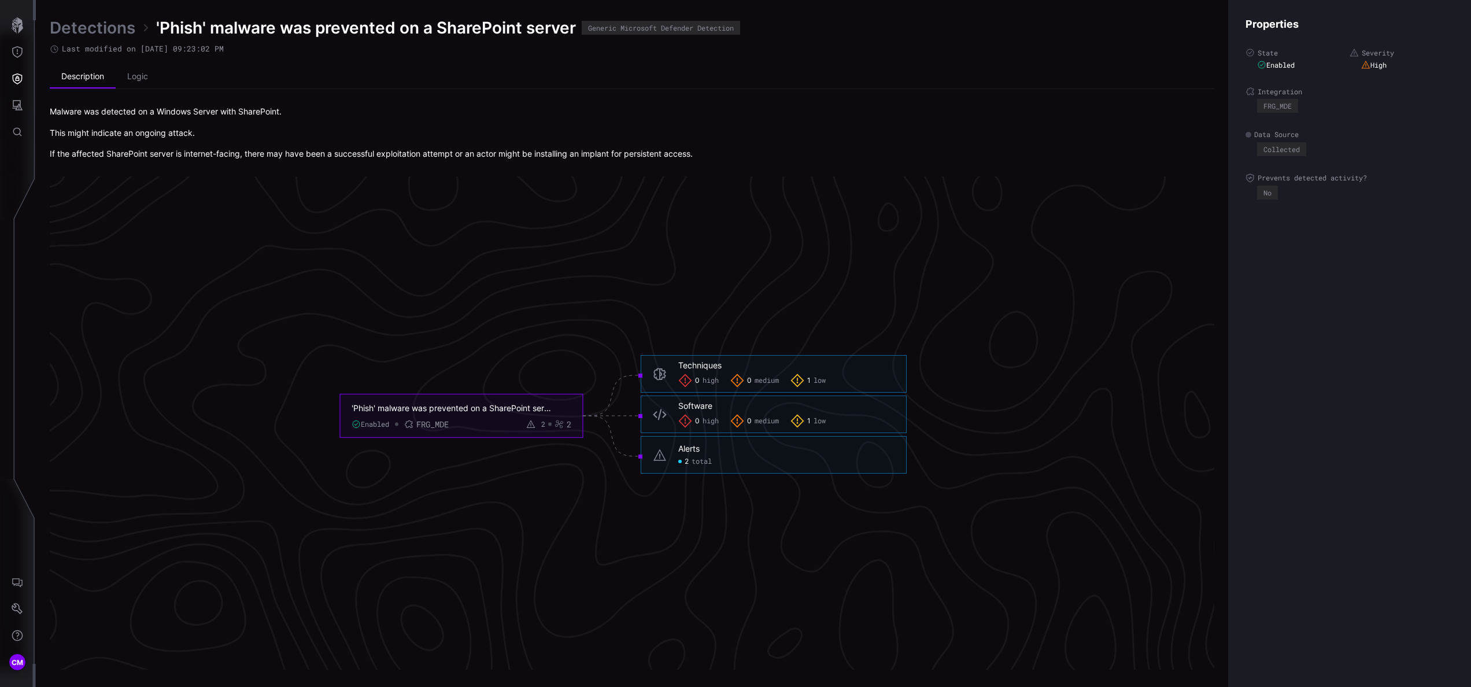
click at [692, 343] on div "Alerts" at bounding box center [688, 449] width 21 height 10
click span "total"
drag, startPoint x: 1147, startPoint y: 437, endPoint x: 1154, endPoint y: 433, distance: 8.0
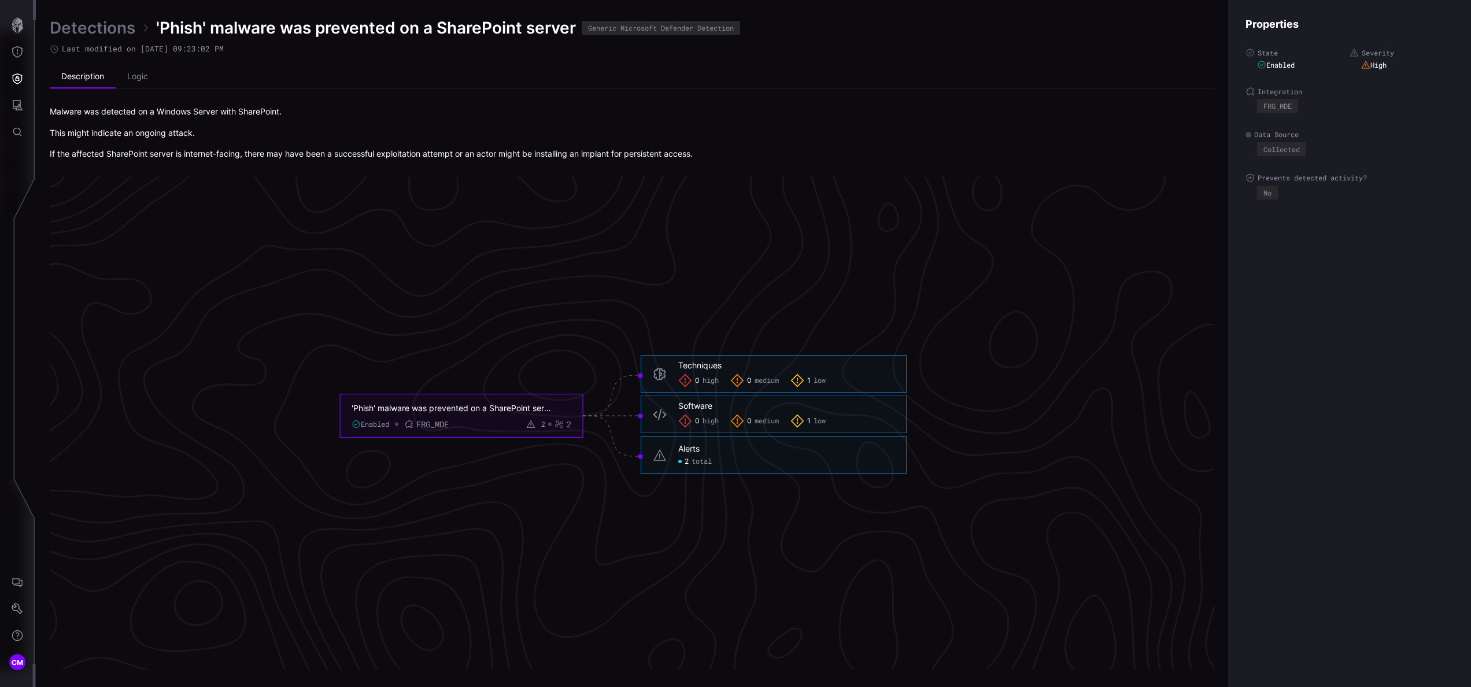
click at [735, 343] on icon "'Phish' malware was prevented on a SharePoint server Enabled FRG_MDE 2 2 Techni…" at bounding box center [623, 416] width 1735 height 5205
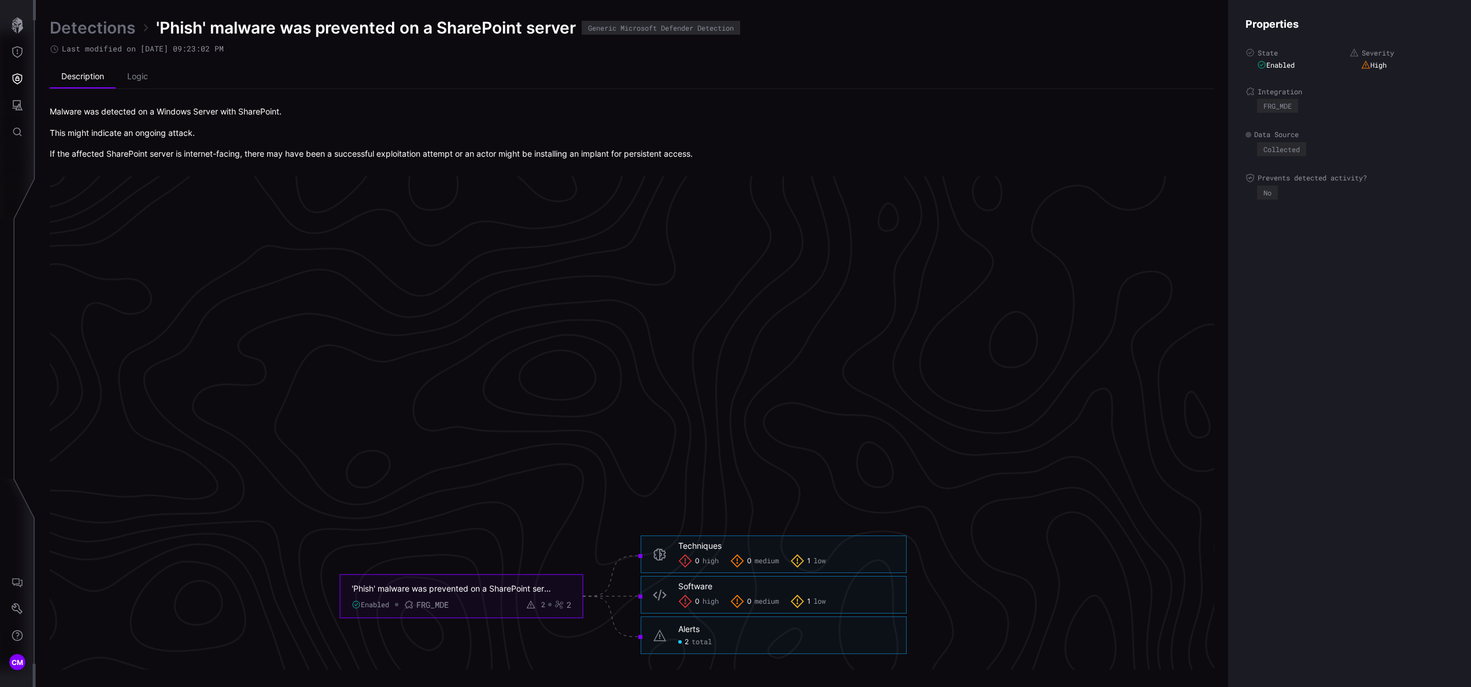
scroll to position [2306, 294]
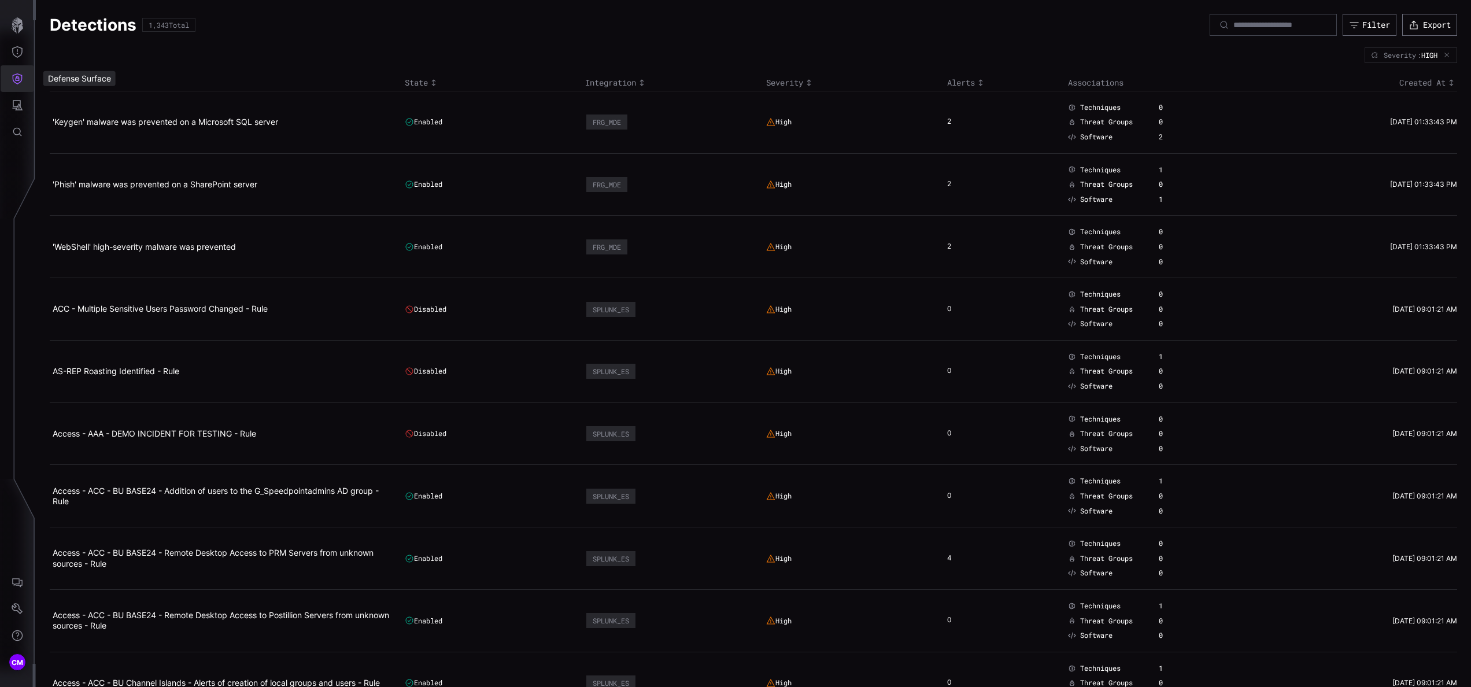
click at [19, 84] on icon "Defense Surface" at bounding box center [18, 79] width 12 height 12
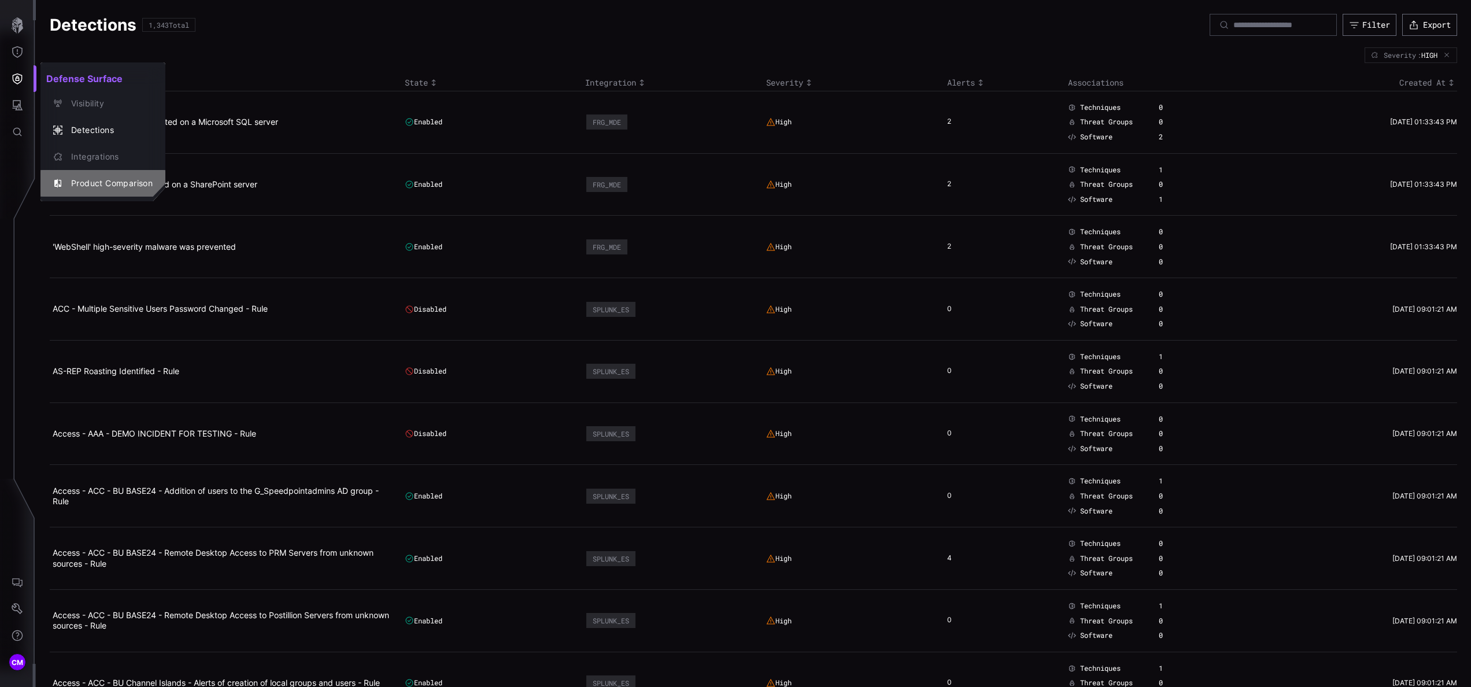
click at [113, 183] on div "Product Comparison" at bounding box center [108, 183] width 87 height 14
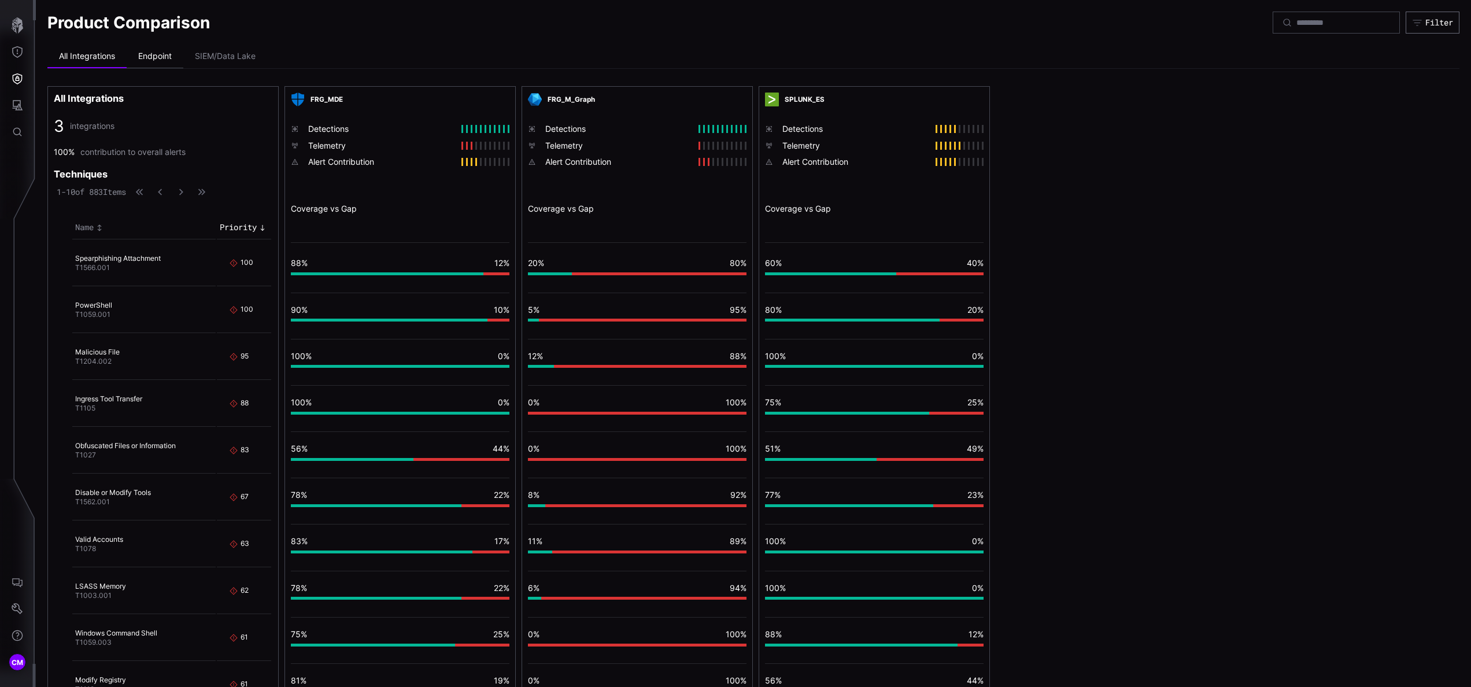
click at [168, 53] on li "Endpoint" at bounding box center [155, 56] width 57 height 23
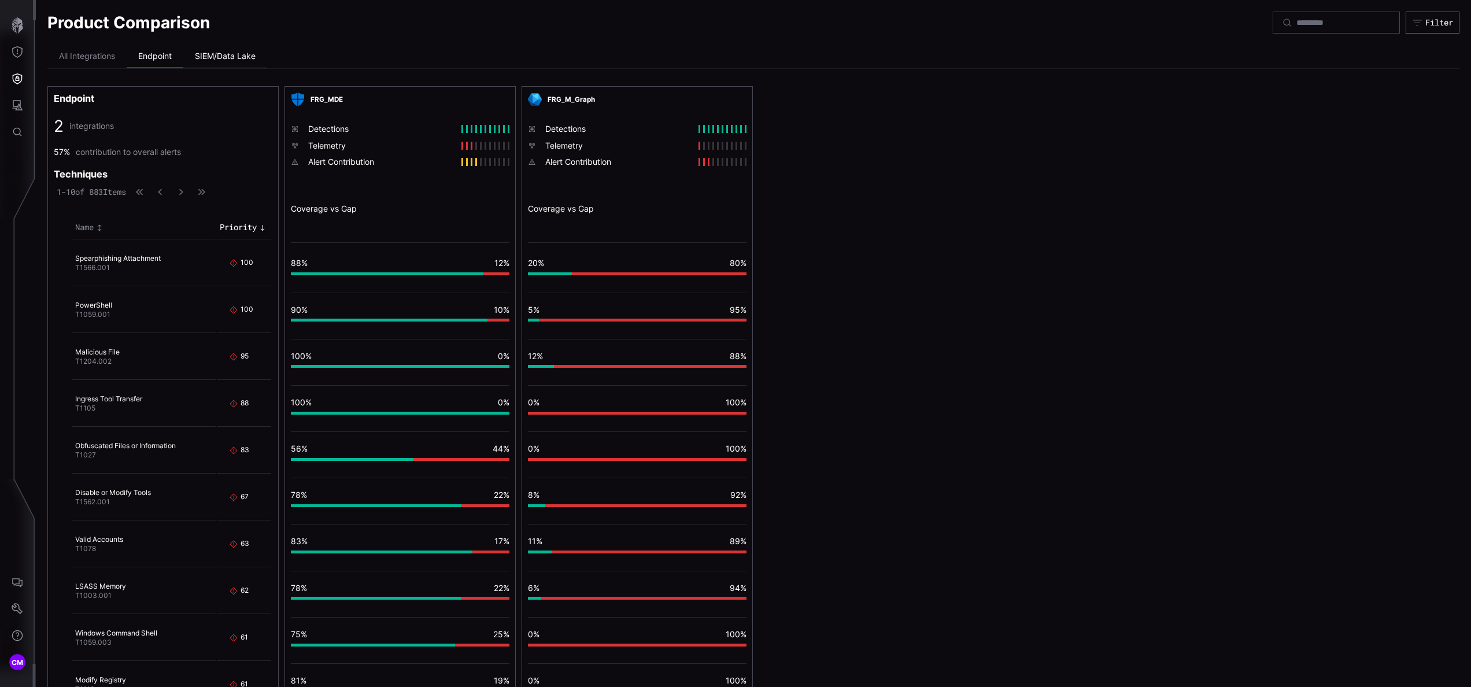
click at [237, 58] on li "SIEM/Data Lake" at bounding box center [225, 56] width 84 height 23
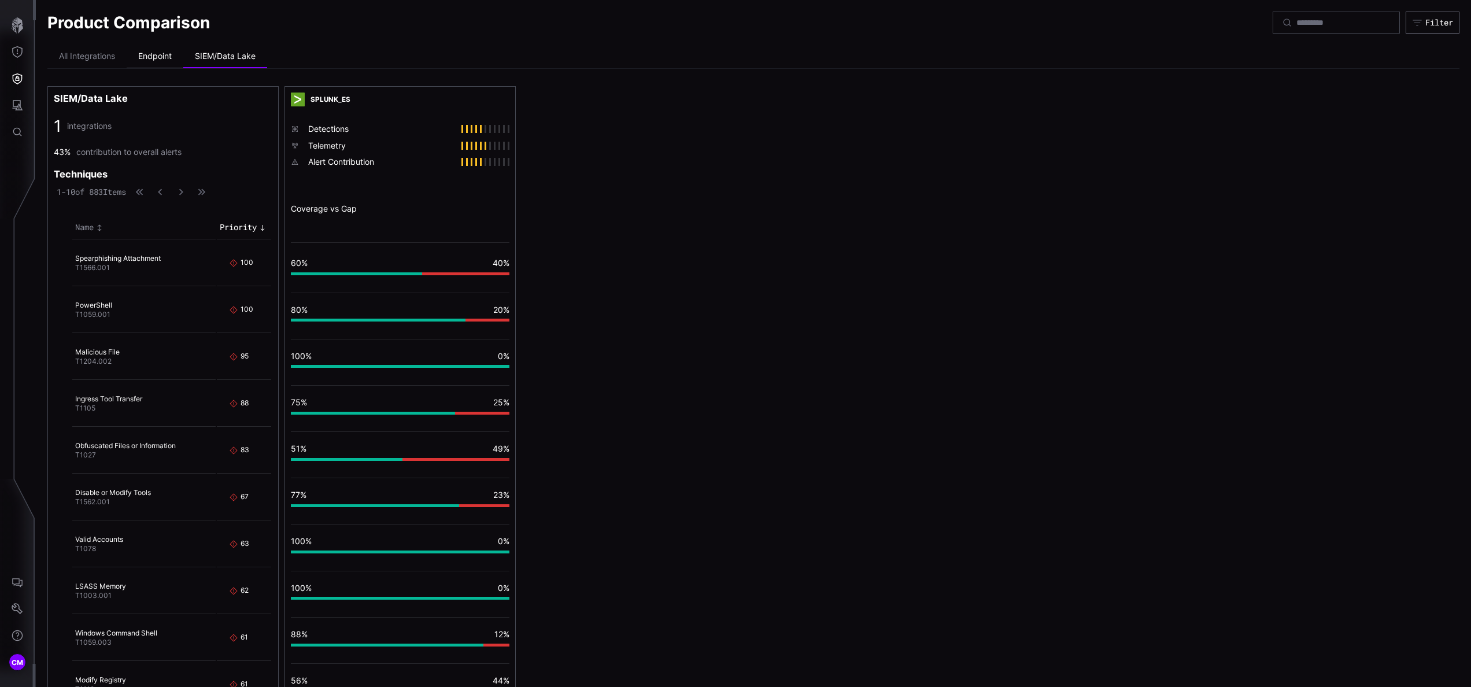
click at [158, 54] on li "Endpoint" at bounding box center [155, 56] width 57 height 23
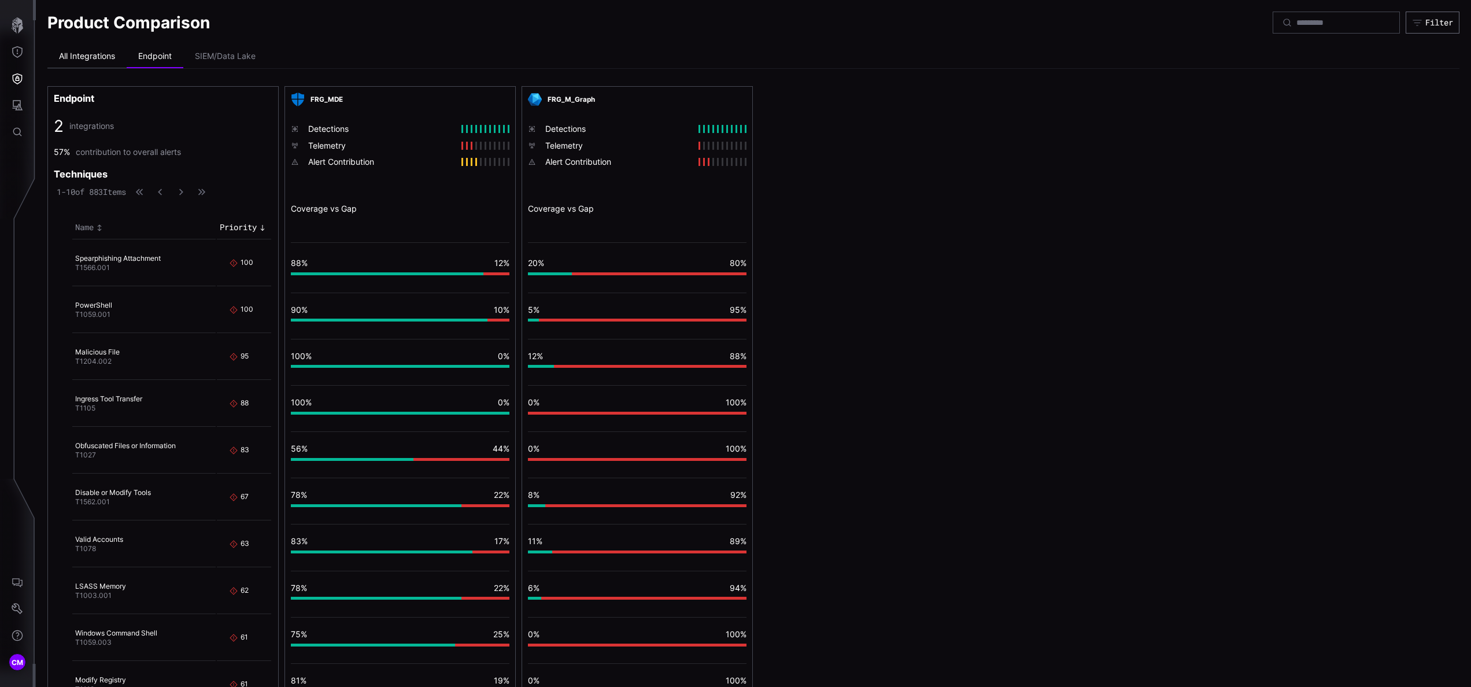
click at [109, 53] on li "All Integrations" at bounding box center [86, 56] width 79 height 23
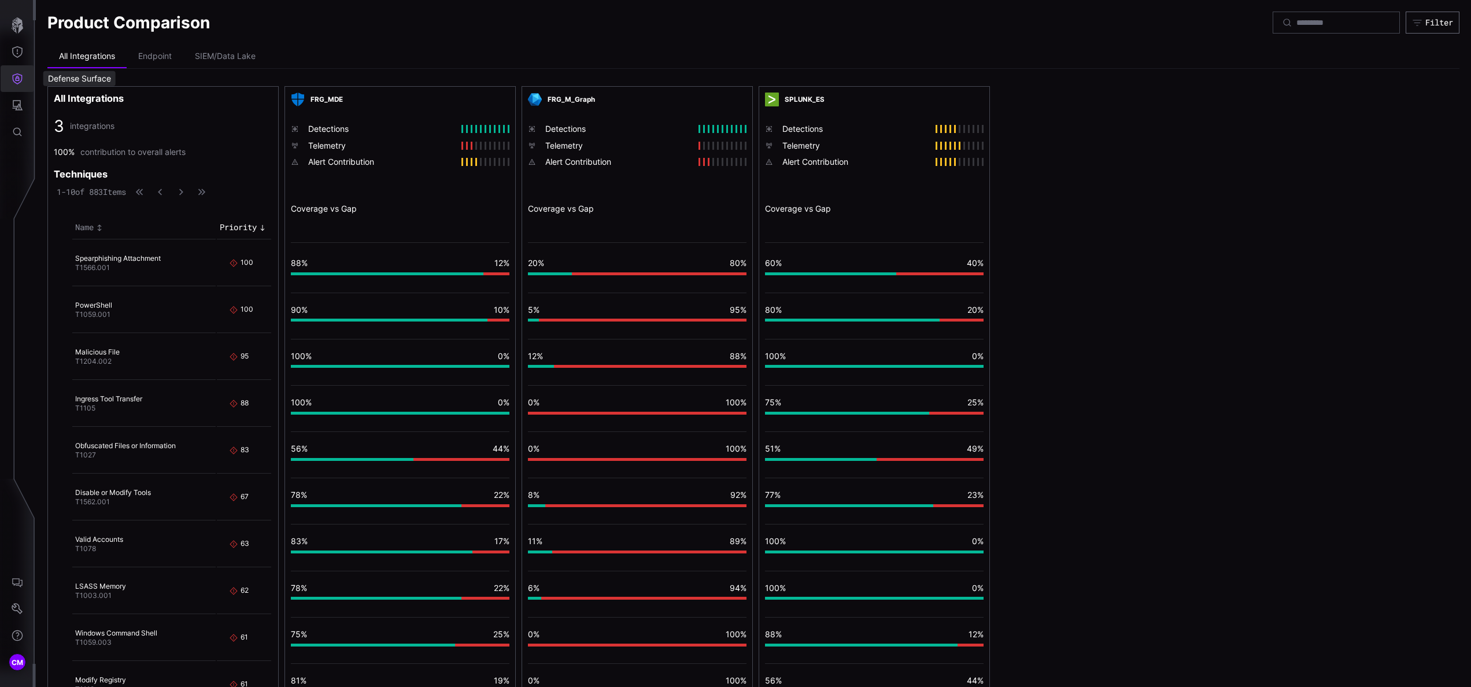
click at [15, 77] on icon "Defense Surface" at bounding box center [18, 79] width 12 height 12
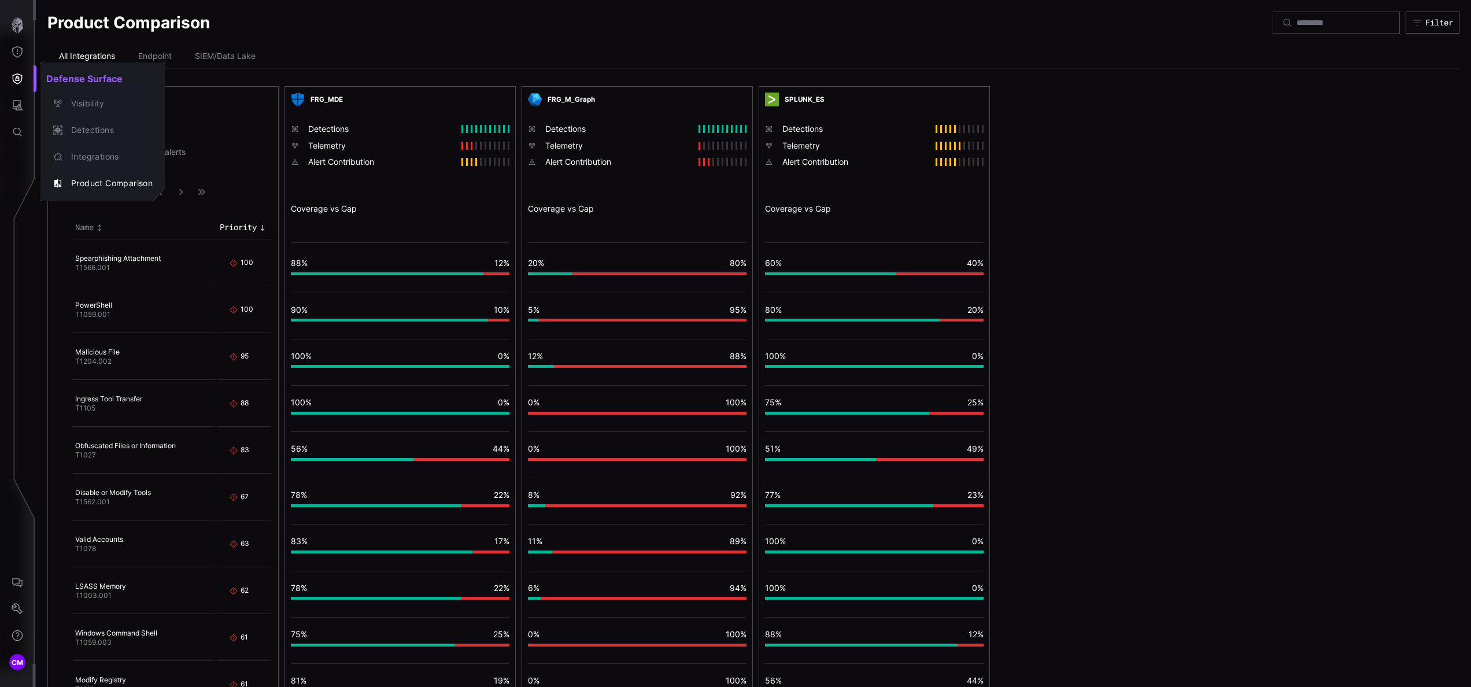
click at [16, 50] on div at bounding box center [735, 343] width 1471 height 687
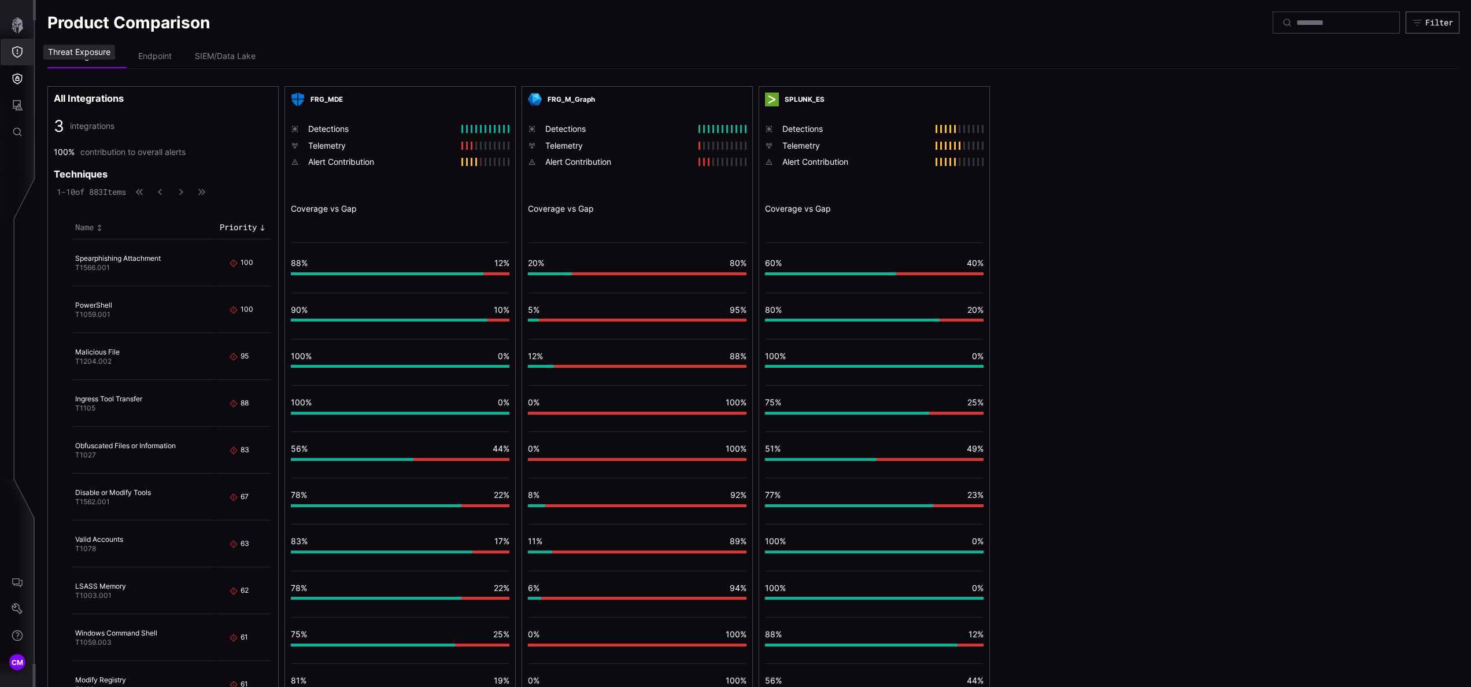
click at [16, 50] on icon "Threat Exposure" at bounding box center [18, 52] width 12 height 12
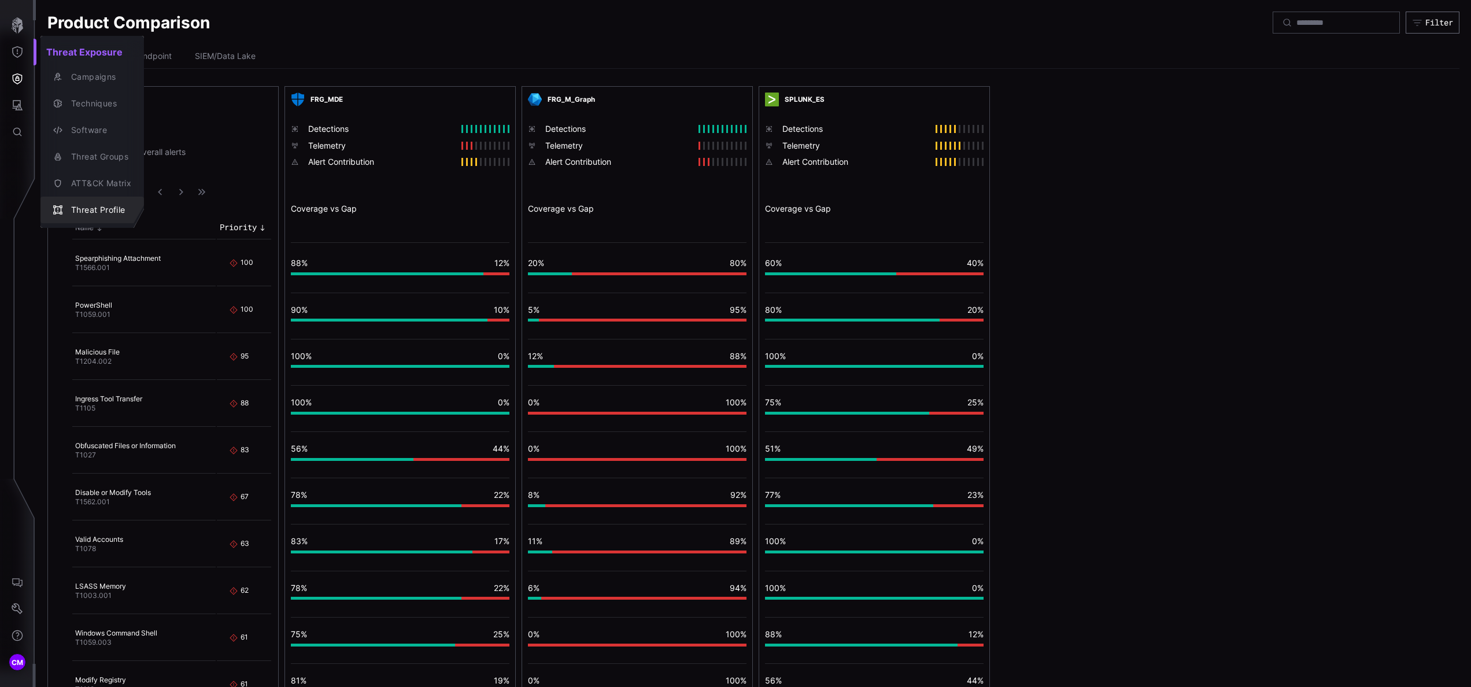
click at [99, 207] on div "Threat Profile" at bounding box center [98, 210] width 66 height 14
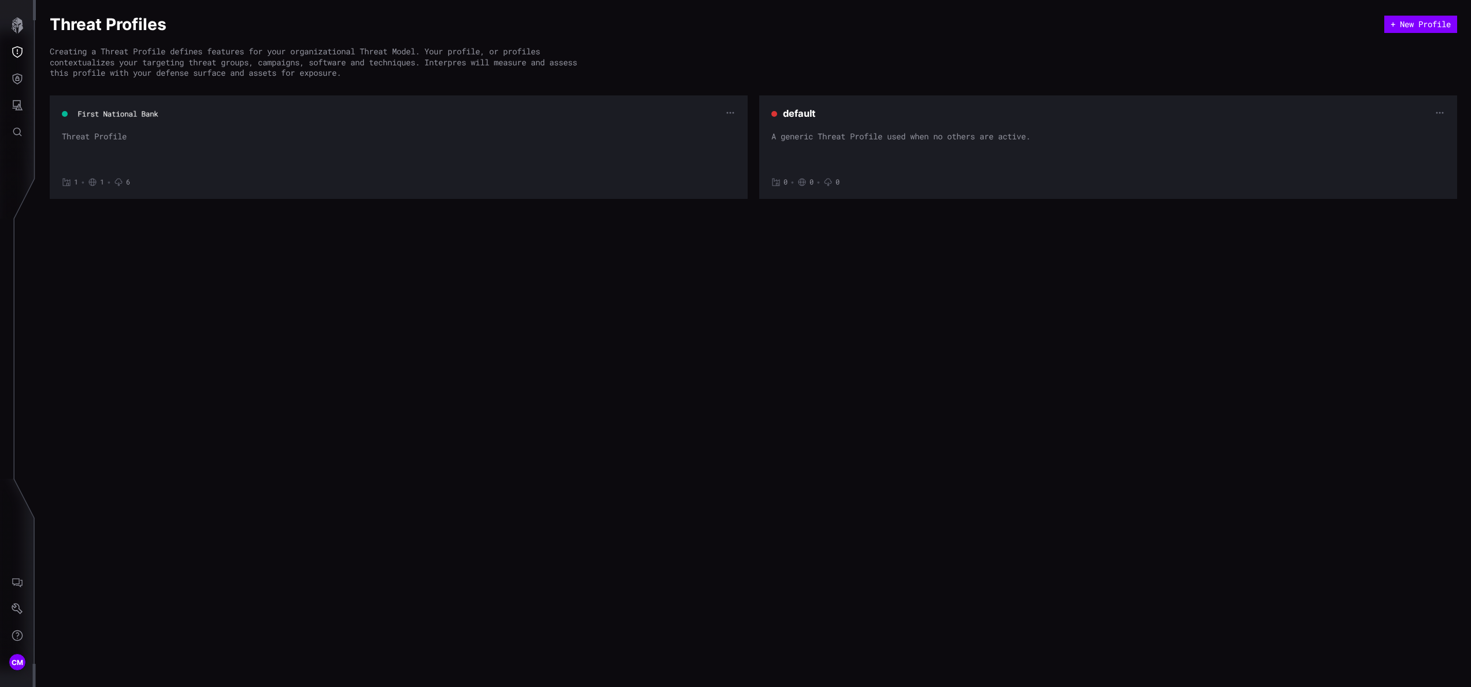
click at [97, 113] on button "First National Bank" at bounding box center [118, 114] width 82 height 11
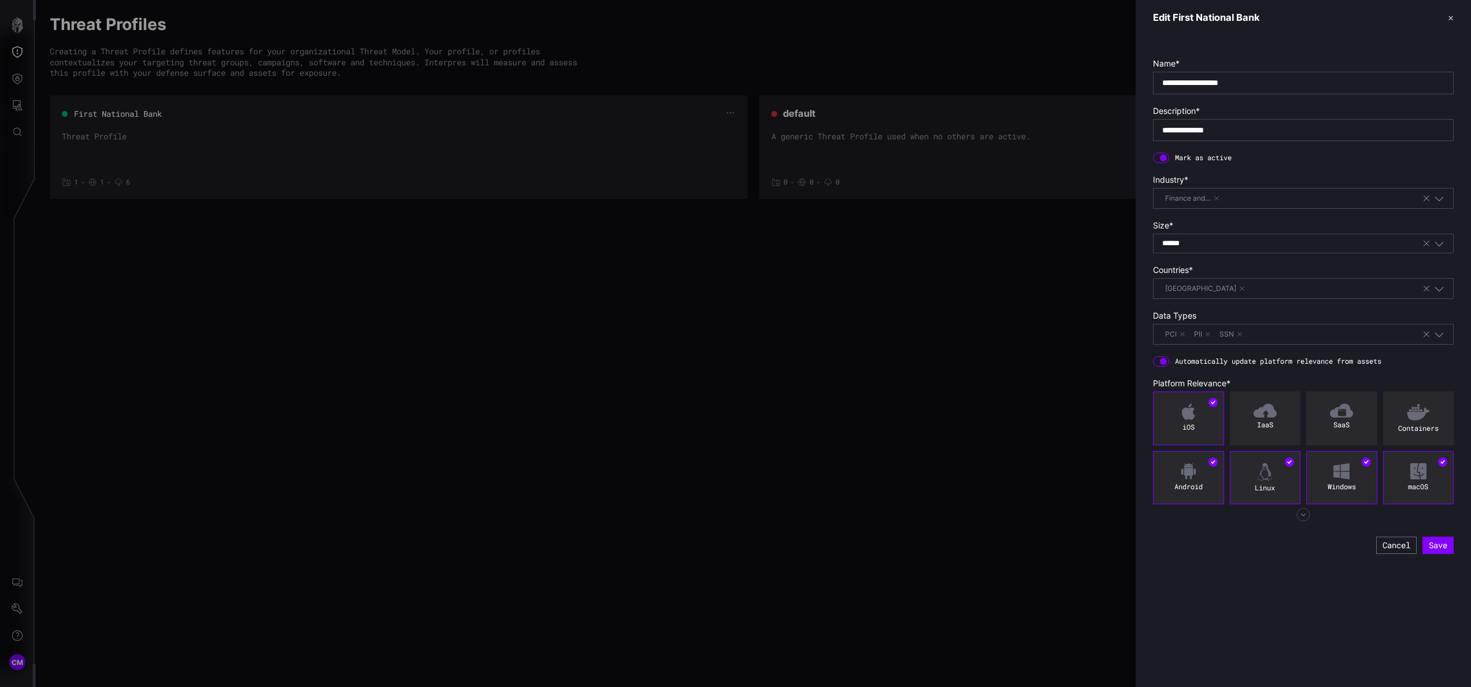
click at [667, 300] on div at bounding box center [735, 343] width 1471 height 687
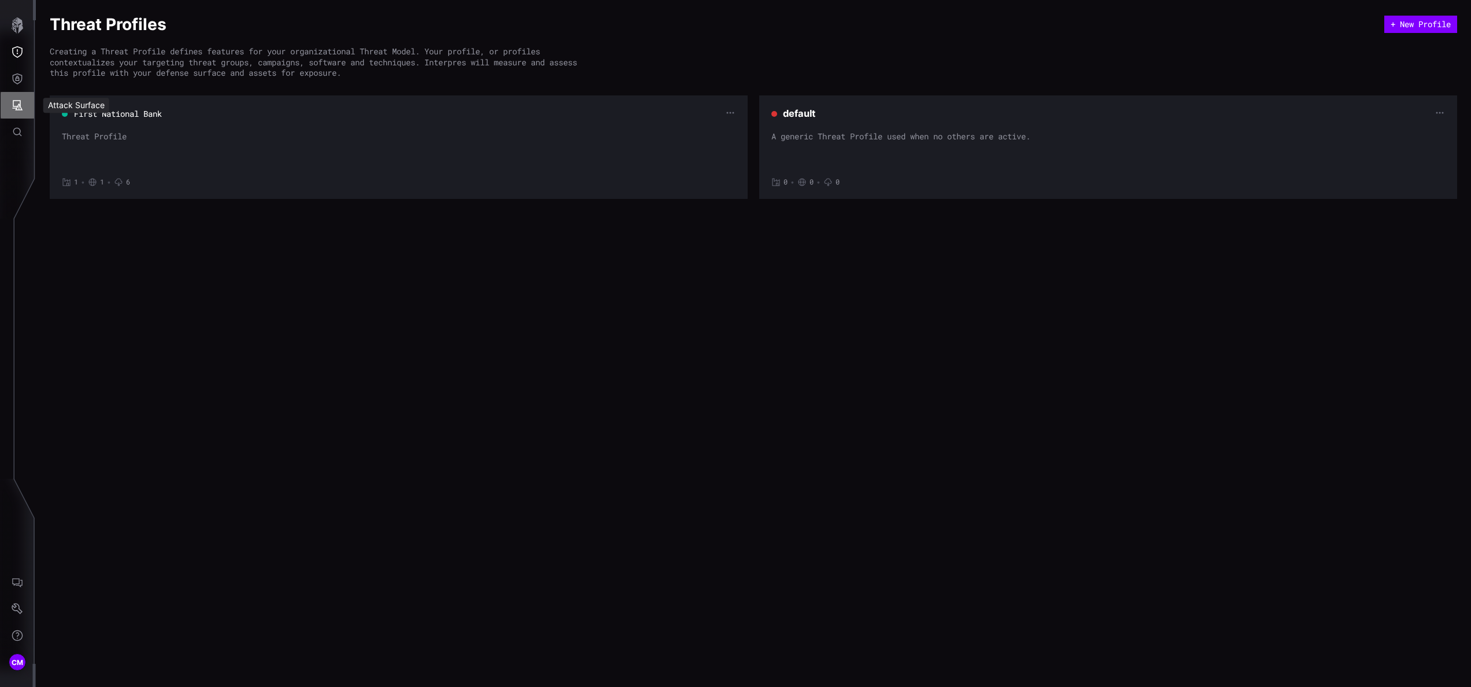
click at [12, 97] on button "Attack Surface" at bounding box center [18, 105] width 34 height 27
click at [20, 82] on div at bounding box center [735, 343] width 1471 height 687
click at [20, 79] on icon "Defense Surface" at bounding box center [18, 79] width 12 height 12
click at [119, 102] on div "Visibility" at bounding box center [108, 104] width 87 height 14
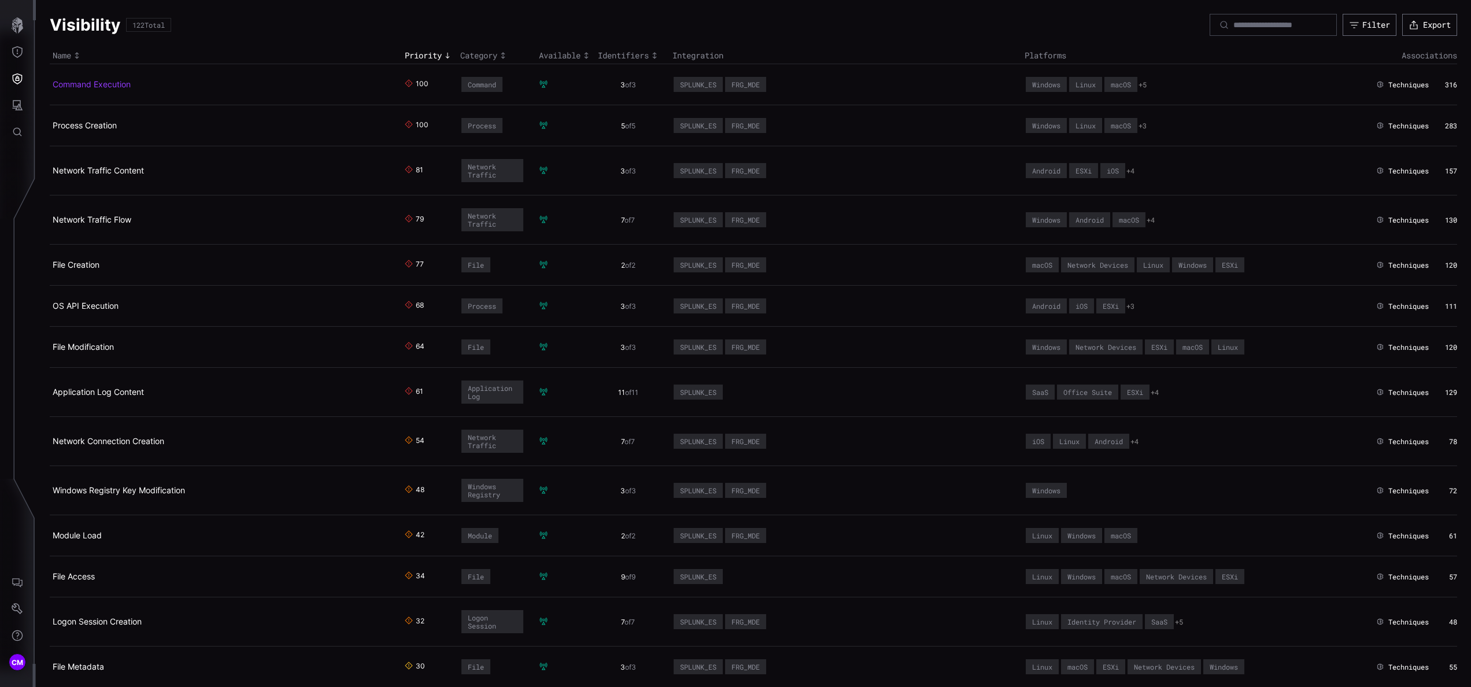
click at [86, 88] on link "Command Execution" at bounding box center [92, 84] width 78 height 10
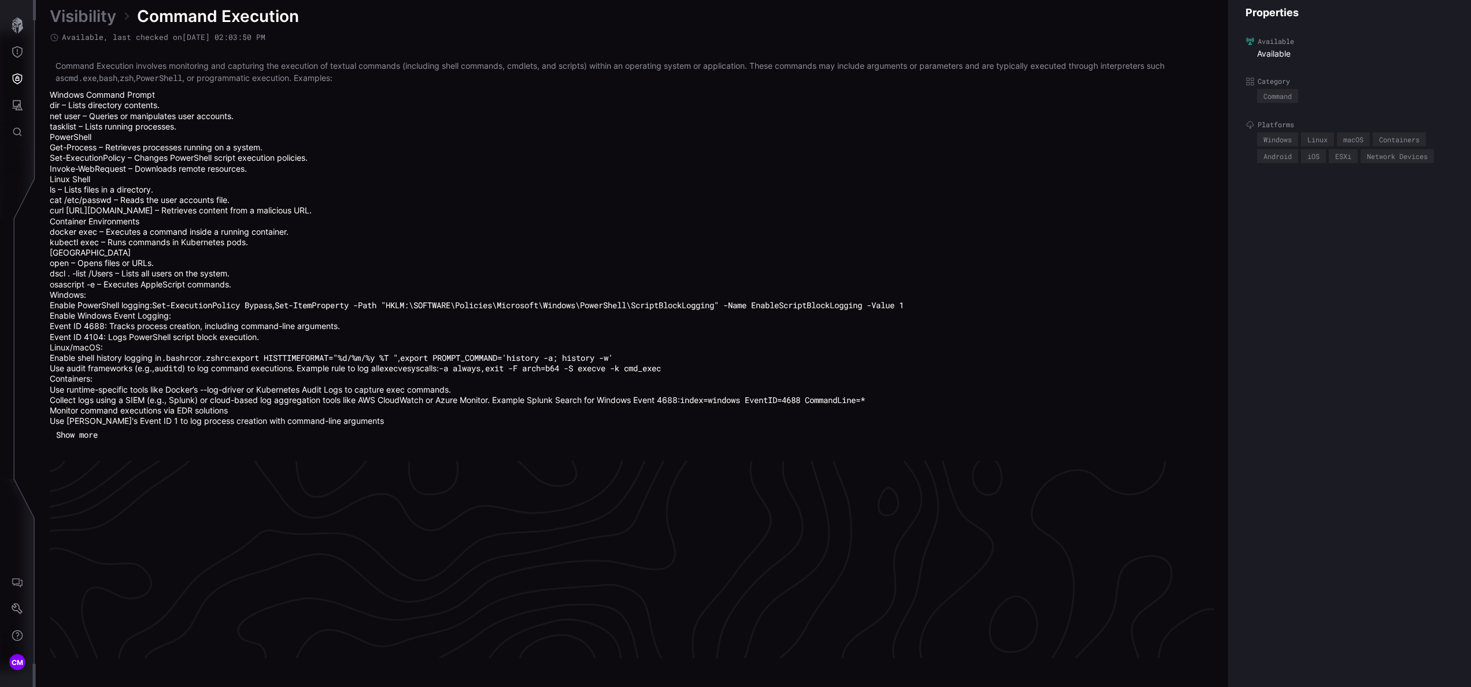
scroll to position [2513, 294]
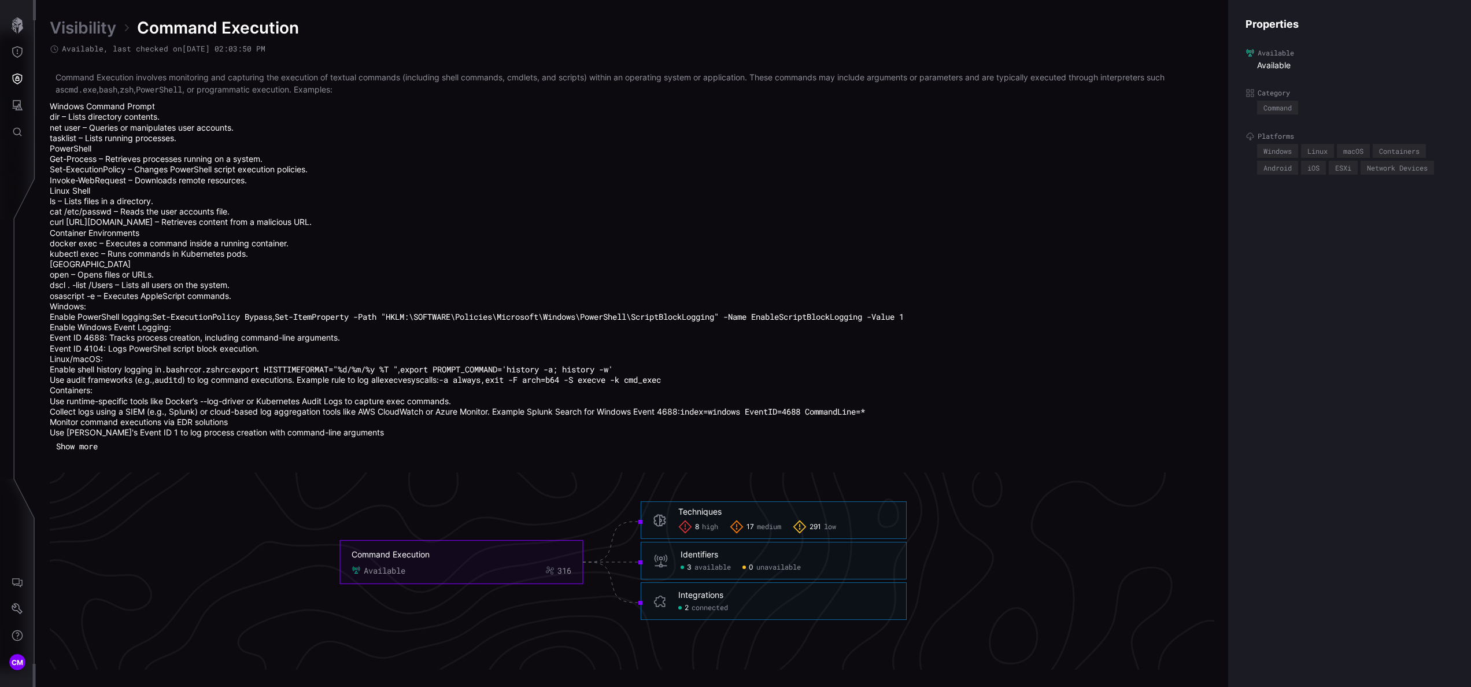
click at [679, 343] on div "Identifiers 3 available 0 unavailable" at bounding box center [774, 561] width 266 height 38
click at [688, 343] on span "3" at bounding box center [689, 567] width 5 height 9
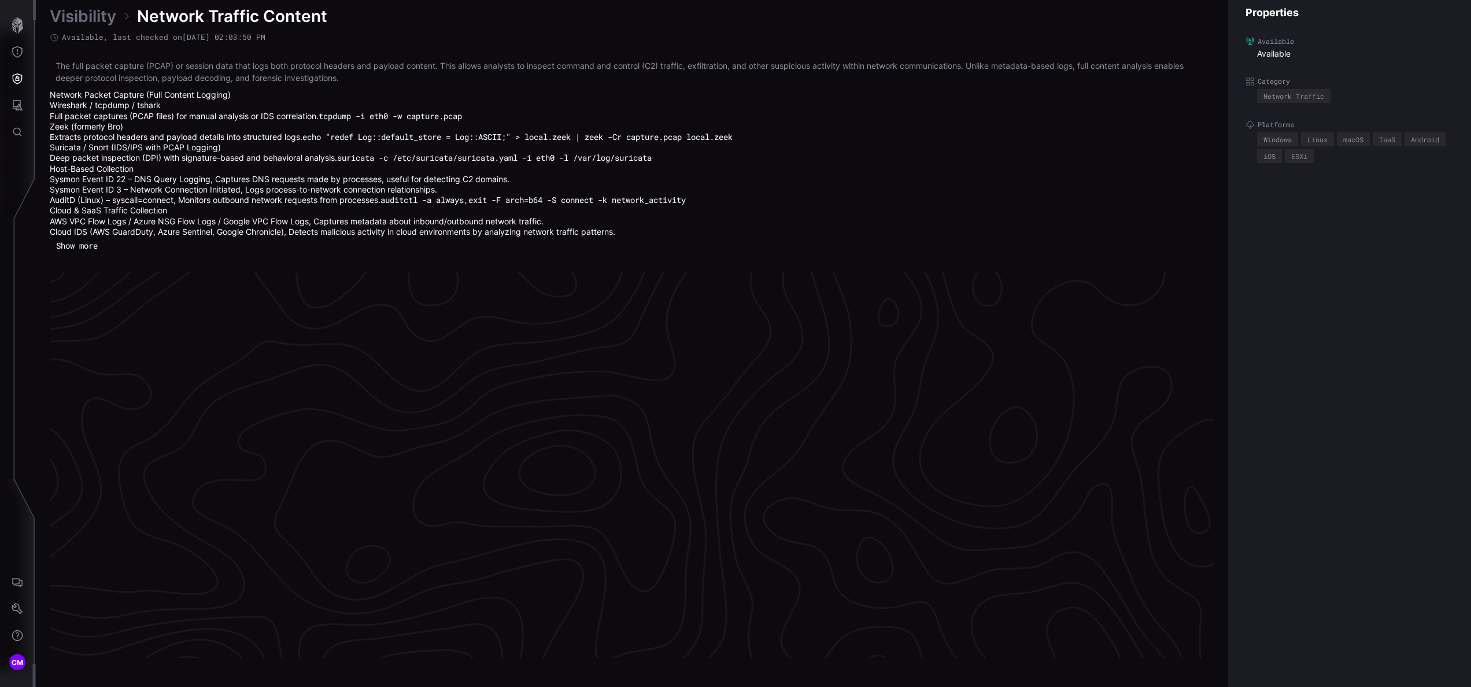
scroll to position [2418, 294]
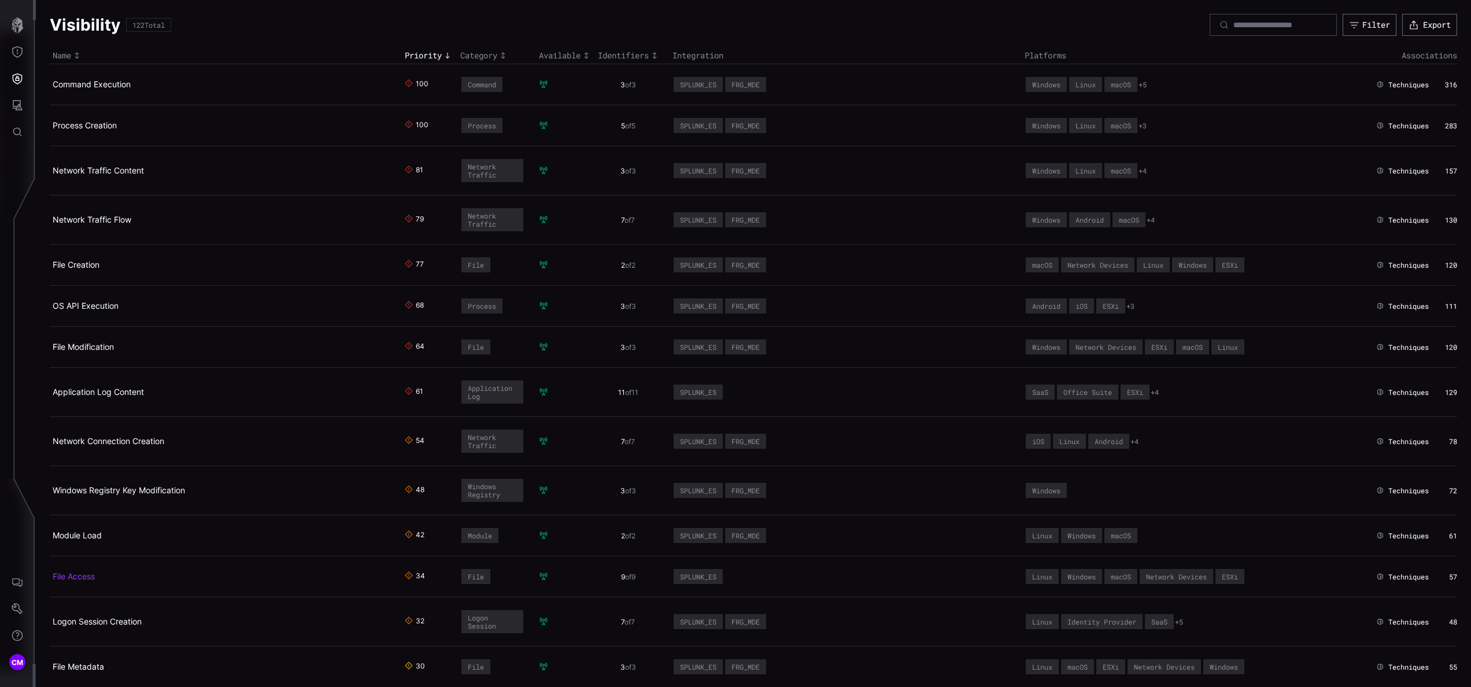
click at [91, 581] on link "File Access" at bounding box center [74, 576] width 42 height 10
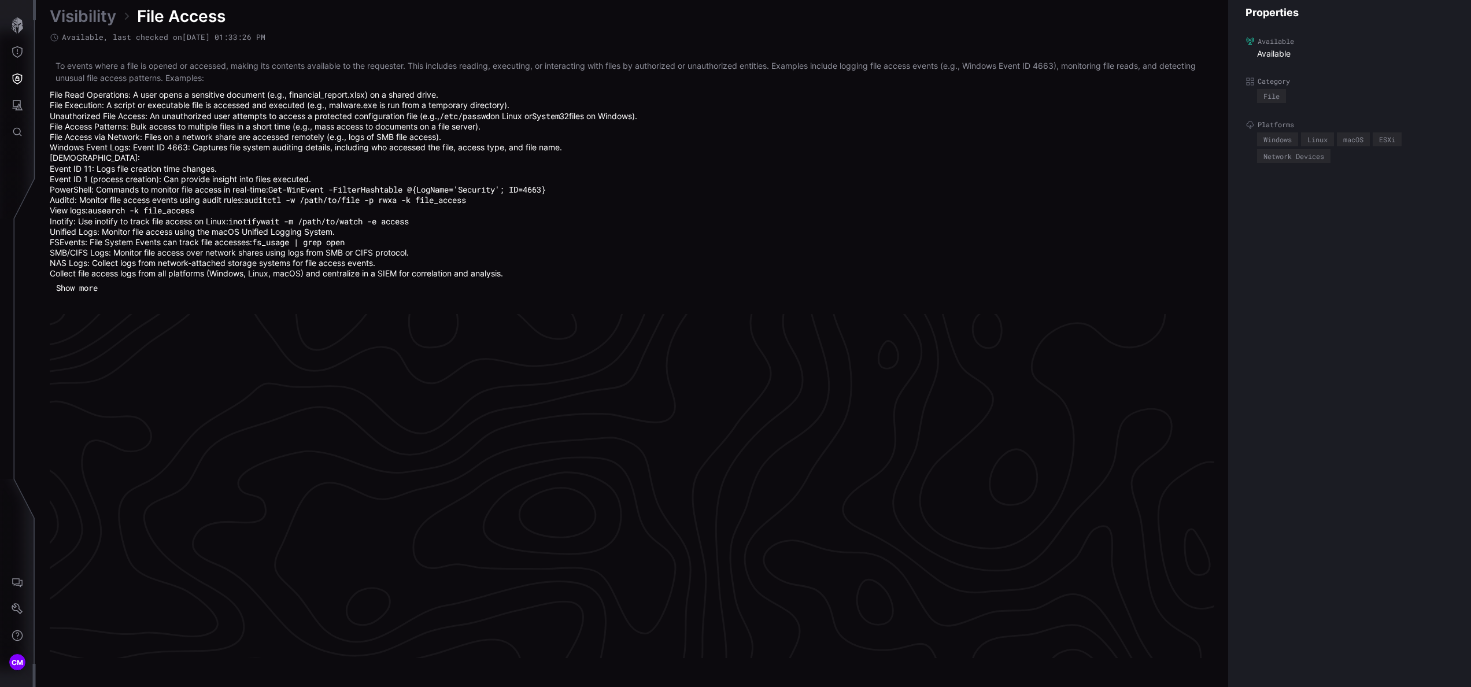
scroll to position [2439, 294]
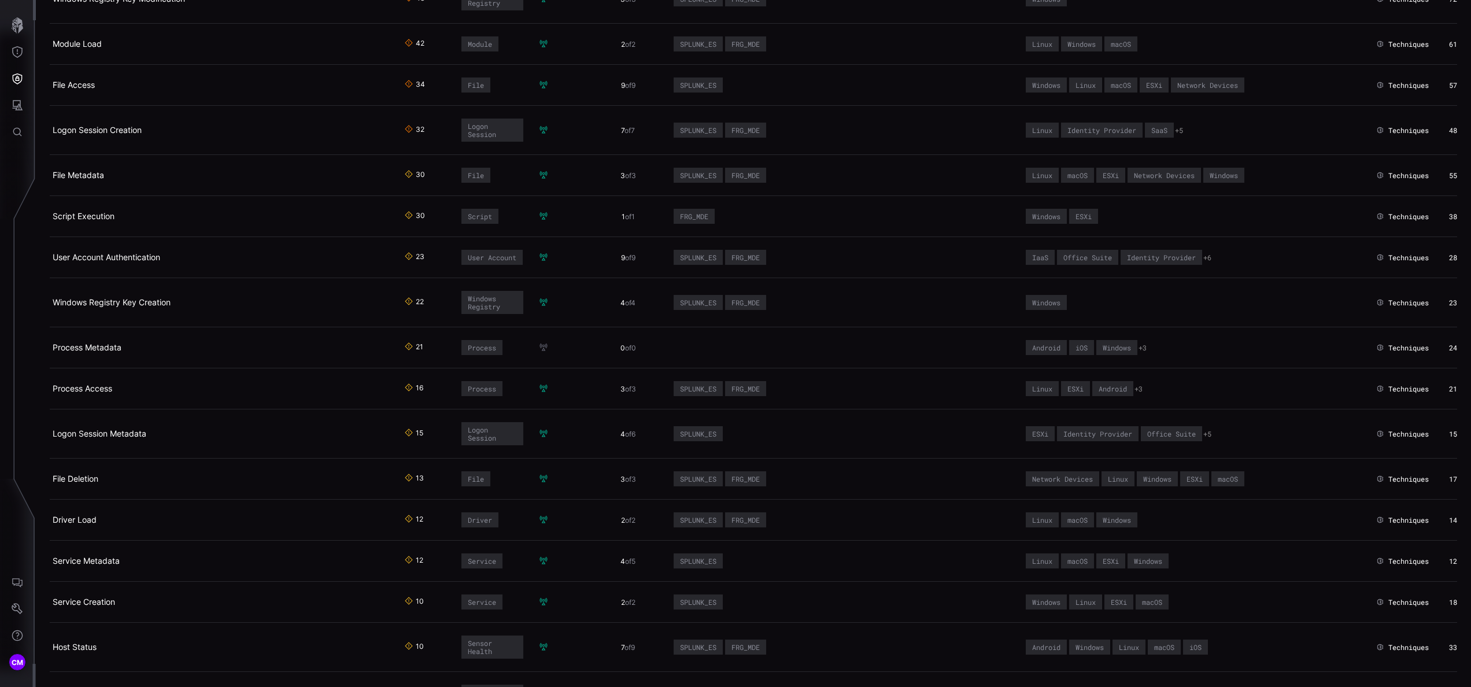
scroll to position [503, 0]
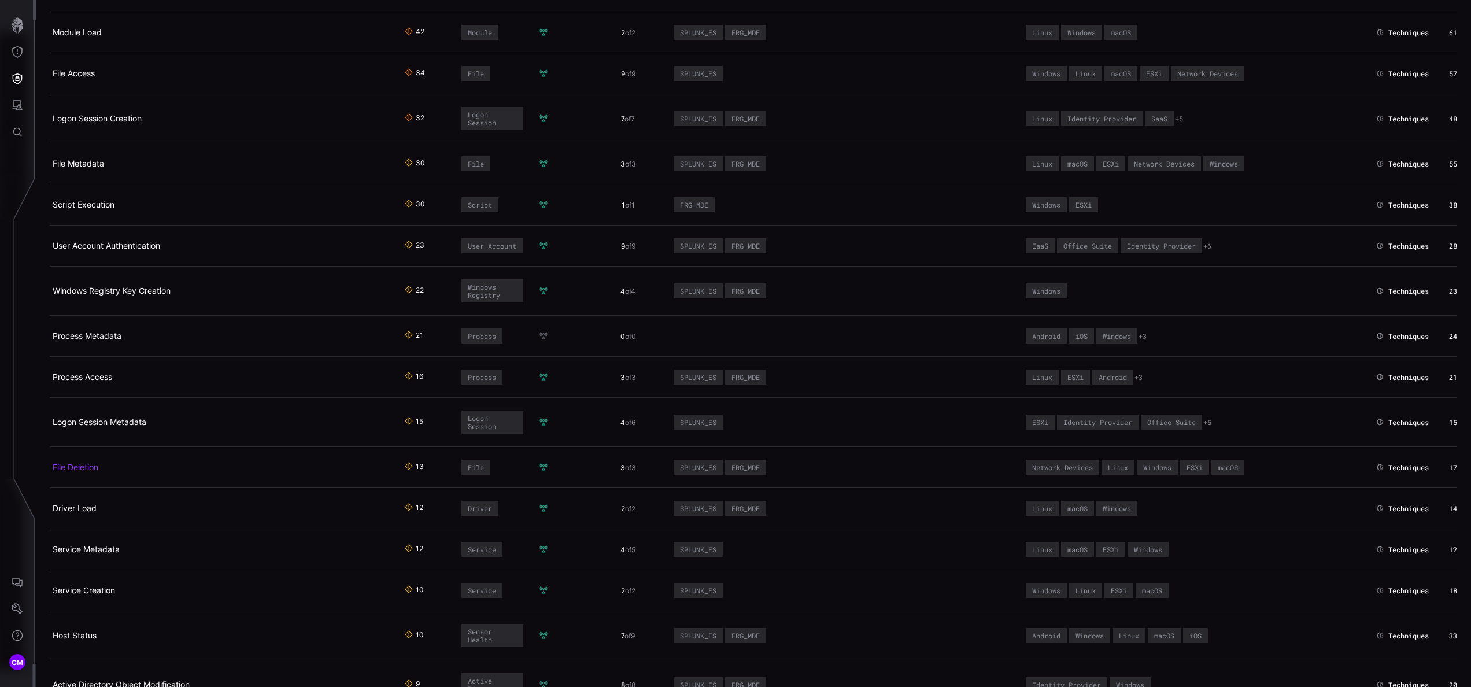
click at [93, 472] on link "File Deletion" at bounding box center [76, 467] width 46 height 10
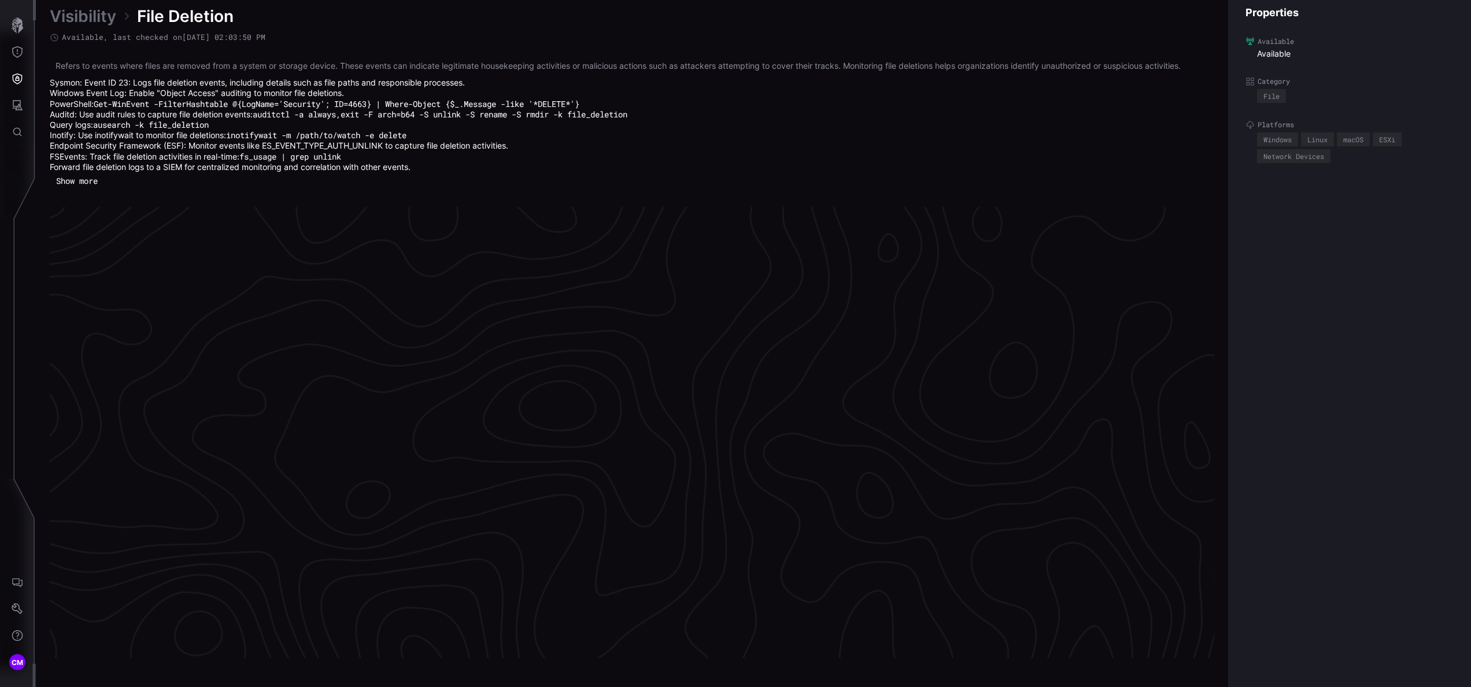
scroll to position [2385, 294]
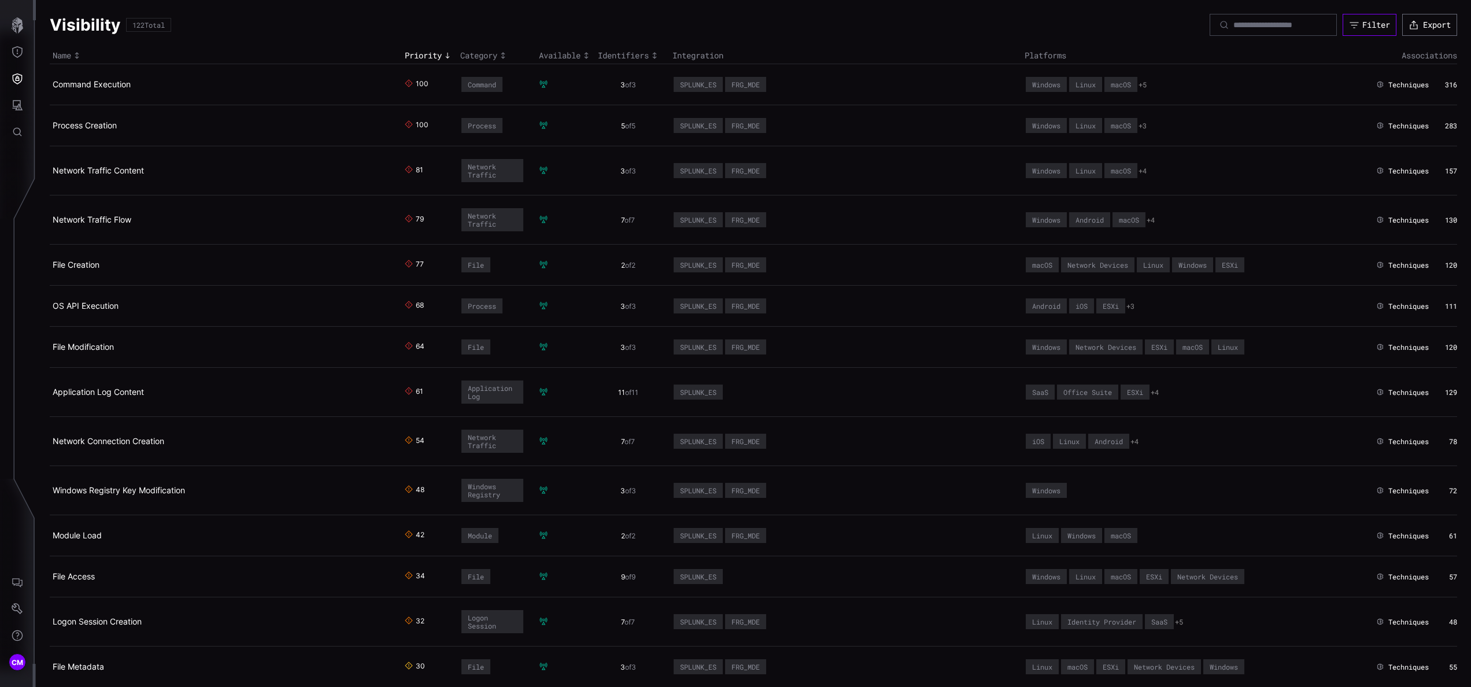
click at [1362, 24] on div "Filter" at bounding box center [1376, 25] width 28 height 10
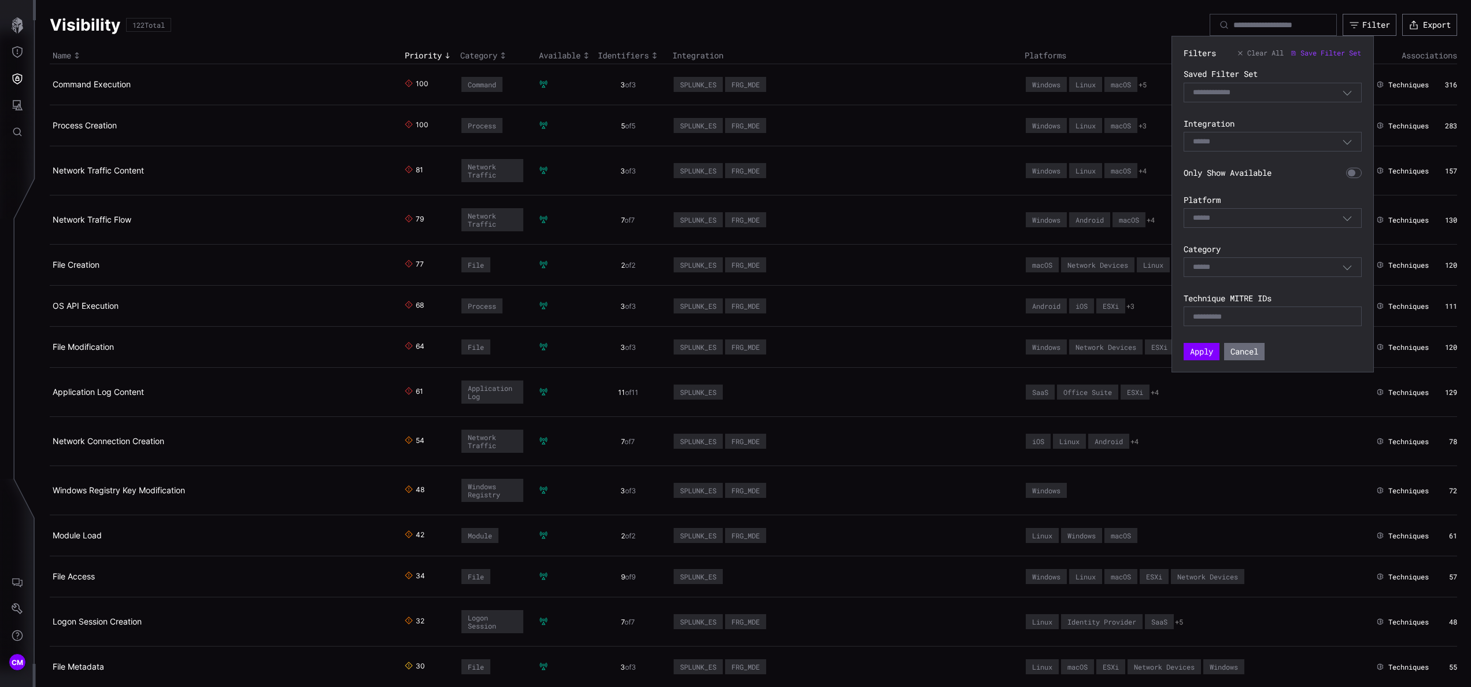
click at [1278, 271] on div "Select" at bounding box center [1267, 267] width 149 height 10
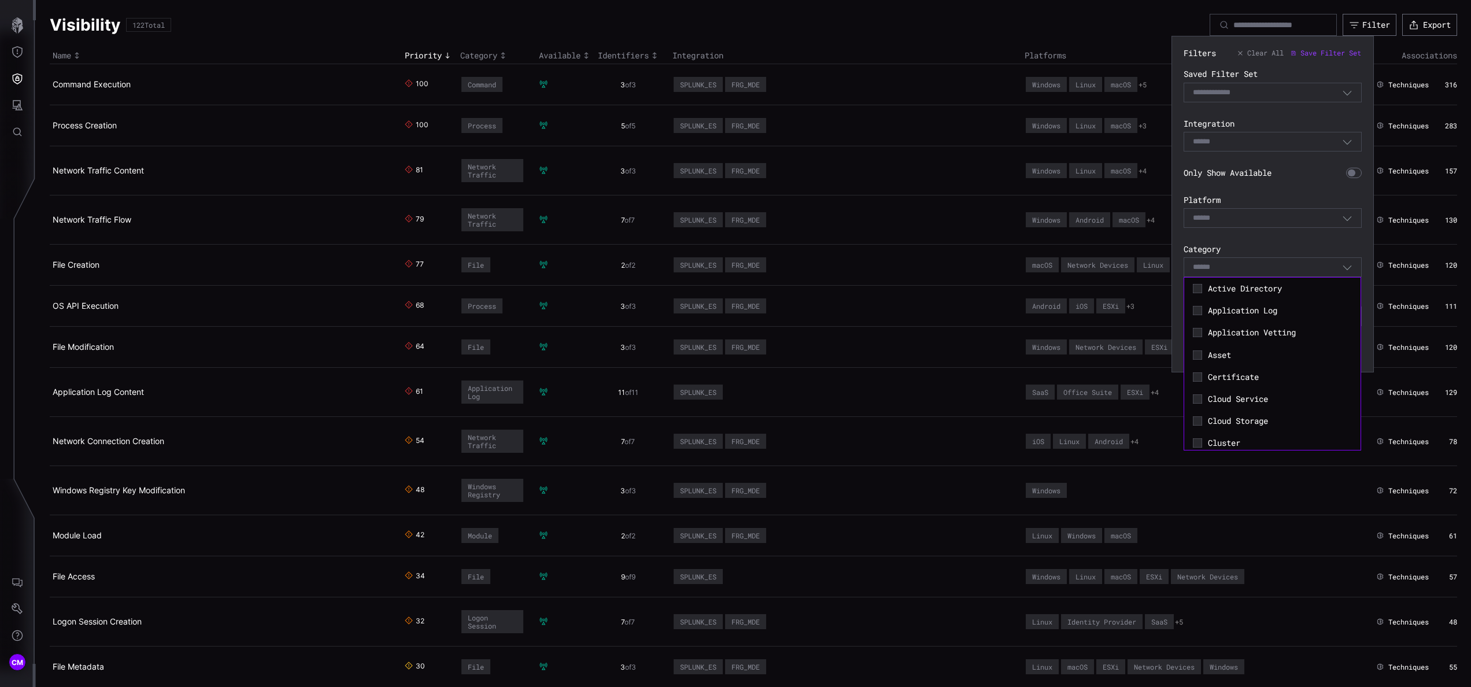
click at [1278, 271] on div "Select" at bounding box center [1267, 267] width 149 height 10
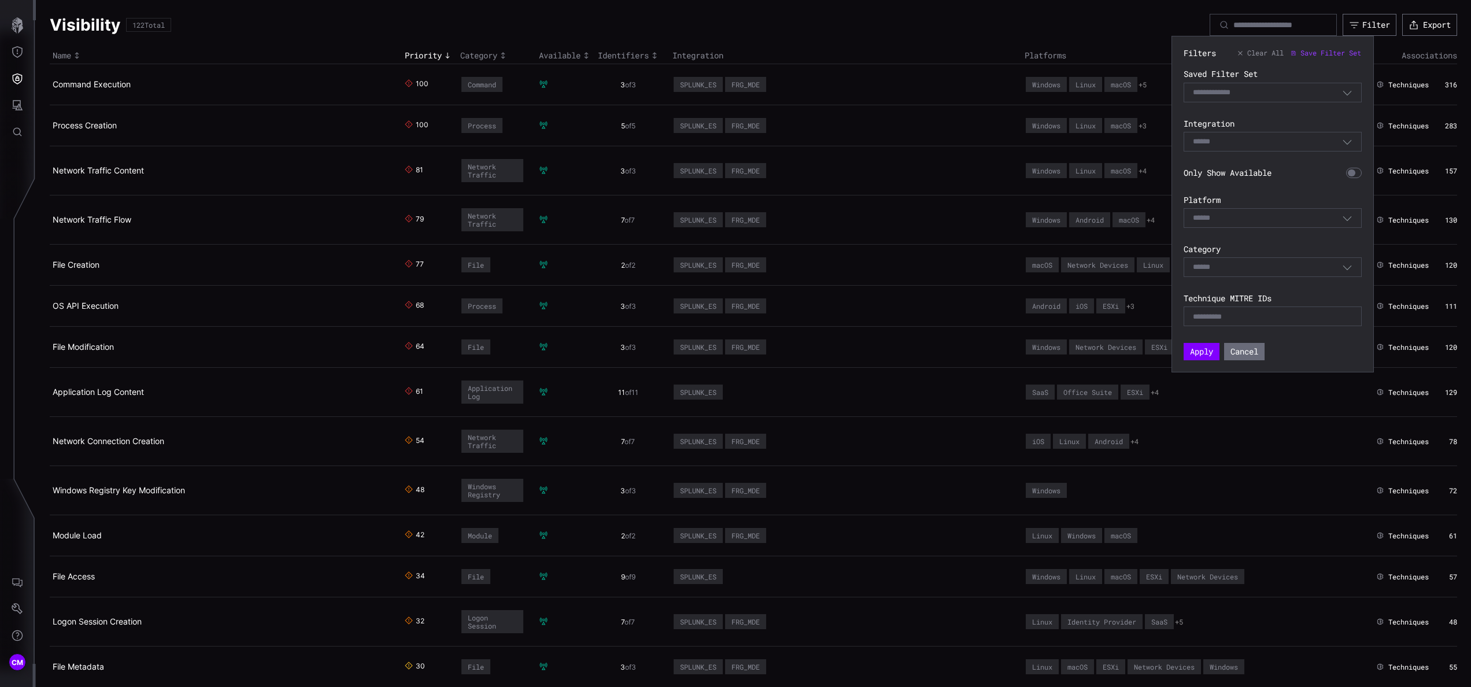
click at [1345, 83] on div "Select Filter" at bounding box center [1273, 93] width 178 height 20
click at [1328, 143] on div "Select" at bounding box center [1267, 141] width 149 height 10
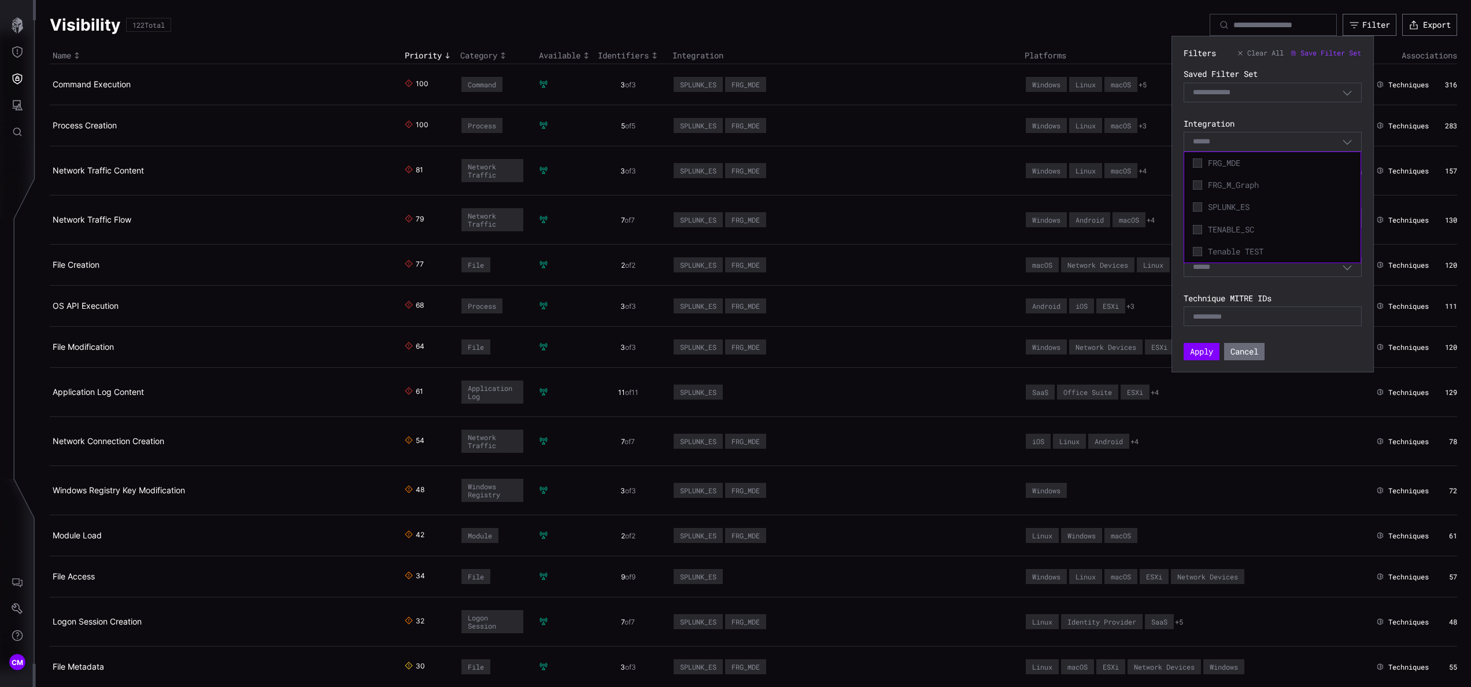
click at [1328, 143] on div "Select" at bounding box center [1267, 141] width 149 height 10
click at [1328, 139] on div "Select" at bounding box center [1267, 141] width 149 height 10
click at [1347, 139] on icon "button" at bounding box center [1347, 141] width 10 height 10
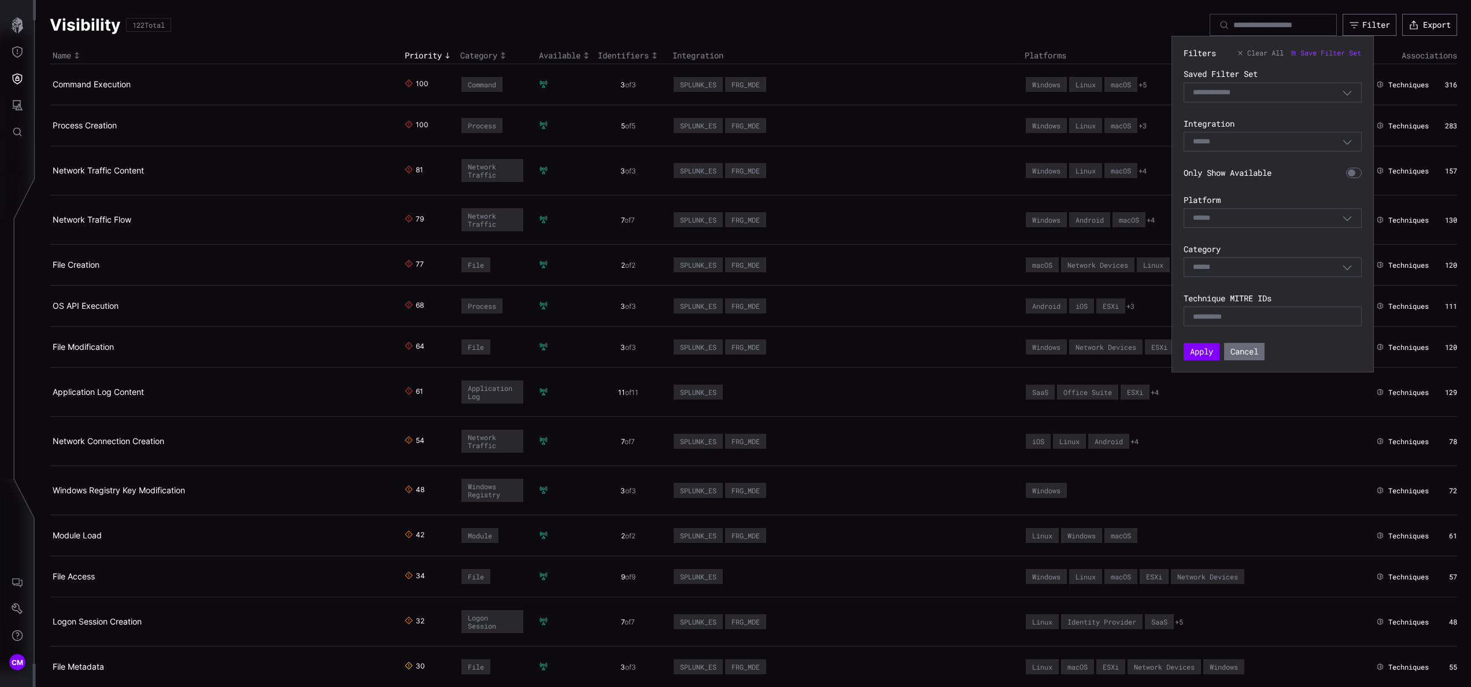
click at [1347, 91] on icon "button" at bounding box center [1347, 92] width 10 height 10
click at [1343, 269] on icon "button" at bounding box center [1347, 267] width 10 height 10
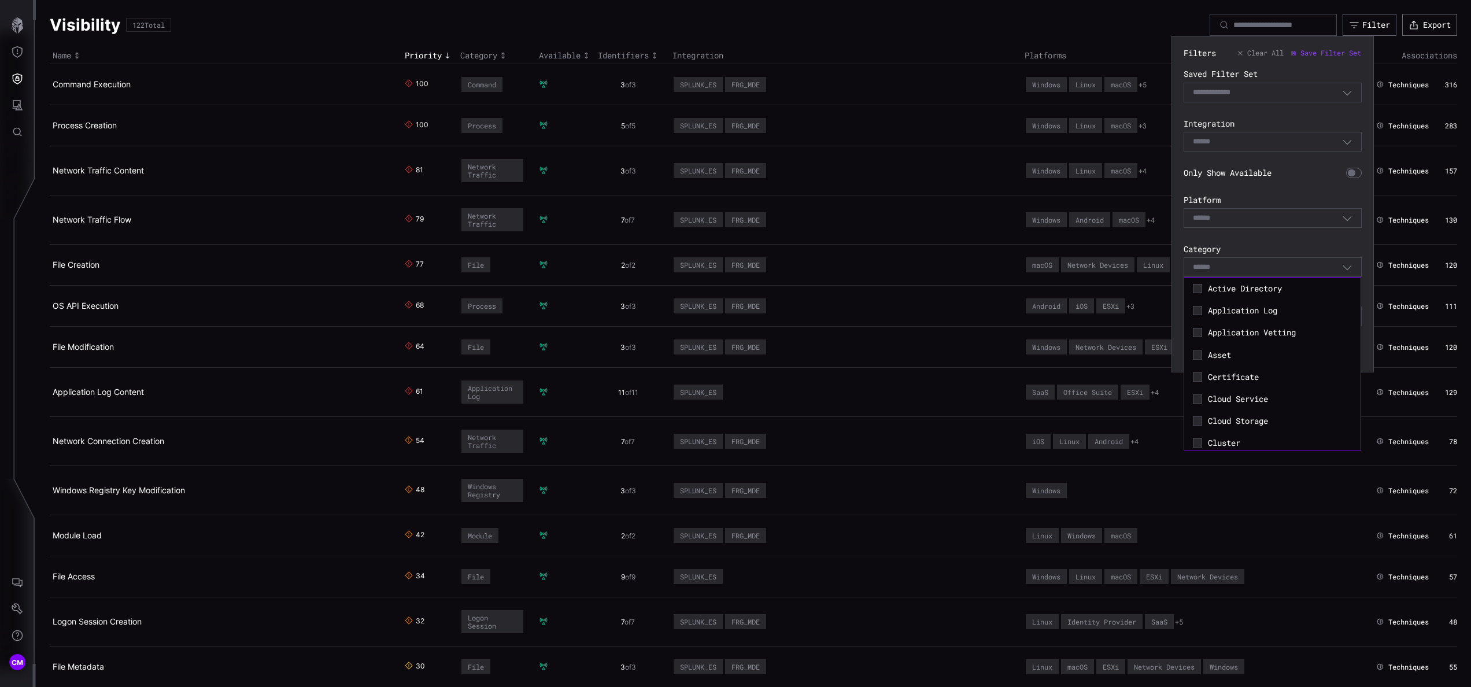
click at [1343, 269] on icon "button" at bounding box center [1347, 267] width 10 height 10
